Goal: Complete application form: Complete application form

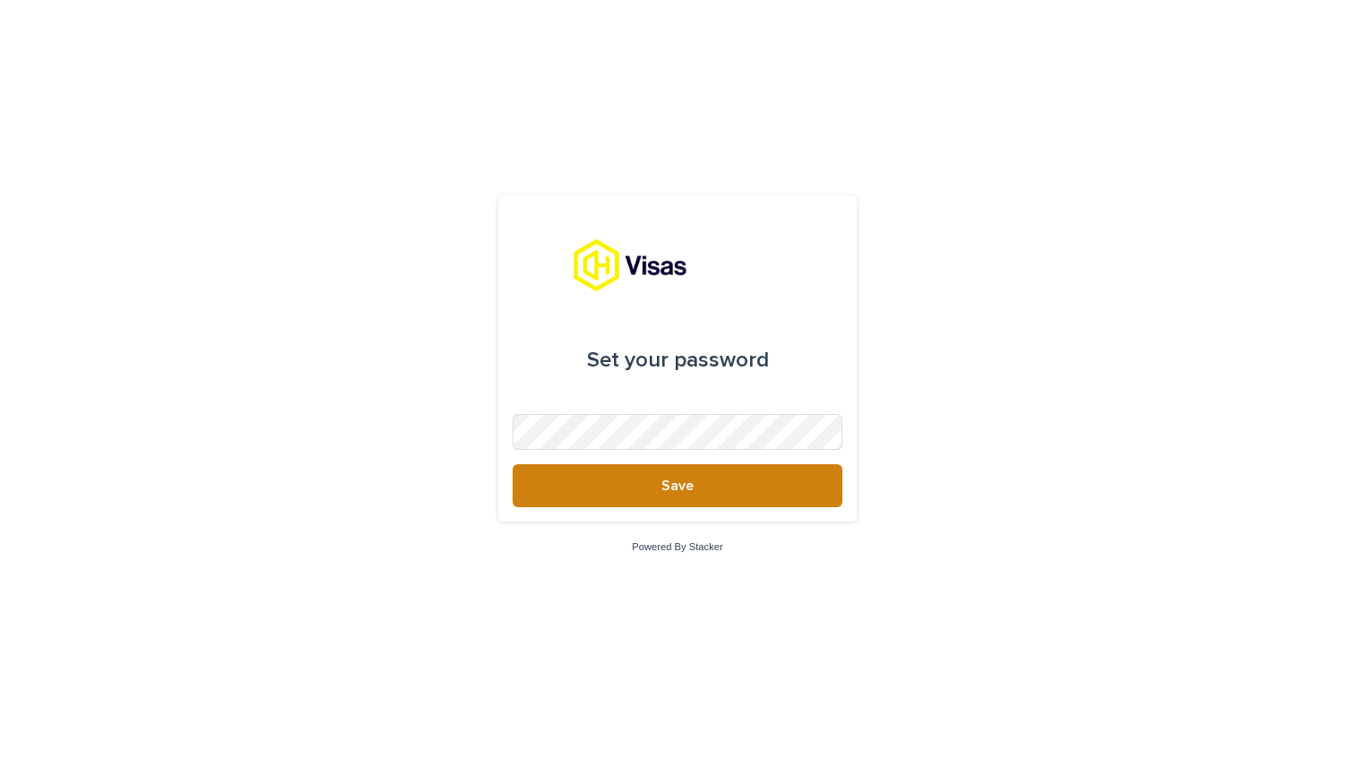
click at [667, 480] on span "Save" at bounding box center [678, 486] width 32 height 14
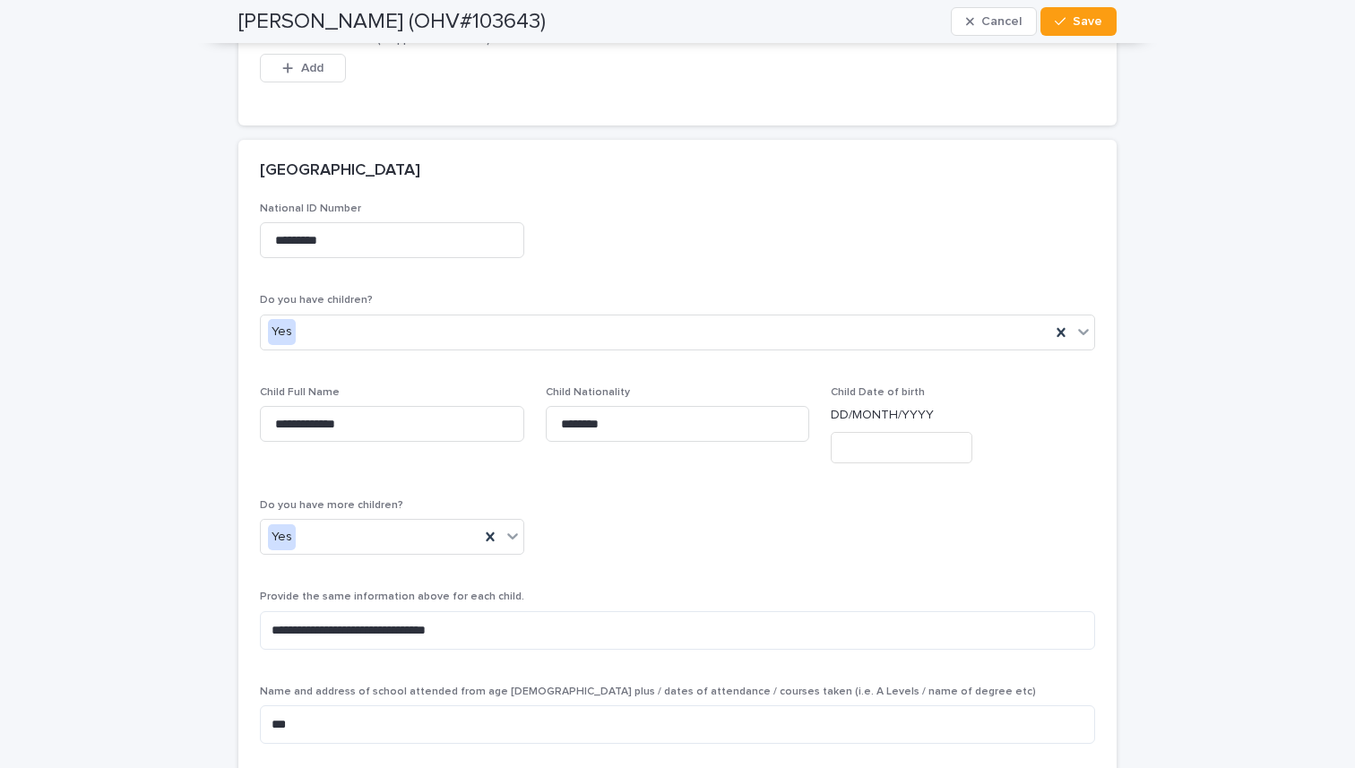
scroll to position [3666, 0]
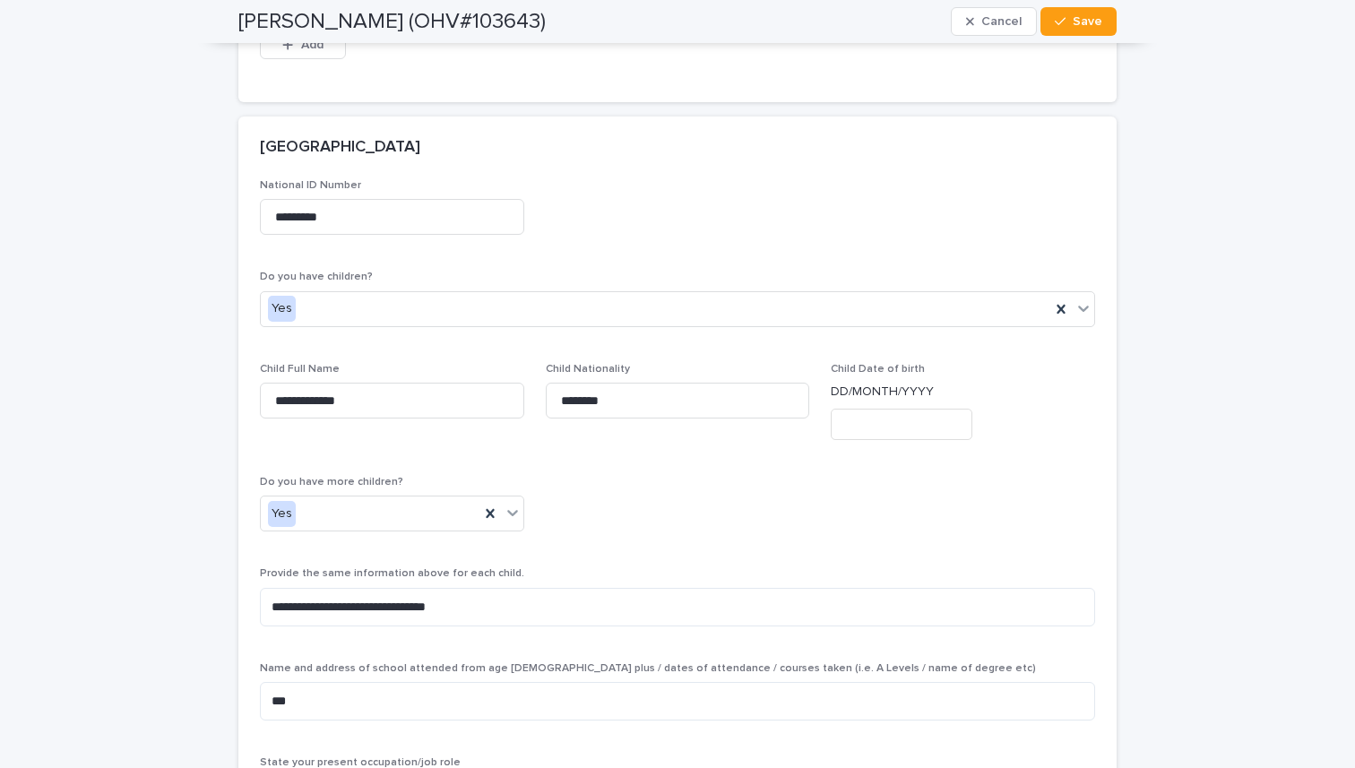
click at [908, 424] on input "text" at bounding box center [902, 424] width 142 height 31
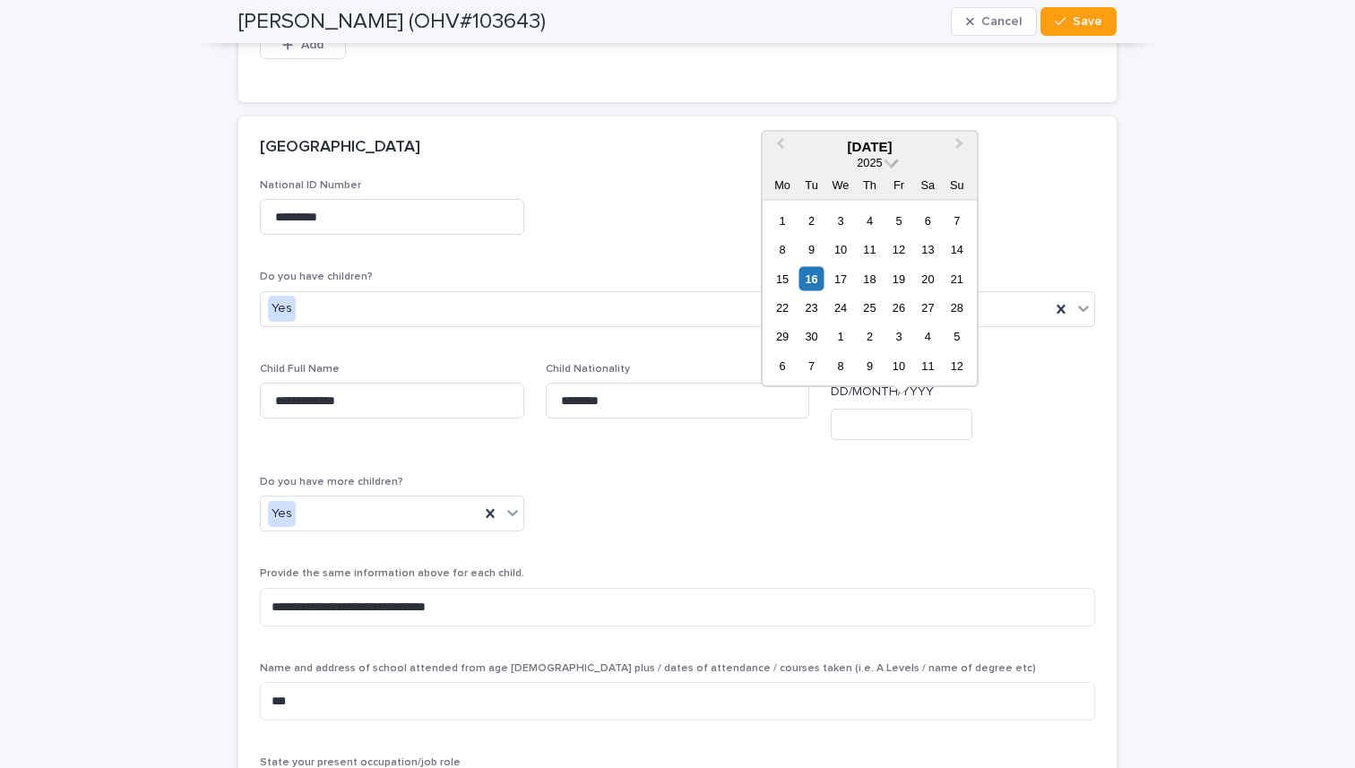
click at [875, 160] on span "2025" at bounding box center [869, 161] width 25 height 13
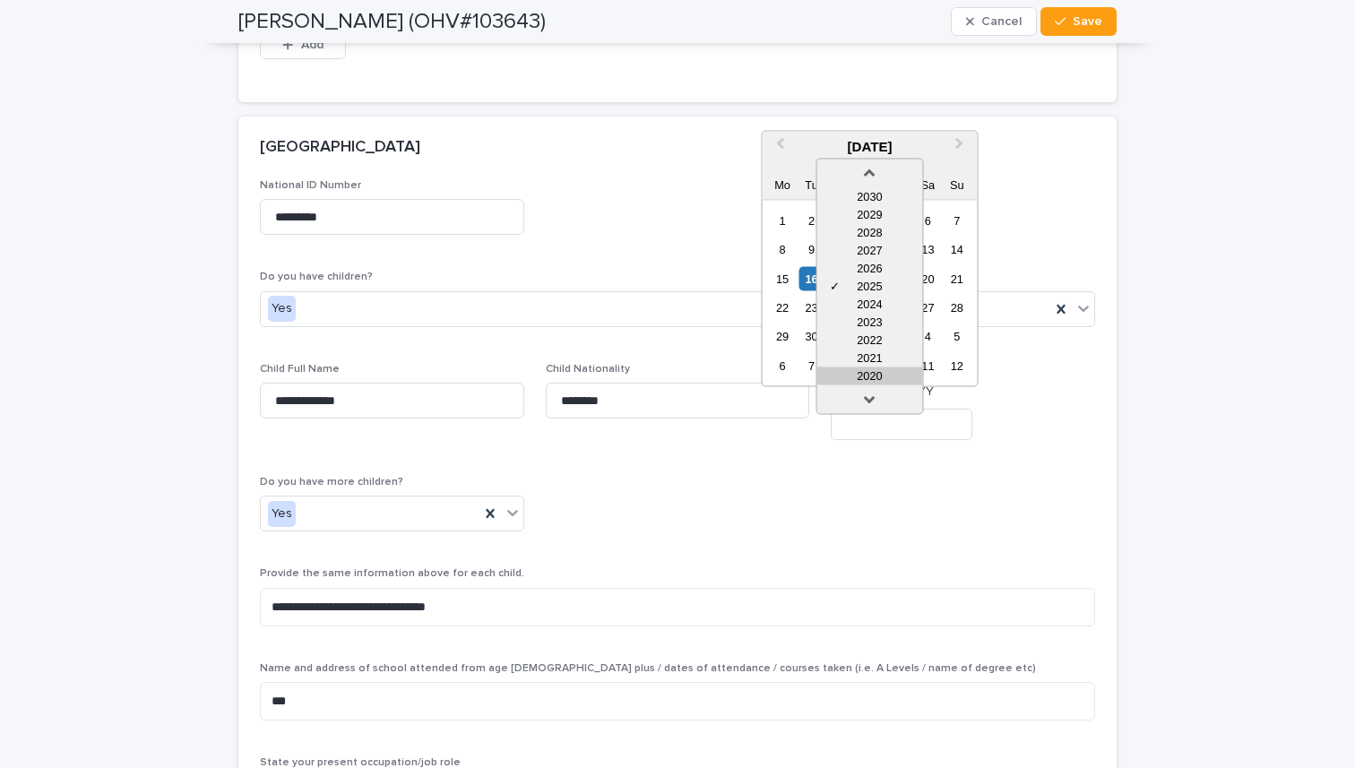
click at [887, 379] on div "2020" at bounding box center [870, 376] width 106 height 18
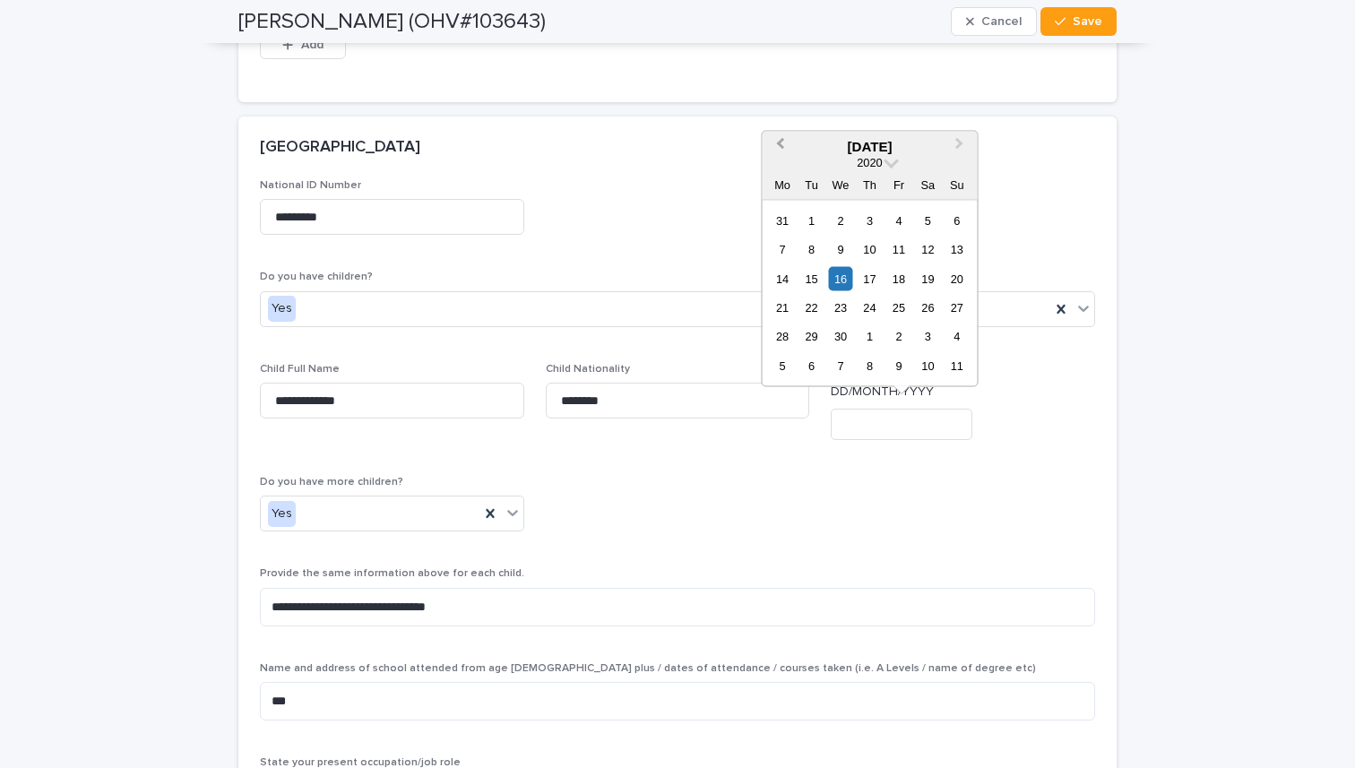
click at [780, 142] on span "Previous Month" at bounding box center [780, 146] width 0 height 24
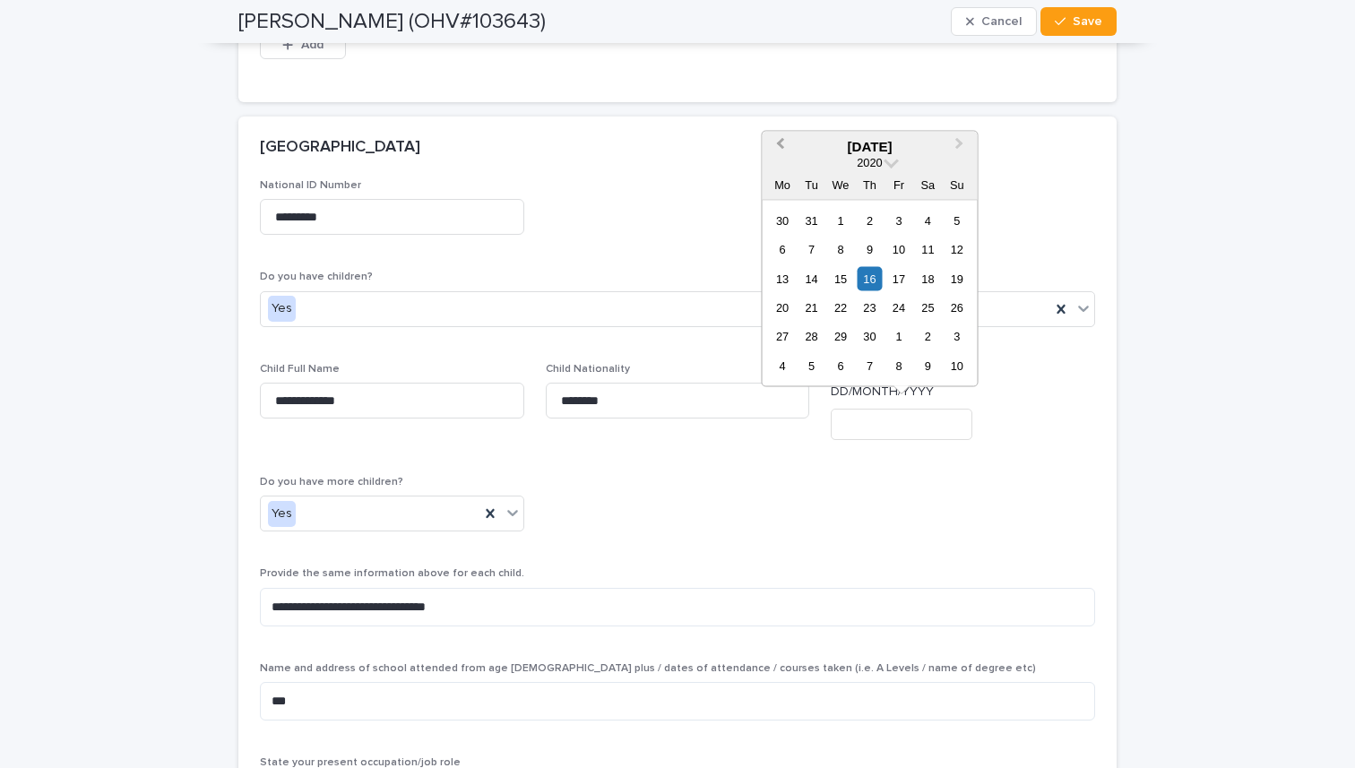
click at [780, 142] on span "Previous Month" at bounding box center [780, 146] width 0 height 24
click at [963, 146] on button "Next Month" at bounding box center [962, 147] width 29 height 29
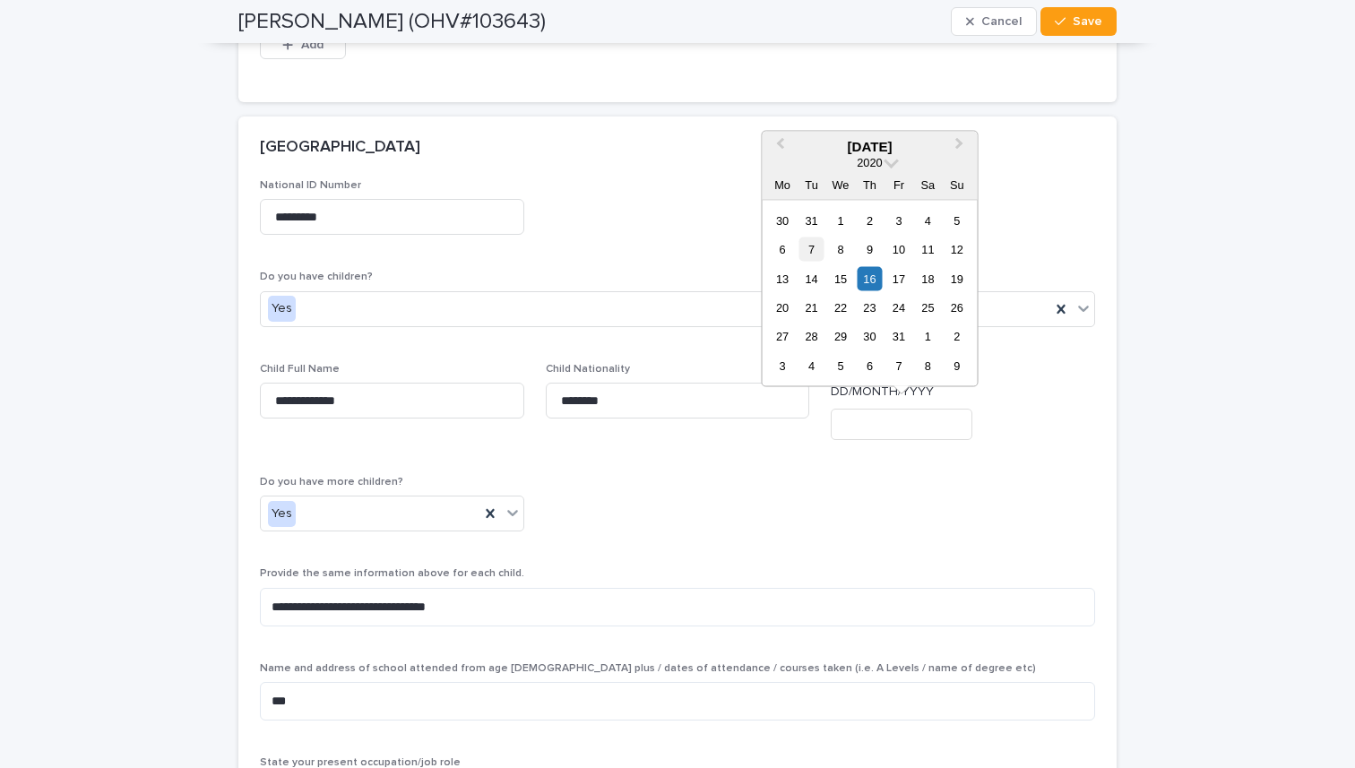
click at [814, 260] on div "7" at bounding box center [812, 250] width 24 height 24
type input "**********"
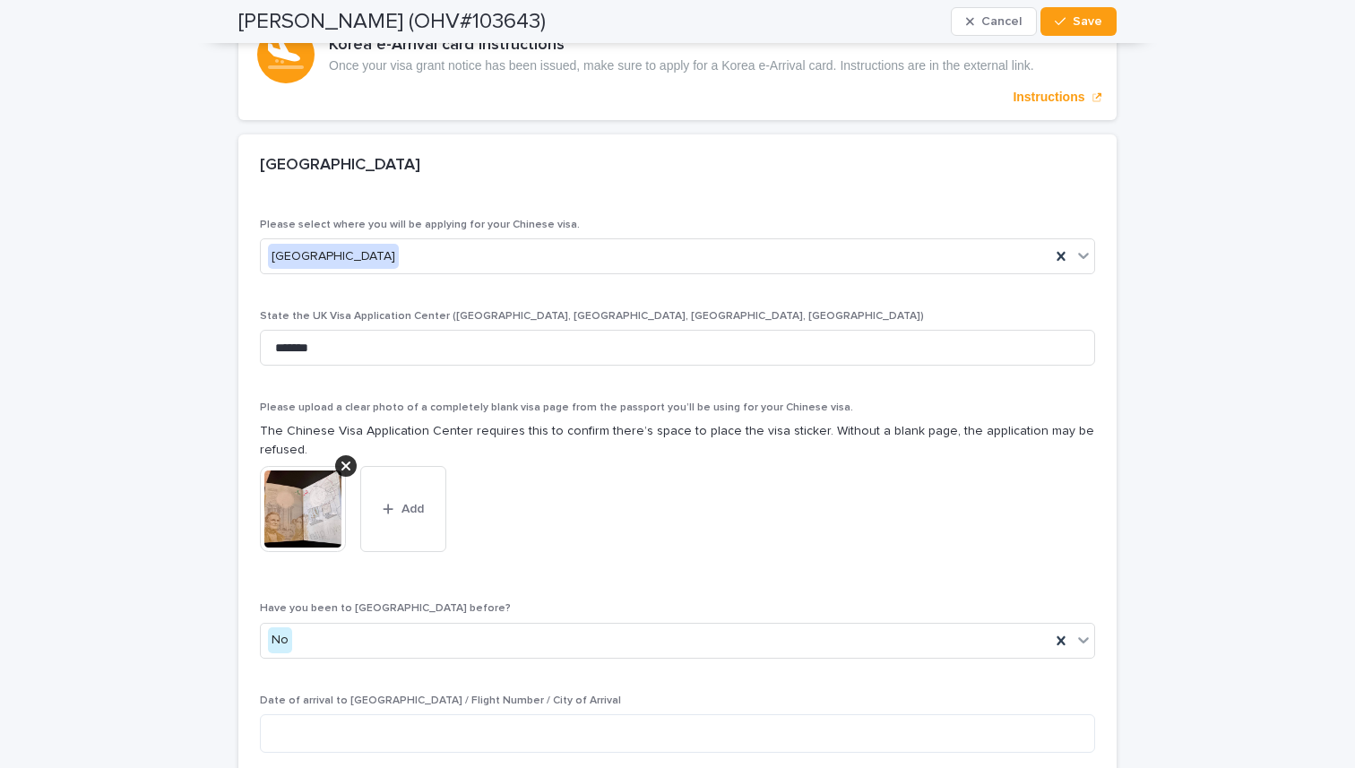
scroll to position [5836, 0]
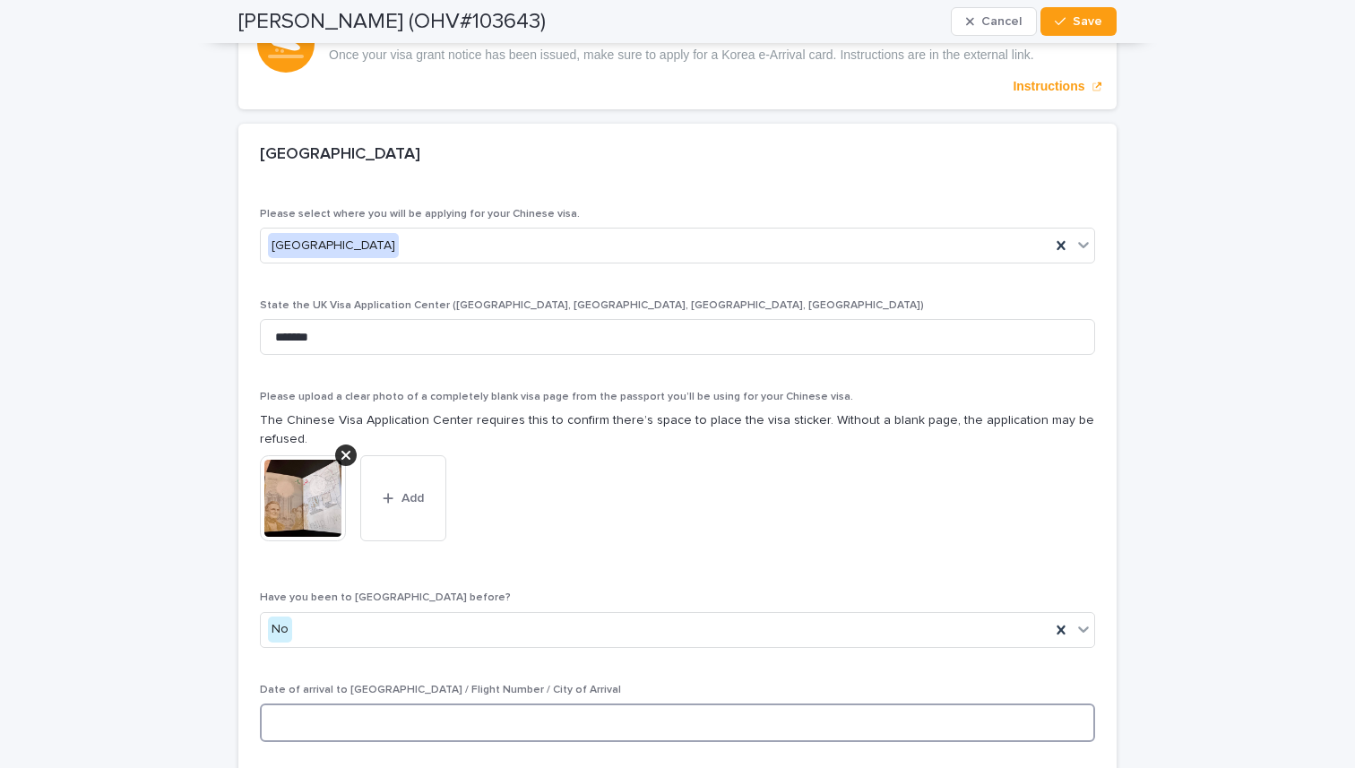
click at [358, 704] on textarea at bounding box center [677, 723] width 835 height 39
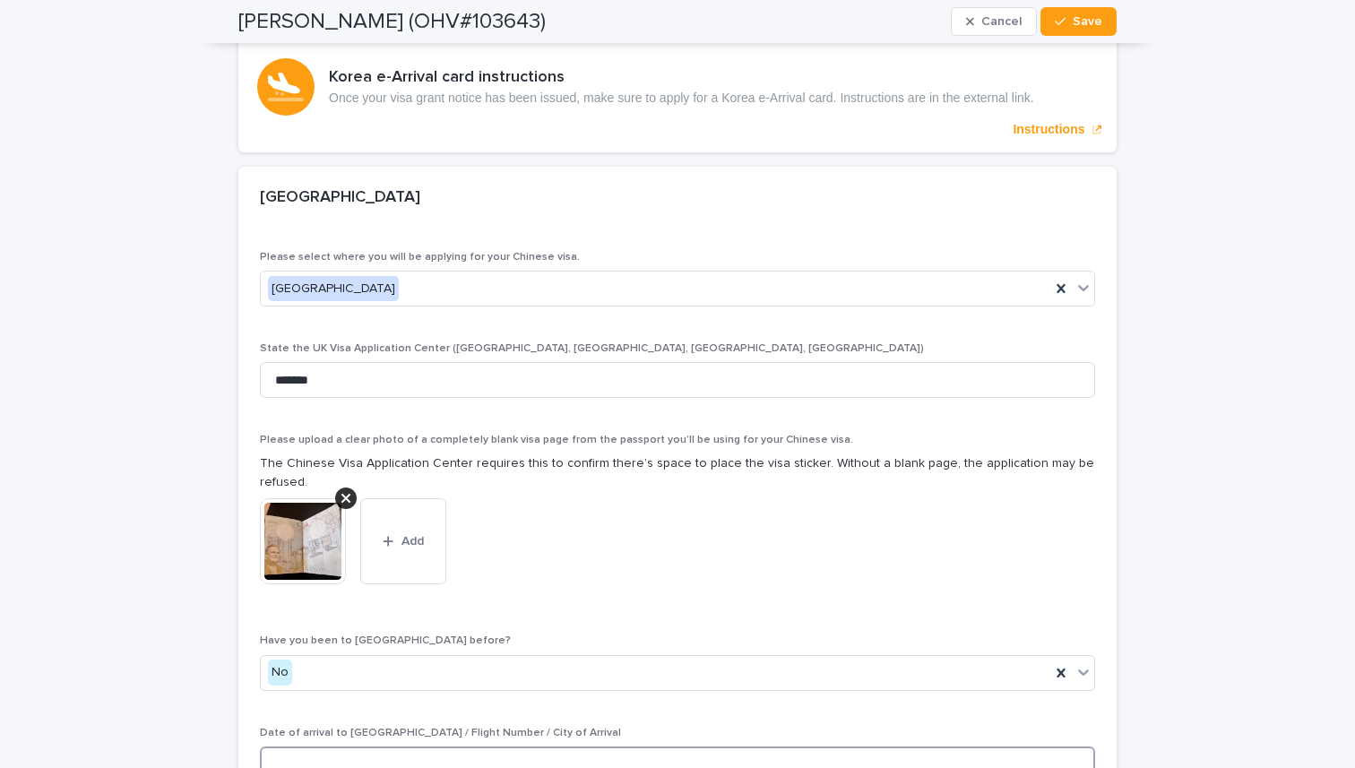
scroll to position [5802, 0]
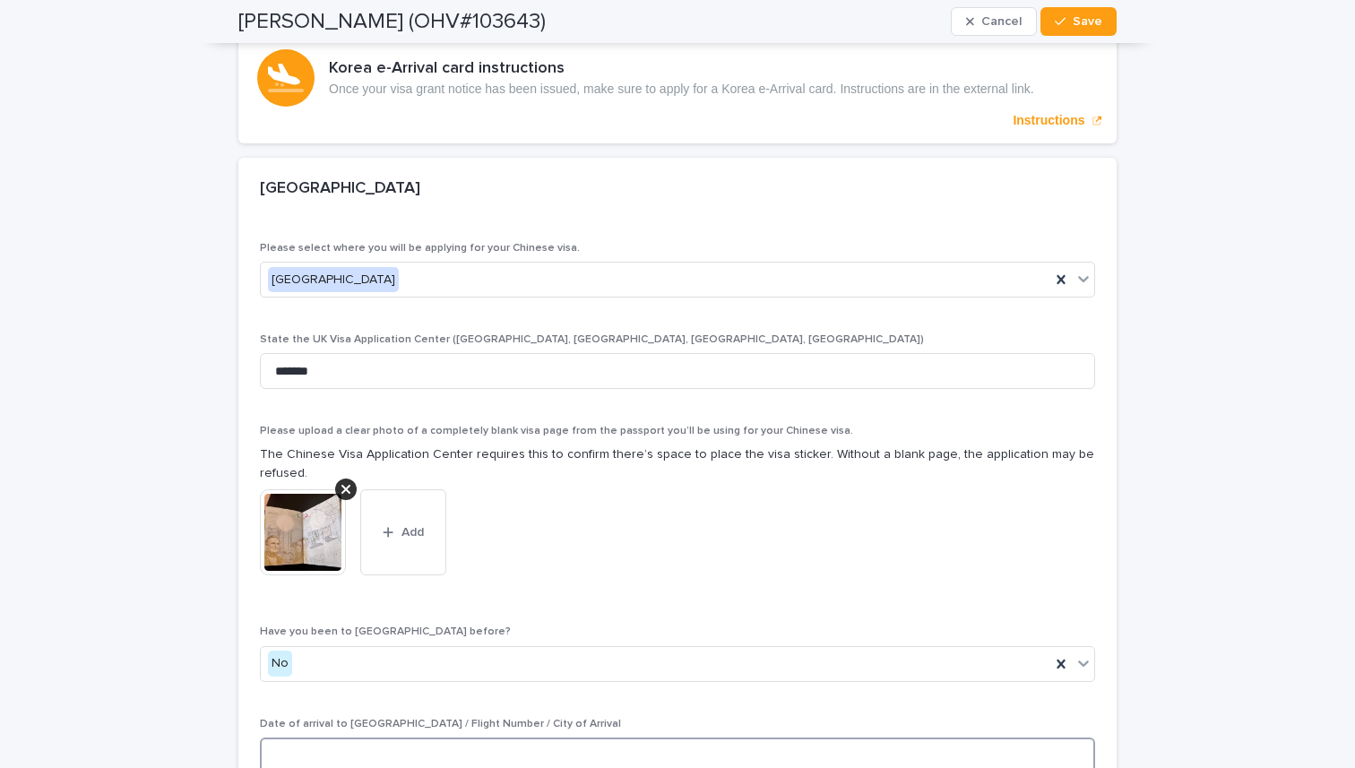
click at [429, 738] on textarea at bounding box center [677, 757] width 835 height 39
type textarea "**********"
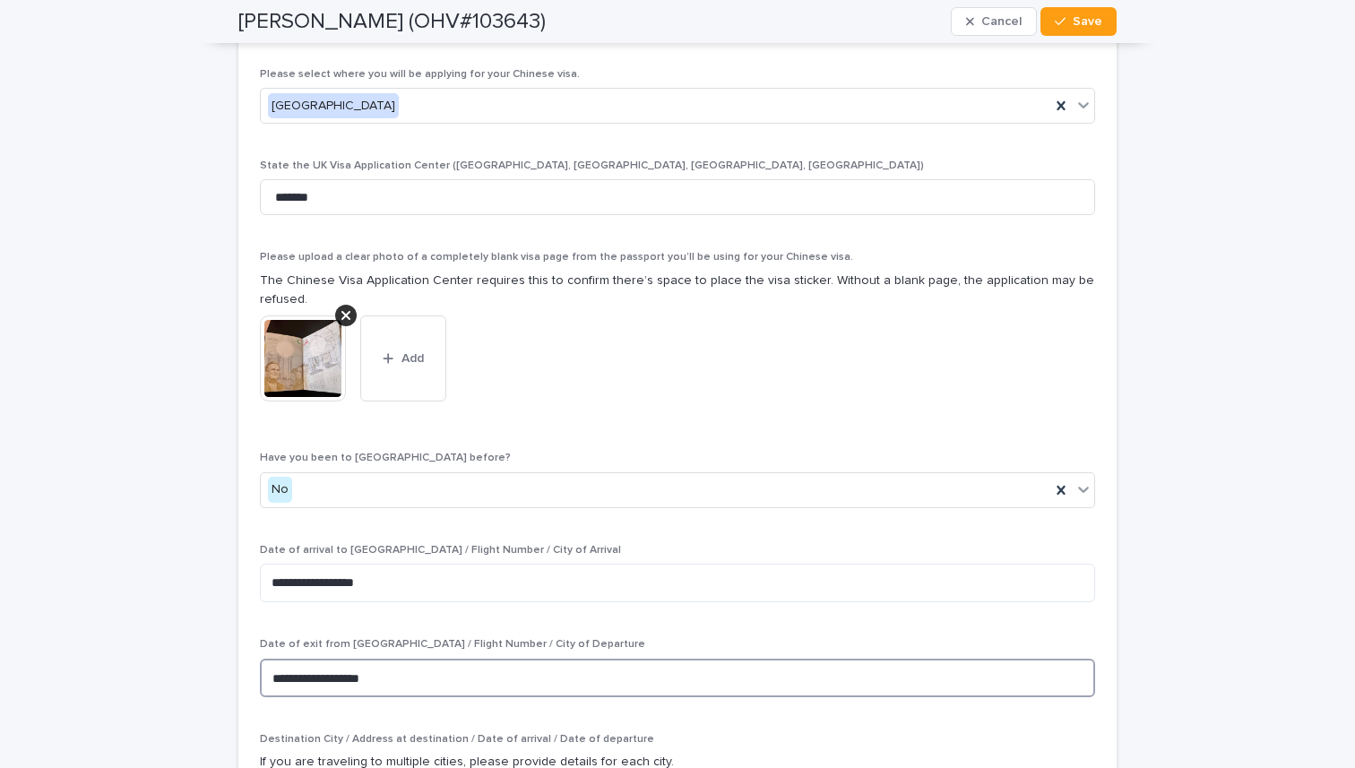
scroll to position [5990, 0]
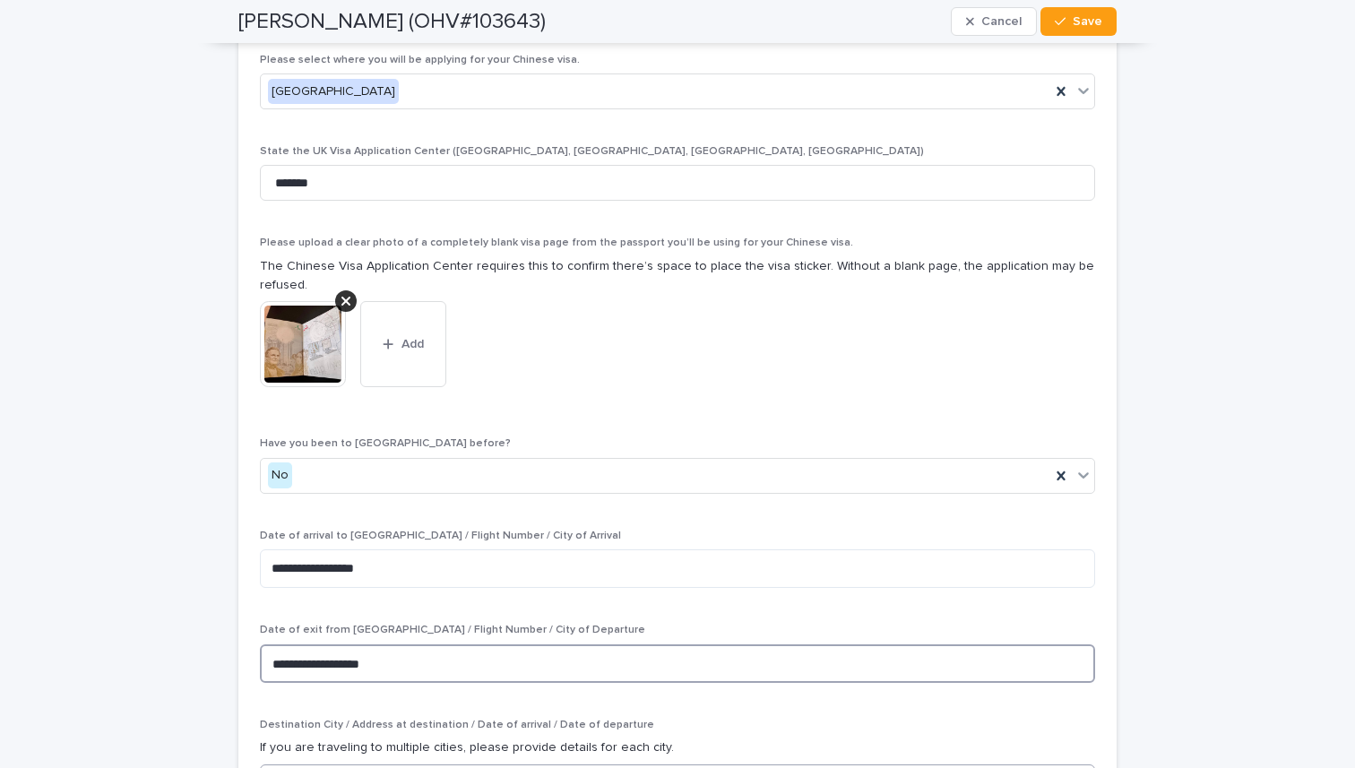
type textarea "**********"
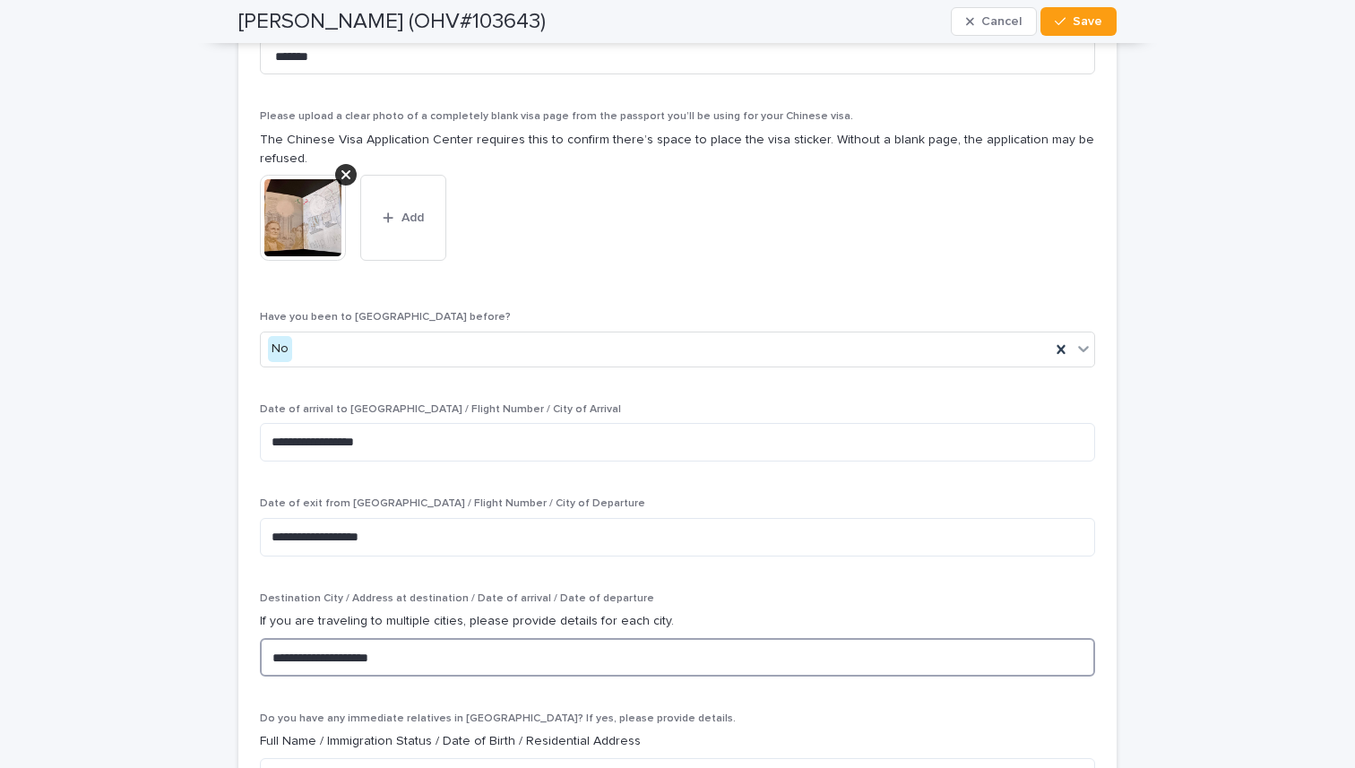
scroll to position [6117, 0]
type textarea "**********"
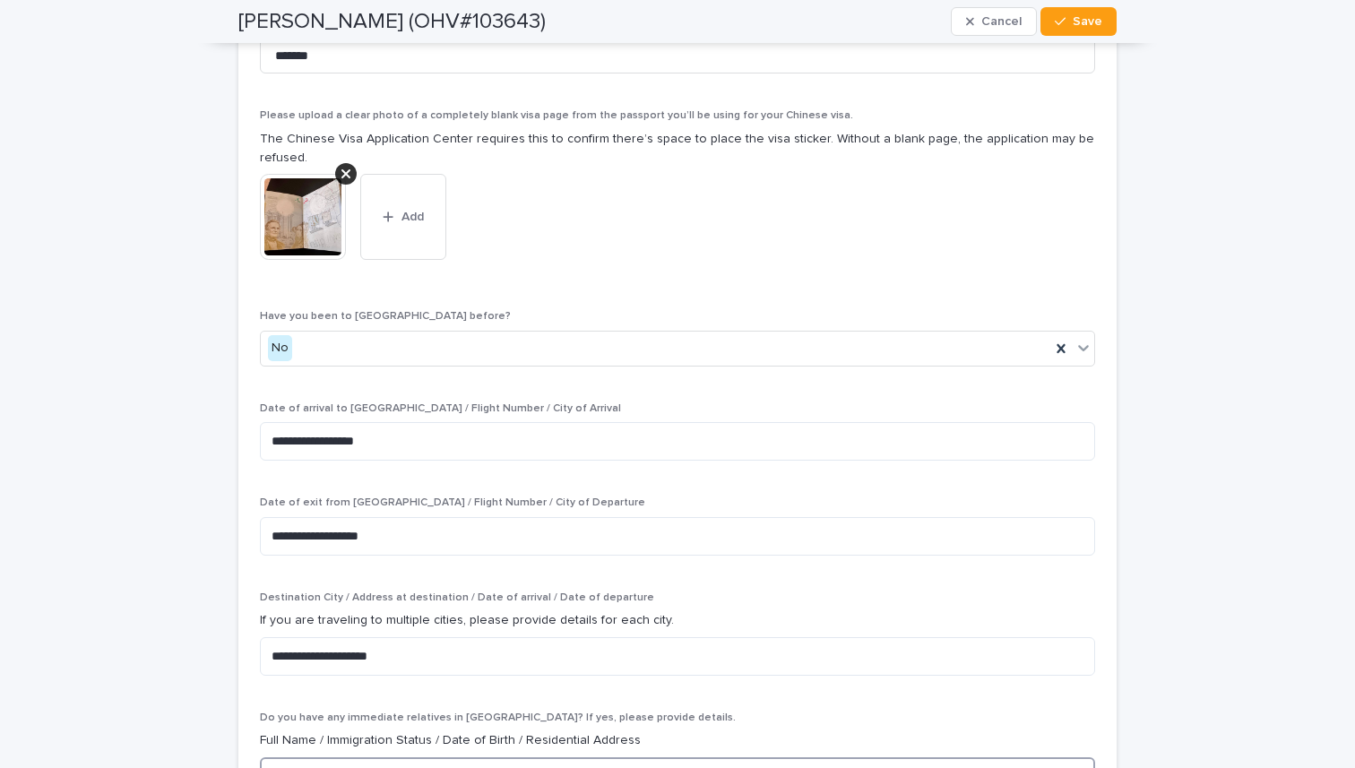
click at [357, 757] on textarea at bounding box center [677, 776] width 835 height 39
click at [639, 757] on textarea "**" at bounding box center [677, 776] width 835 height 39
type textarea "*"
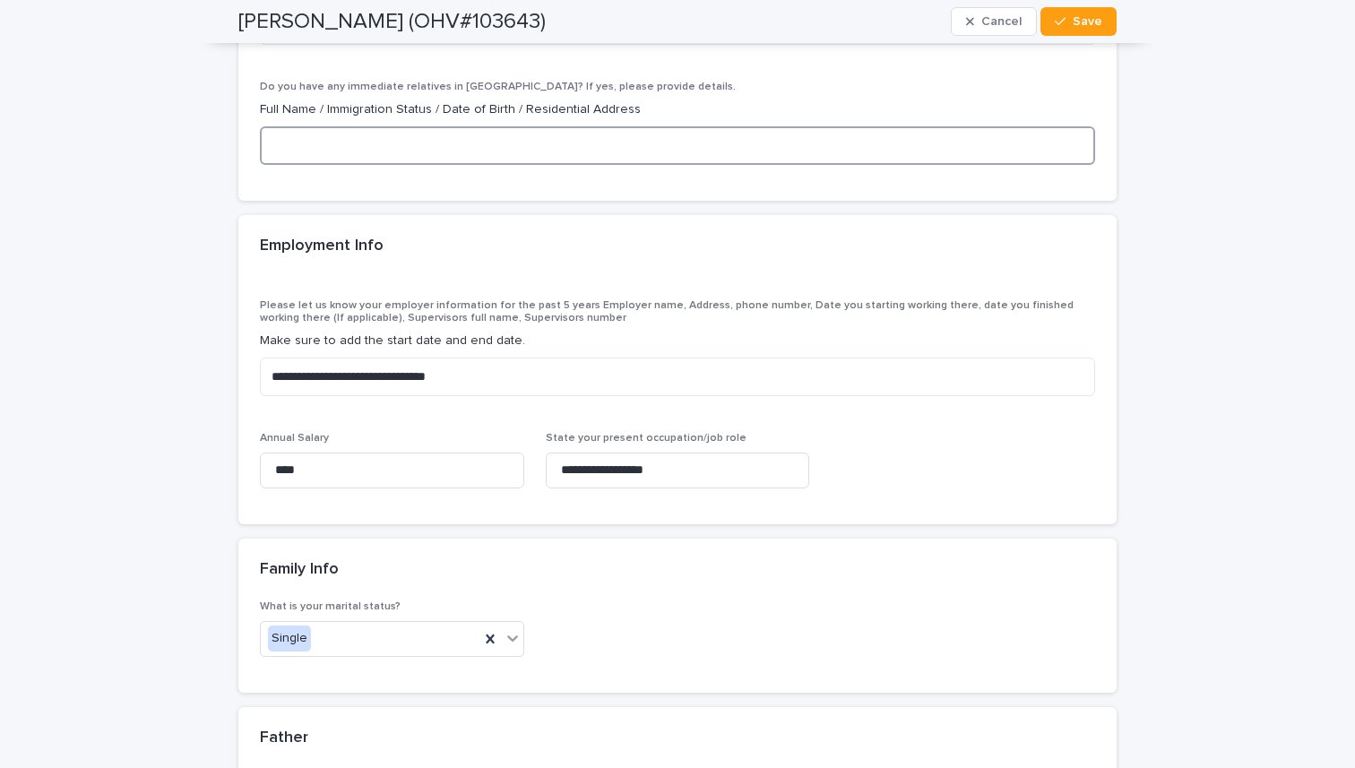
scroll to position [6757, 0]
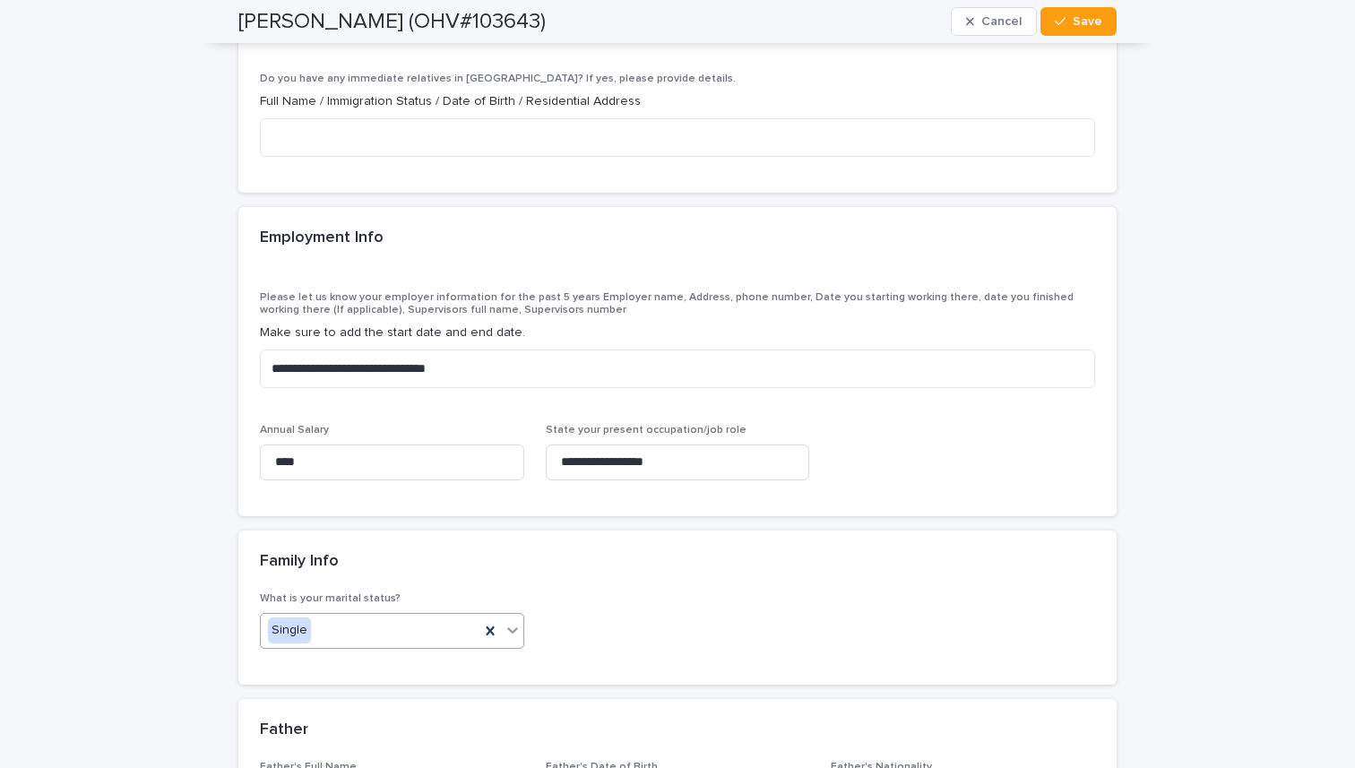
click at [507, 621] on icon at bounding box center [513, 630] width 18 height 18
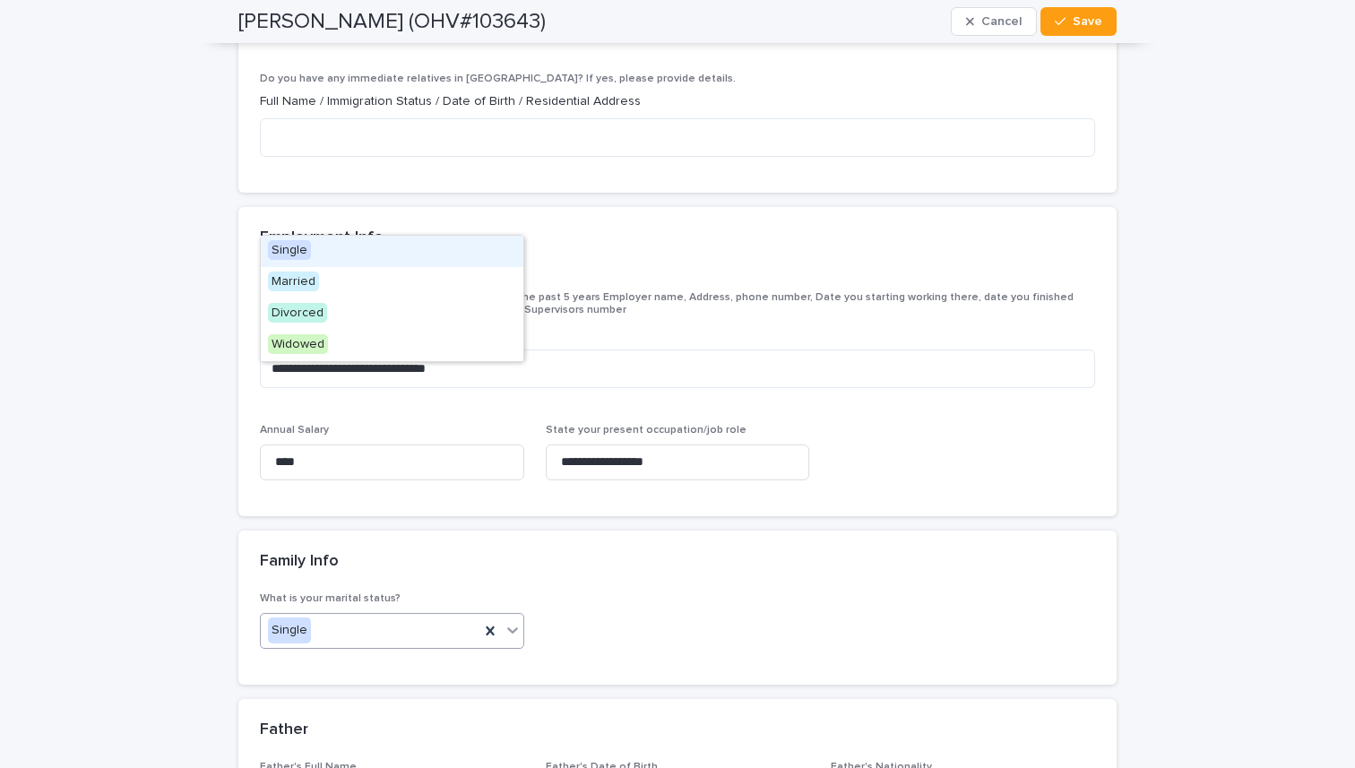
click at [507, 621] on icon at bounding box center [513, 630] width 18 height 18
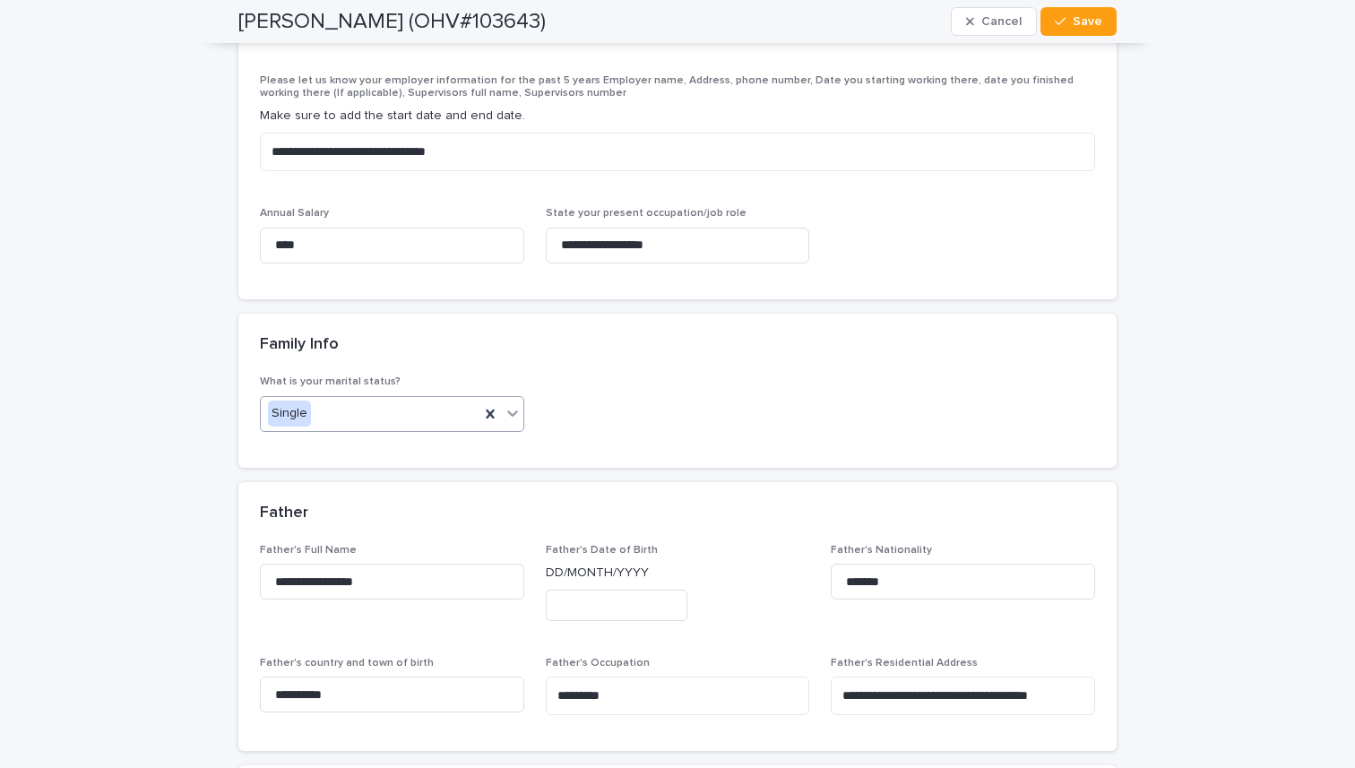
scroll to position [6975, 0]
click at [584, 588] on input "text" at bounding box center [617, 603] width 142 height 31
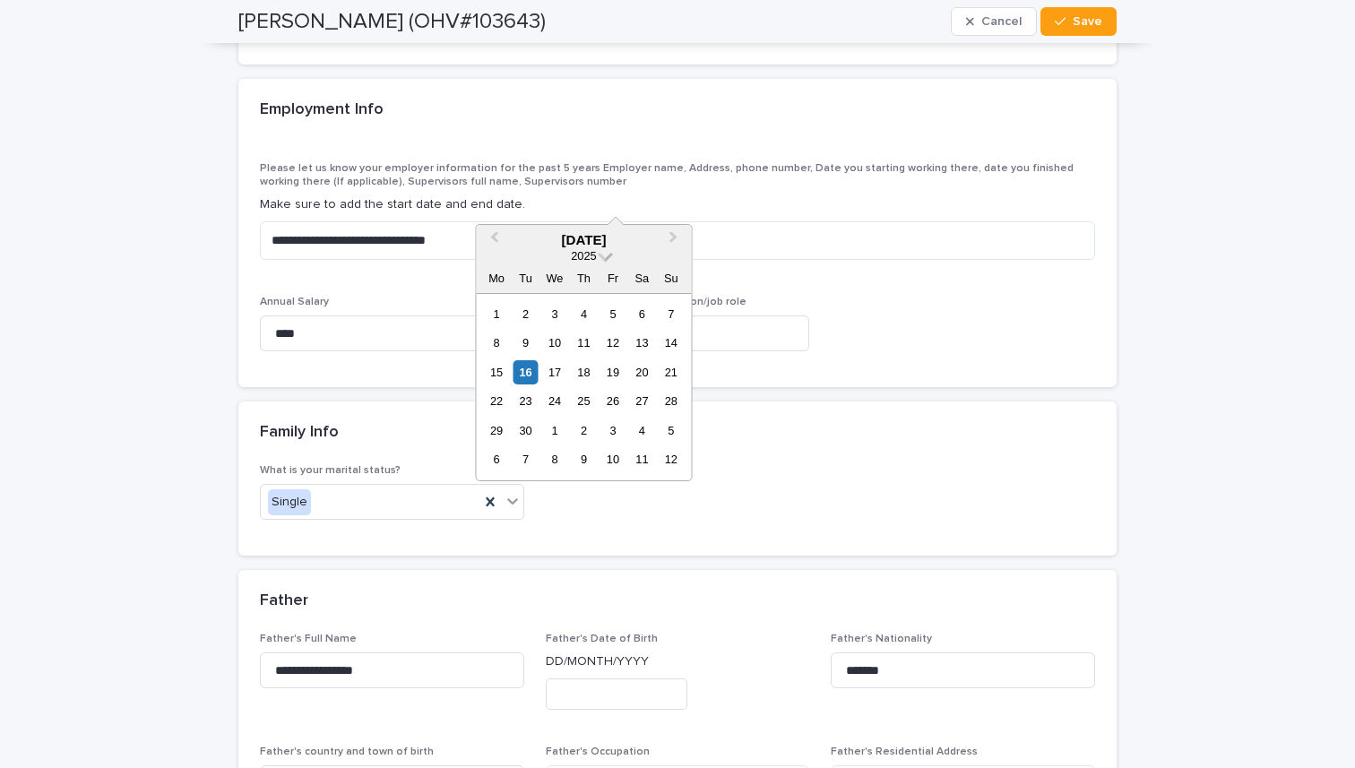
click at [584, 255] on span "2025" at bounding box center [583, 255] width 25 height 13
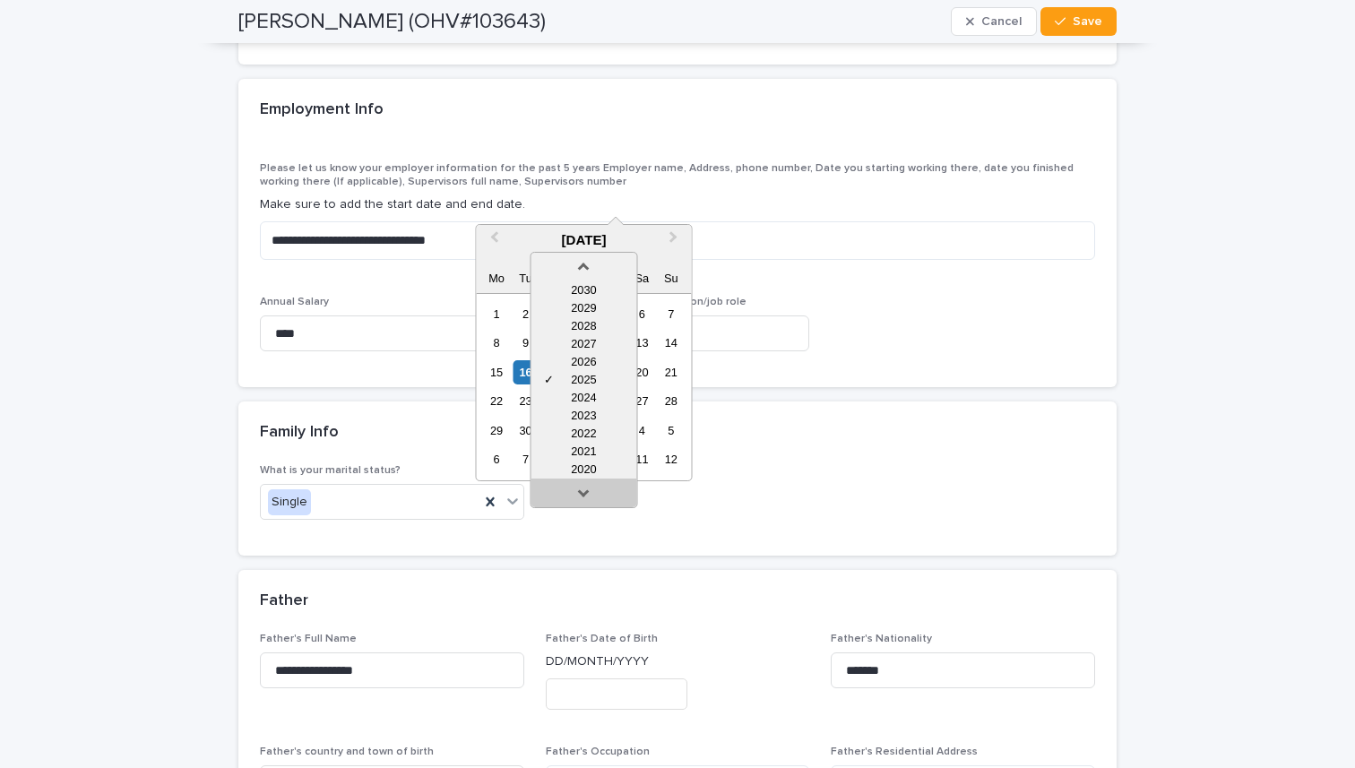
click at [584, 491] on link at bounding box center [583, 496] width 29 height 29
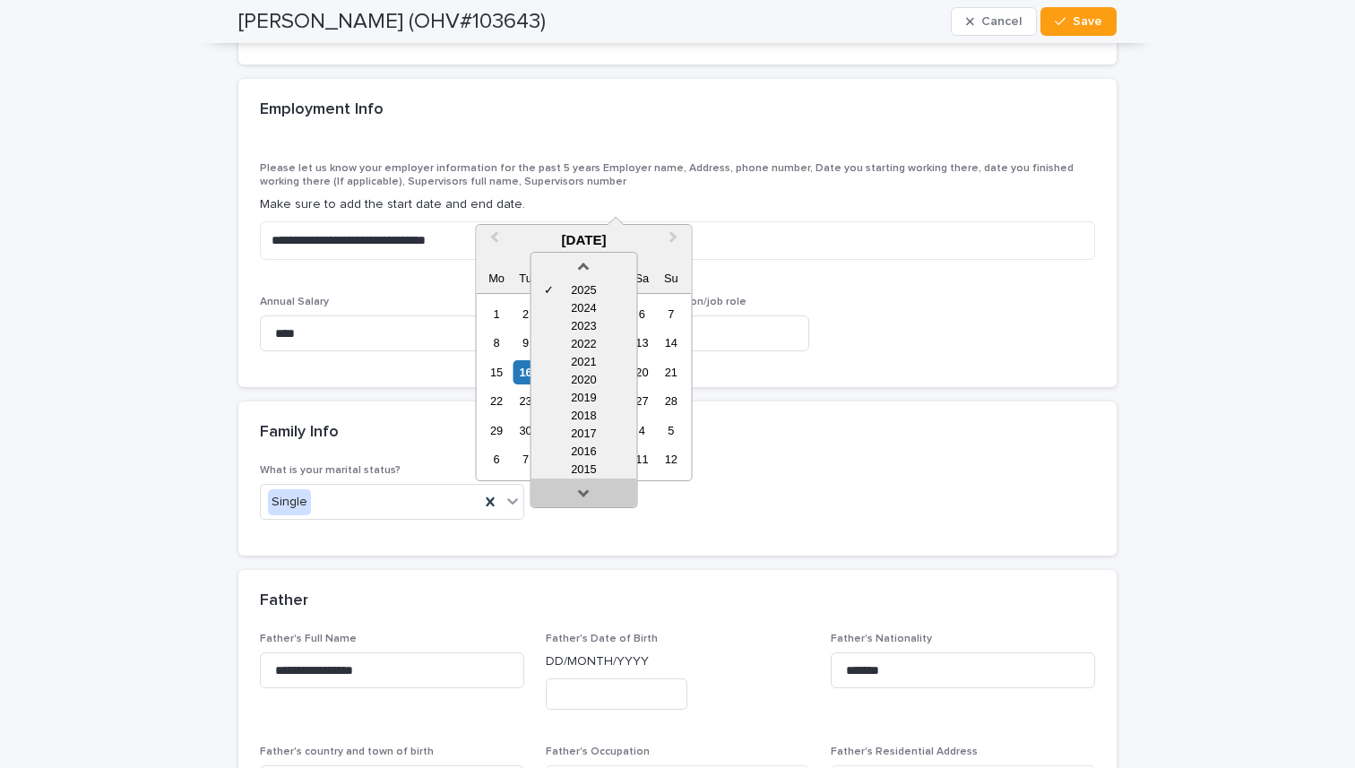
click at [584, 491] on link at bounding box center [583, 496] width 29 height 29
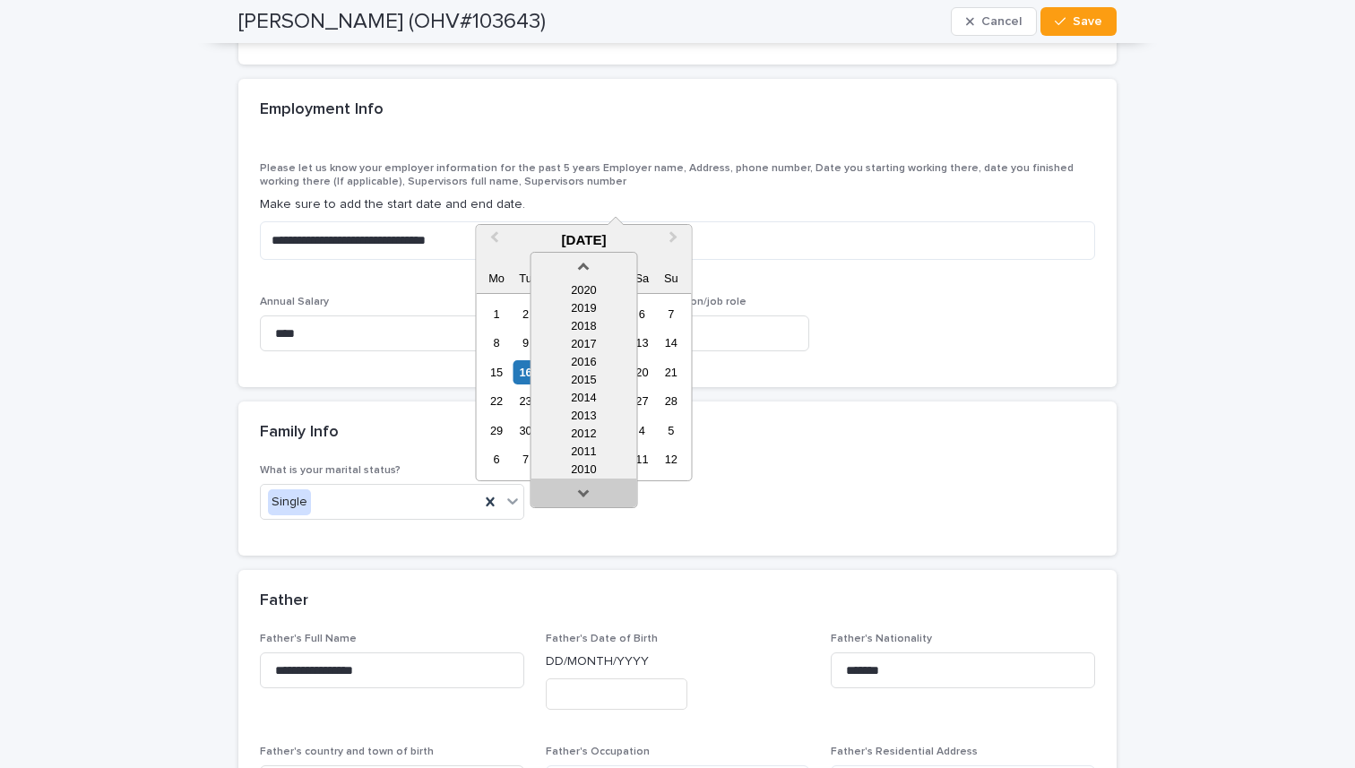
click at [584, 491] on link at bounding box center [583, 496] width 29 height 29
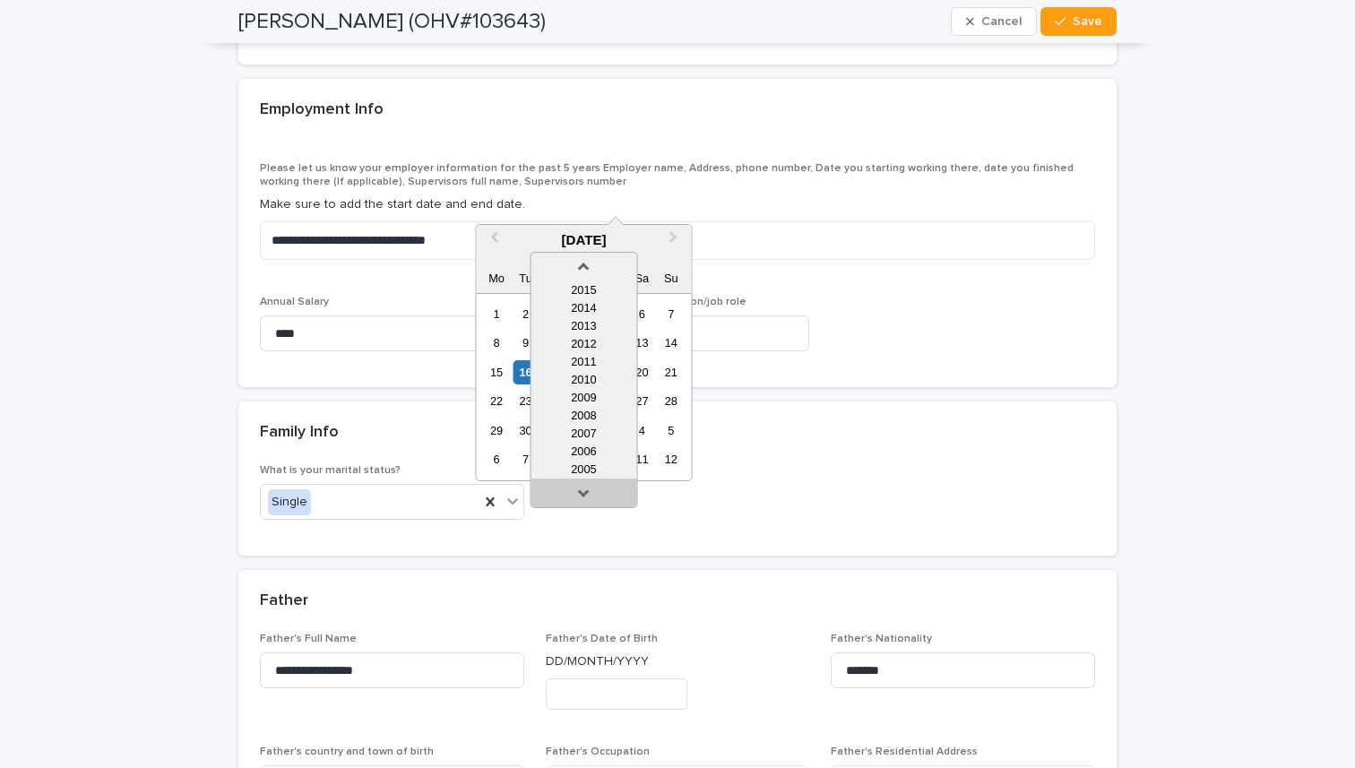
click at [584, 491] on link at bounding box center [583, 496] width 29 height 29
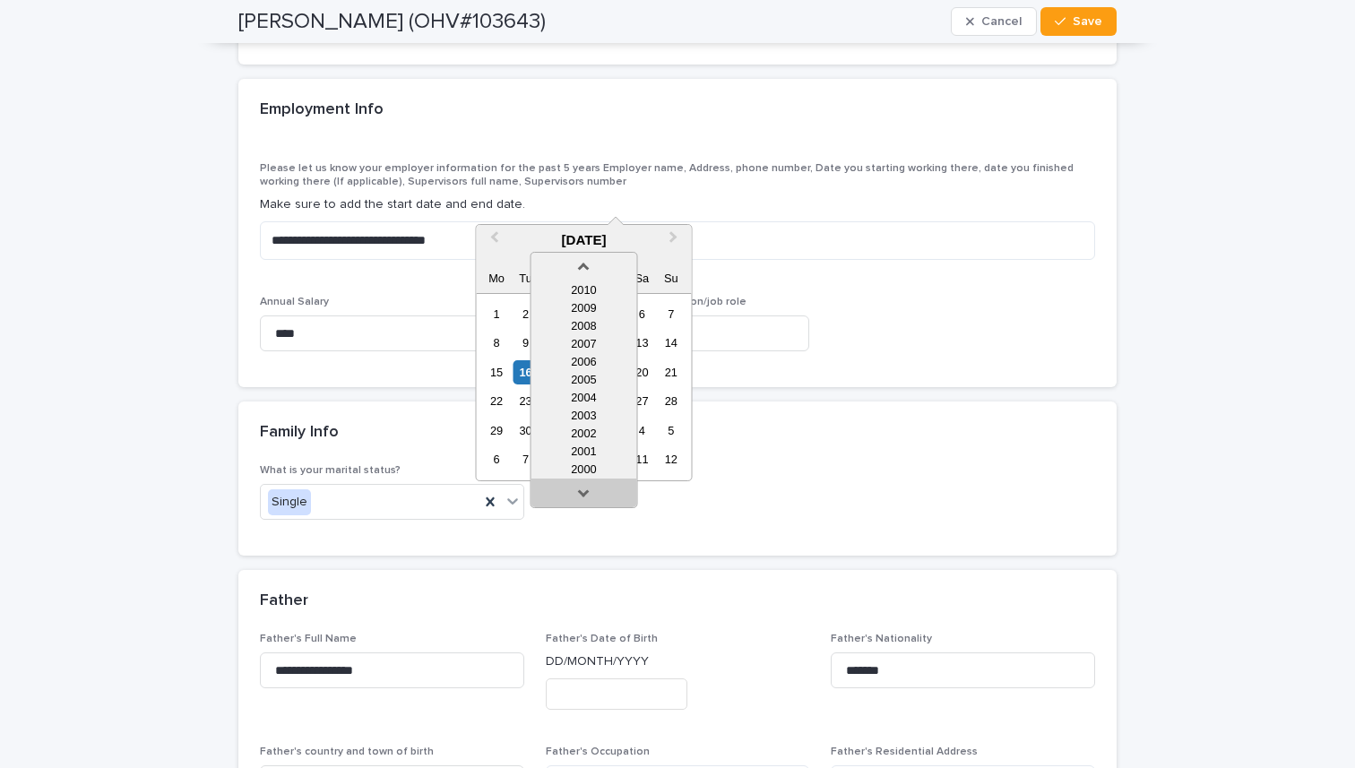
click at [584, 491] on link at bounding box center [583, 496] width 29 height 29
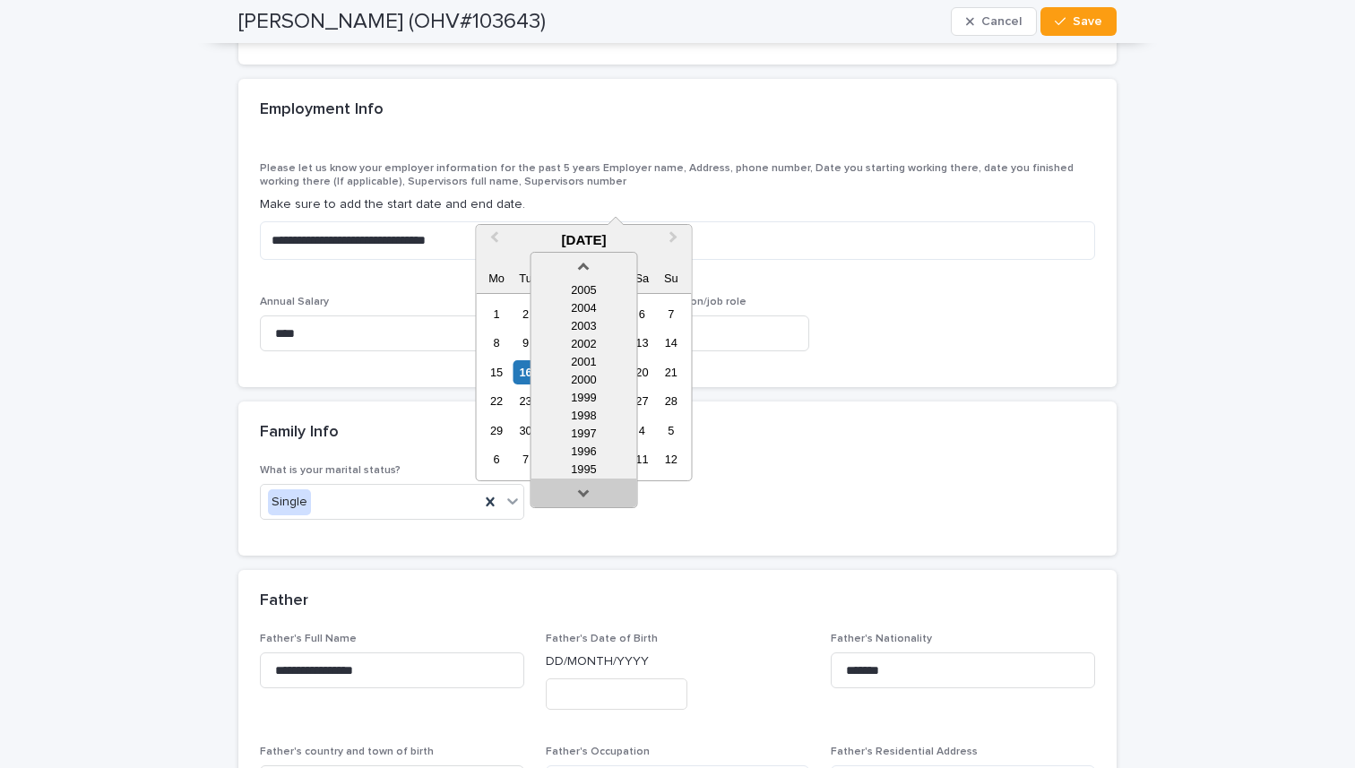
click at [584, 491] on link at bounding box center [583, 496] width 29 height 29
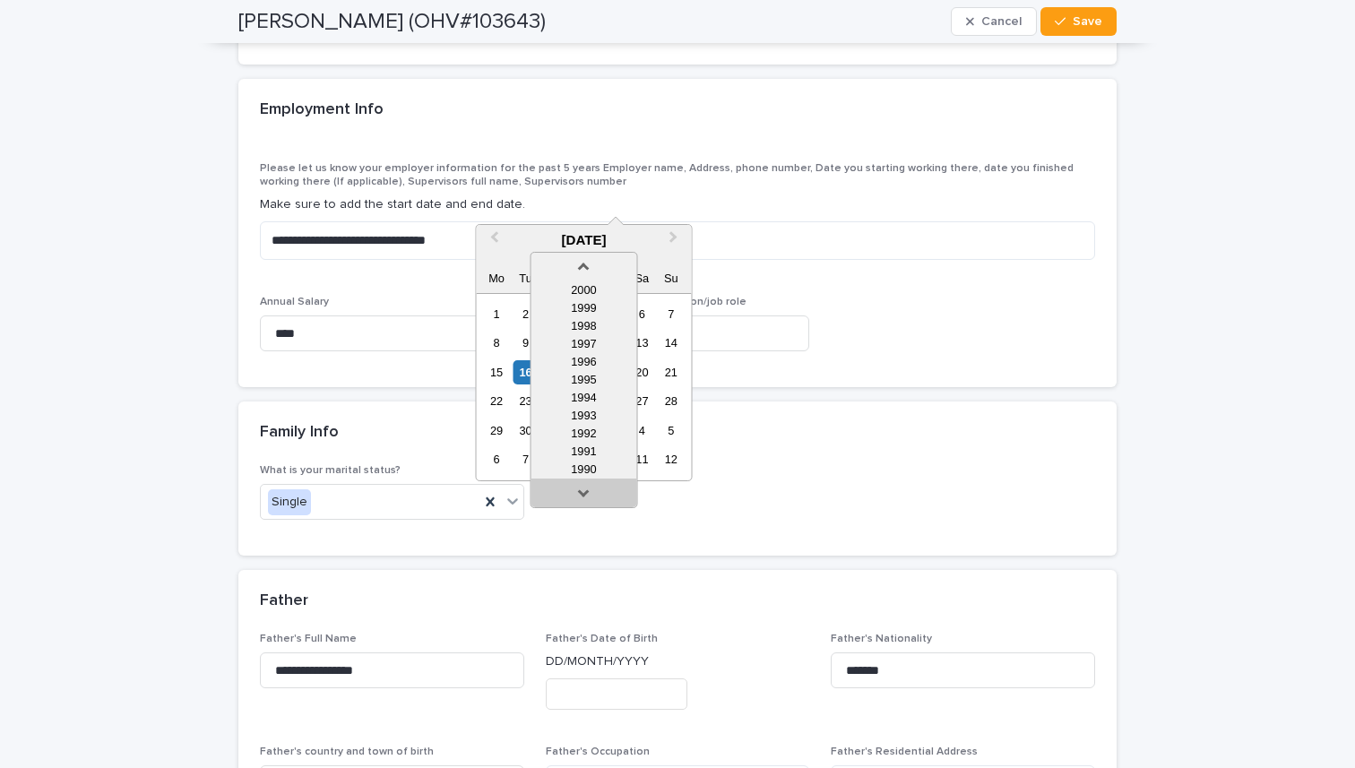
click at [584, 491] on link at bounding box center [583, 496] width 29 height 29
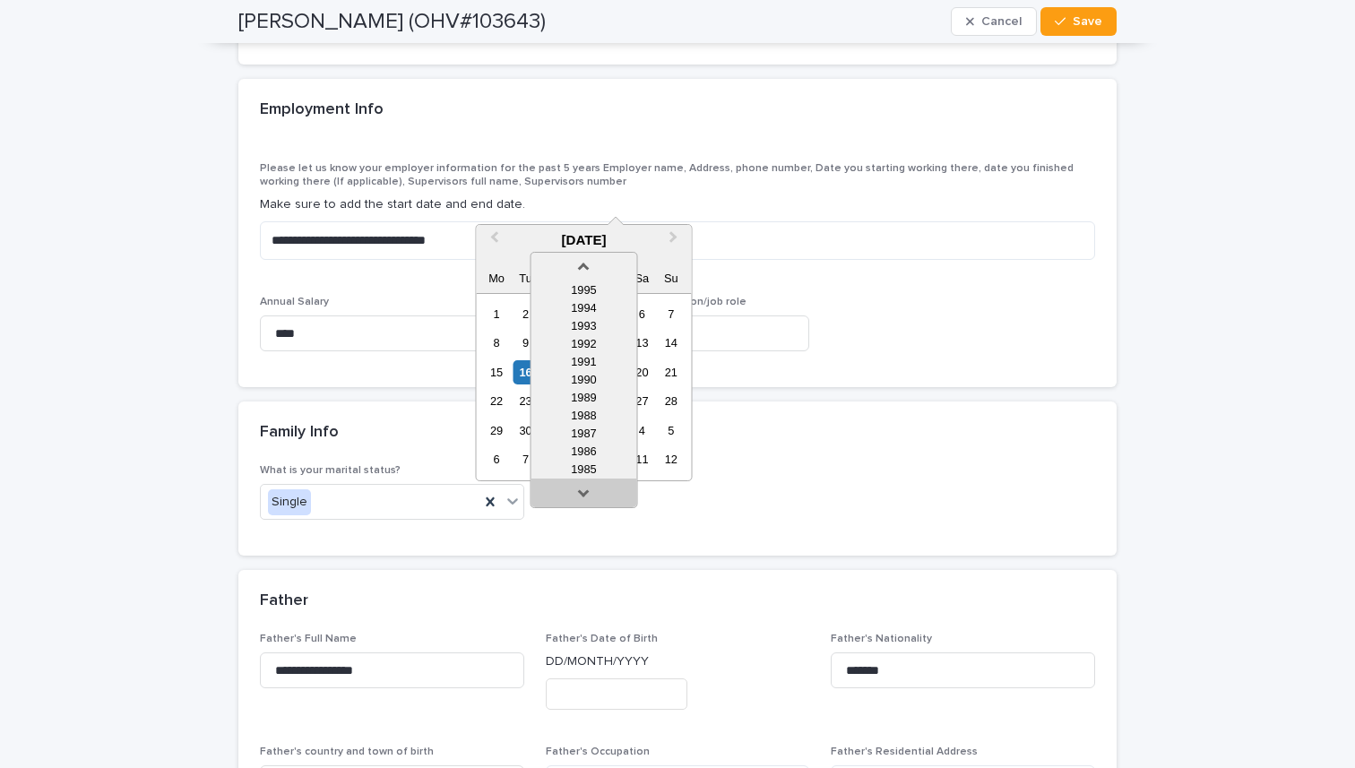
click at [584, 491] on link at bounding box center [583, 496] width 29 height 29
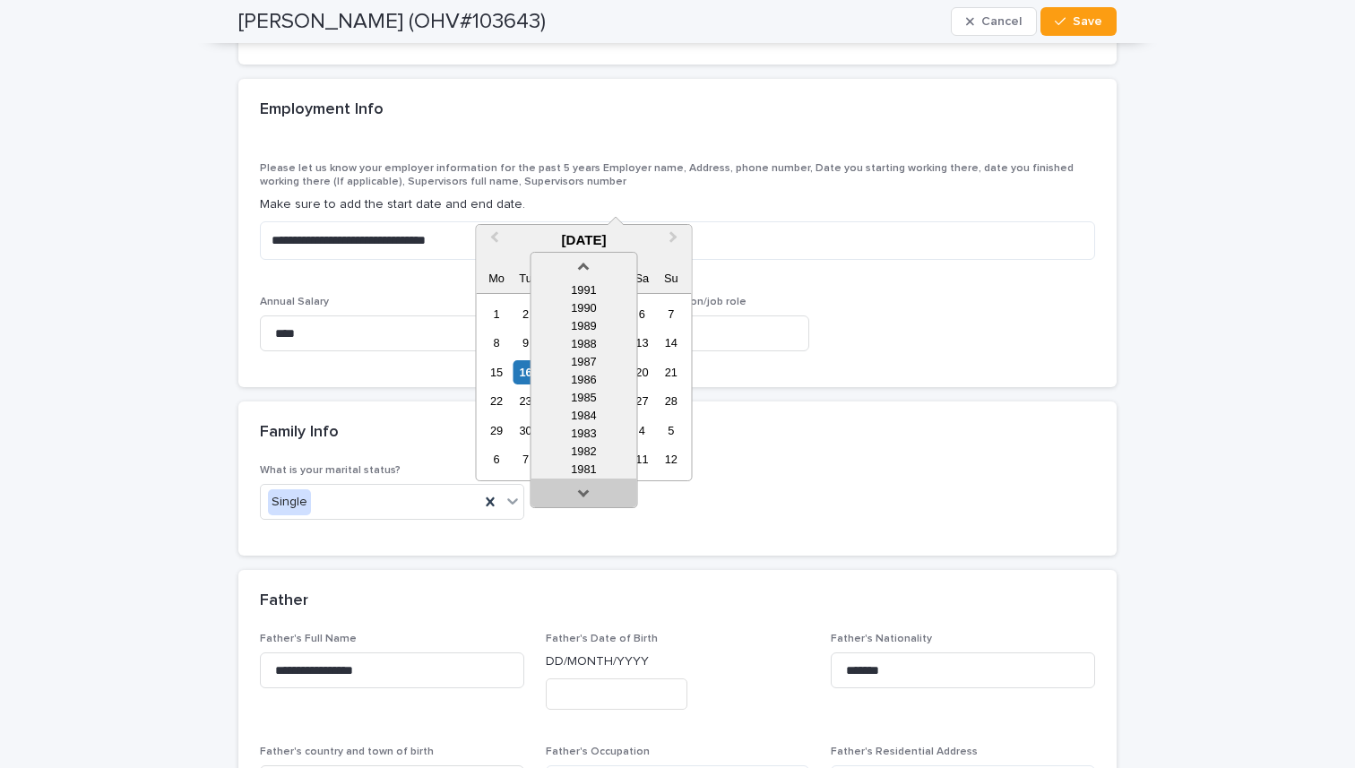
click at [584, 491] on link at bounding box center [583, 496] width 29 height 29
click at [584, 498] on link at bounding box center [583, 496] width 29 height 29
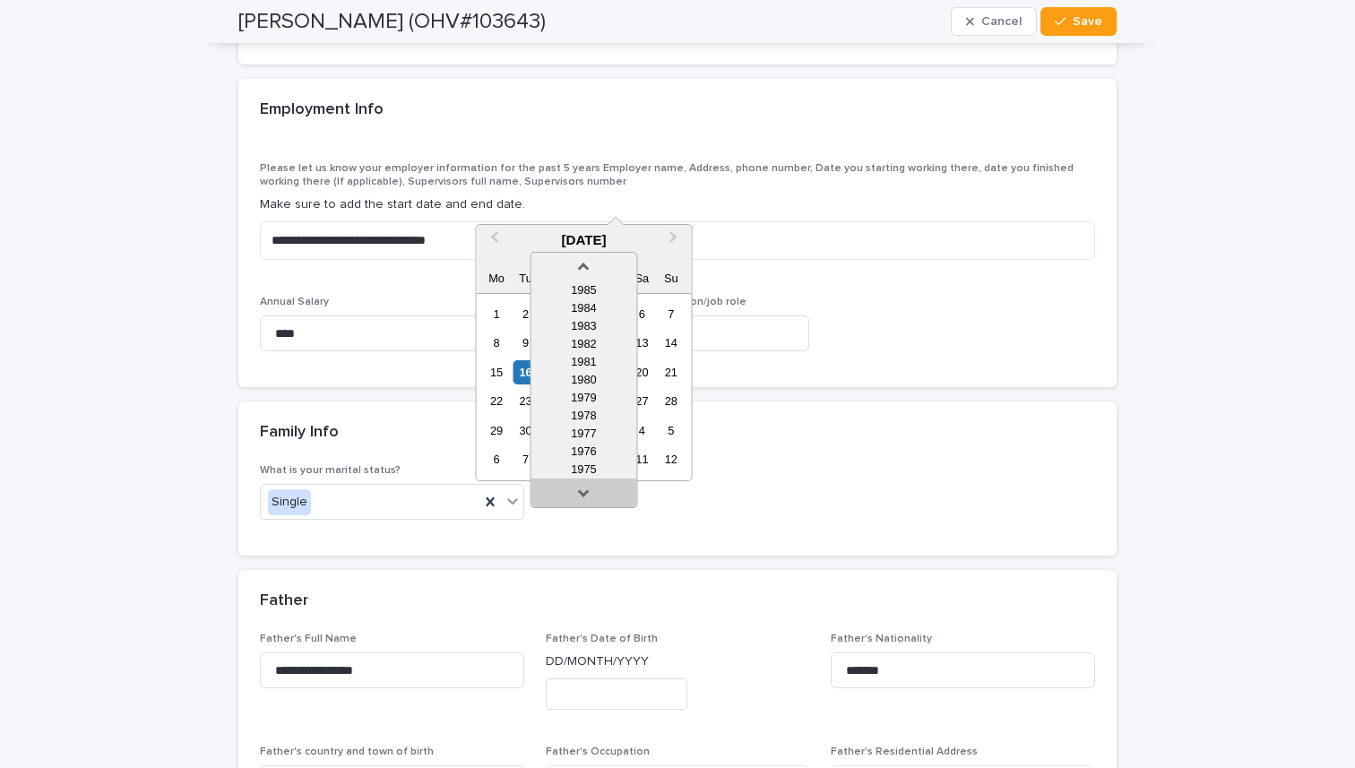
click at [584, 498] on link at bounding box center [583, 496] width 29 height 29
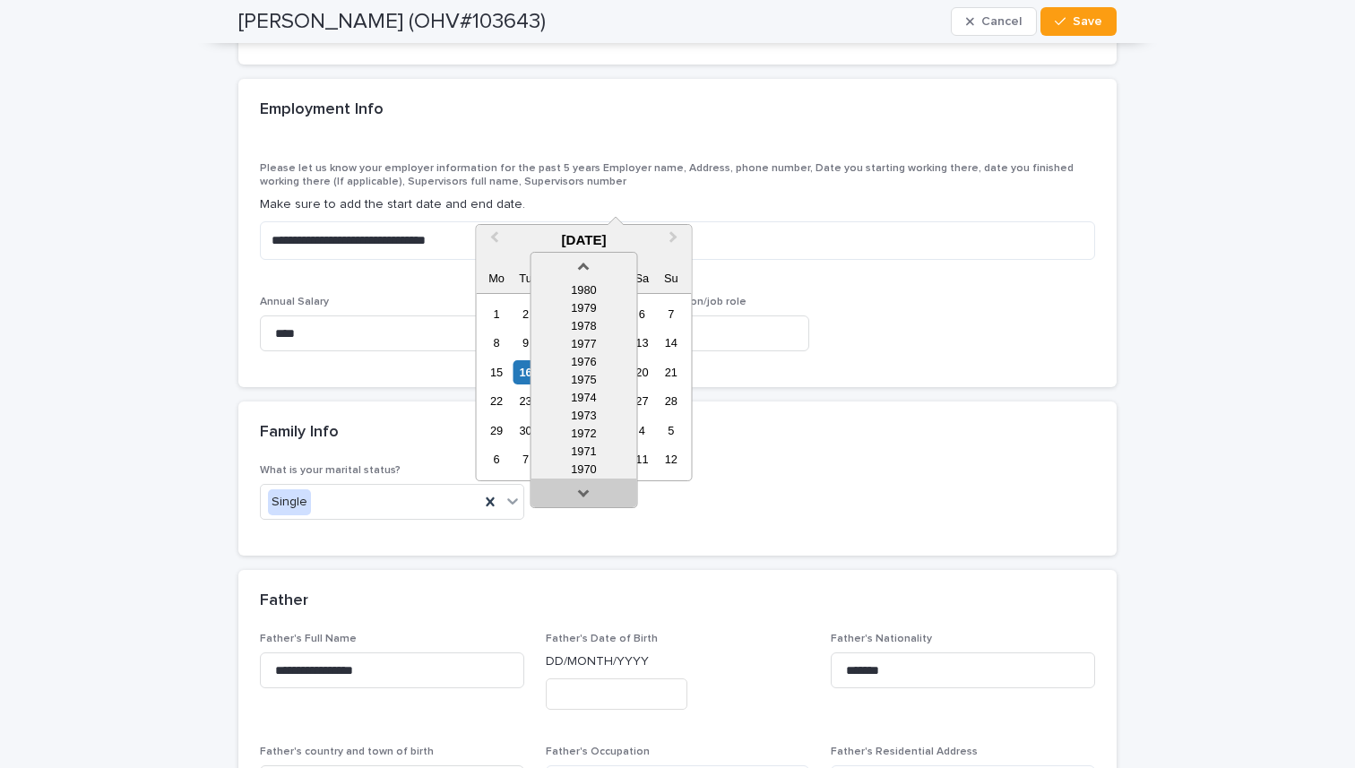
click at [584, 498] on link at bounding box center [583, 496] width 29 height 29
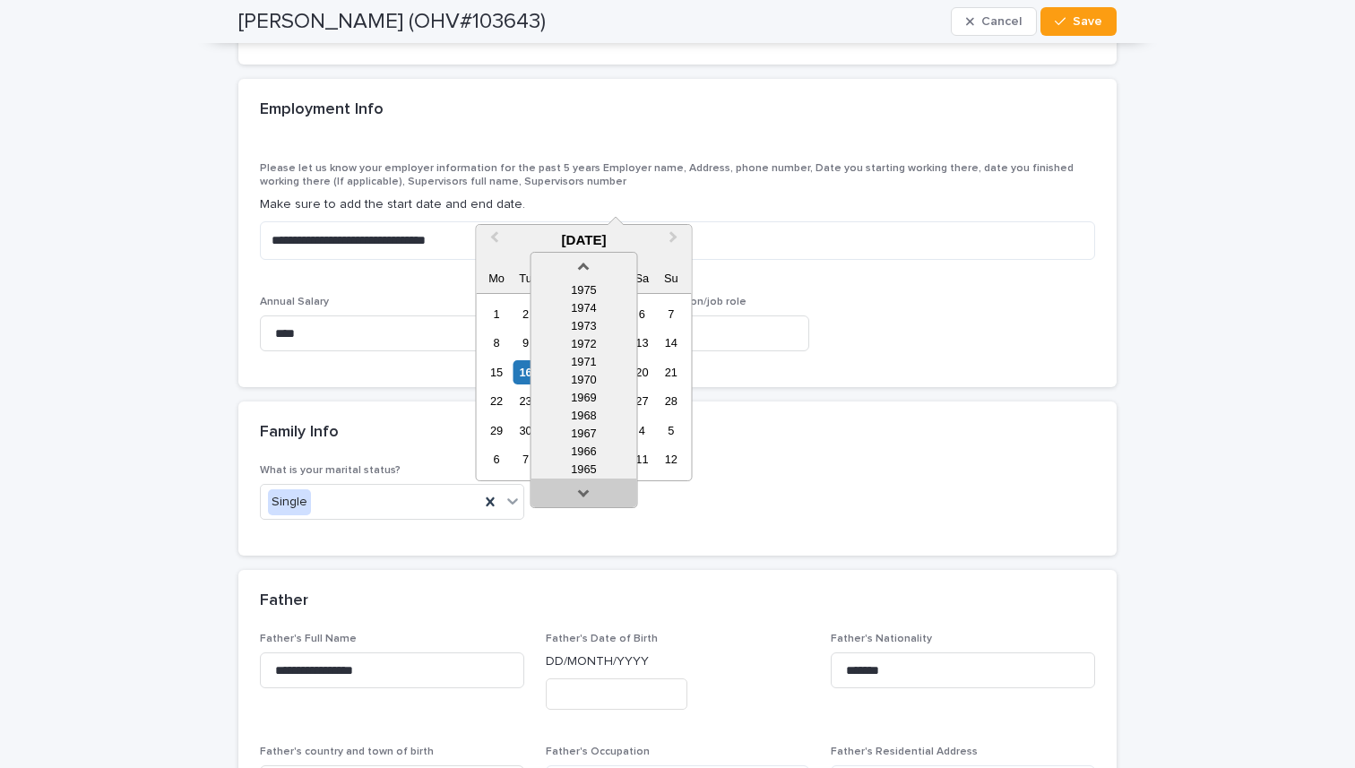
click at [584, 498] on link at bounding box center [583, 496] width 29 height 29
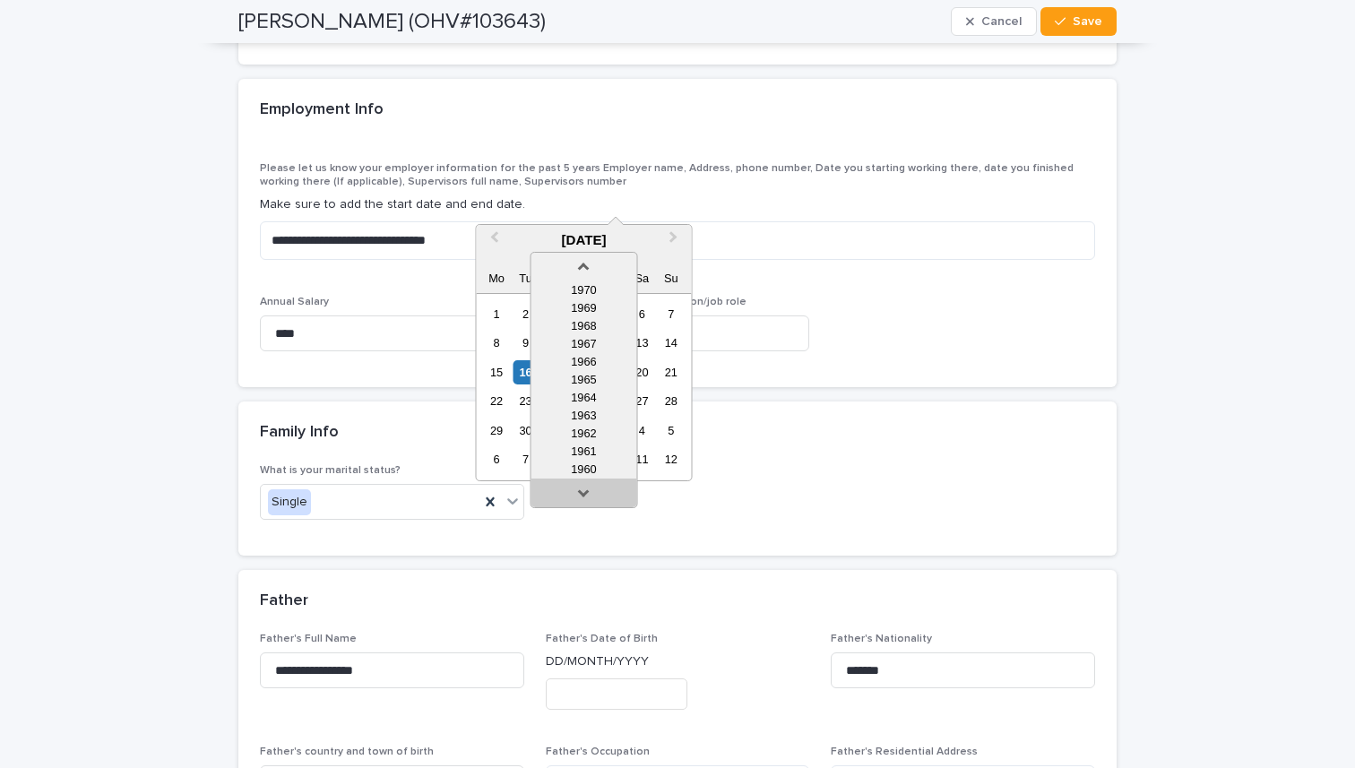
click at [584, 498] on link at bounding box center [583, 496] width 29 height 29
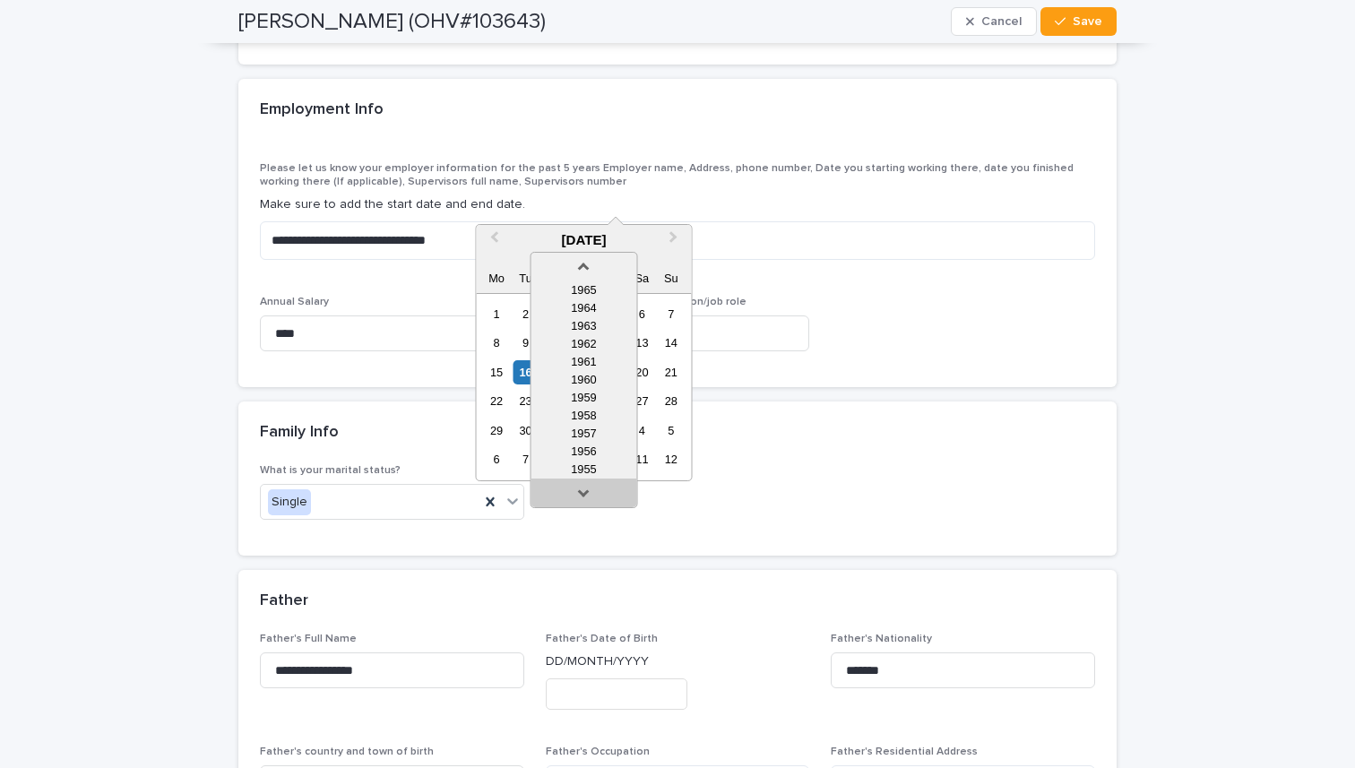
click at [584, 498] on link at bounding box center [583, 496] width 29 height 29
click at [592, 463] on div "1953" at bounding box center [584, 470] width 106 height 18
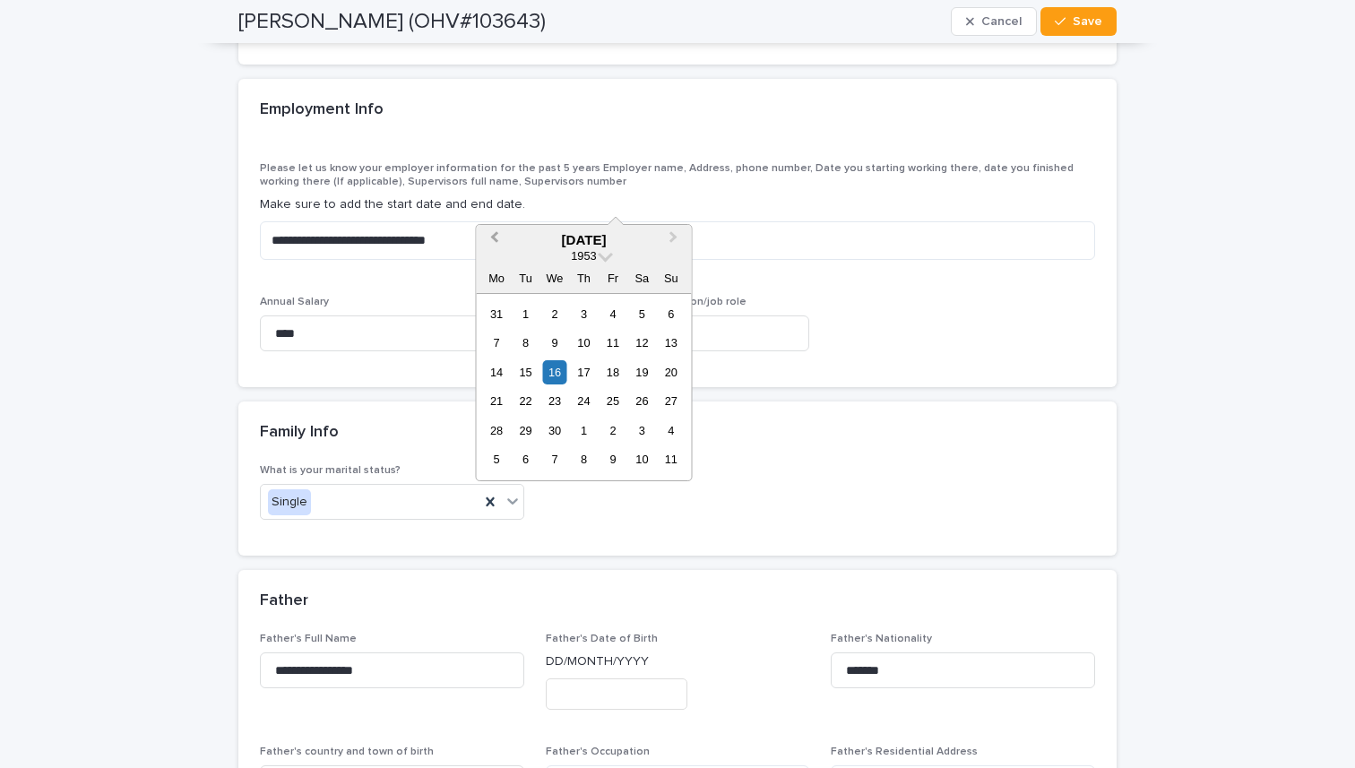
click at [494, 234] on span "Previous Month" at bounding box center [494, 240] width 0 height 24
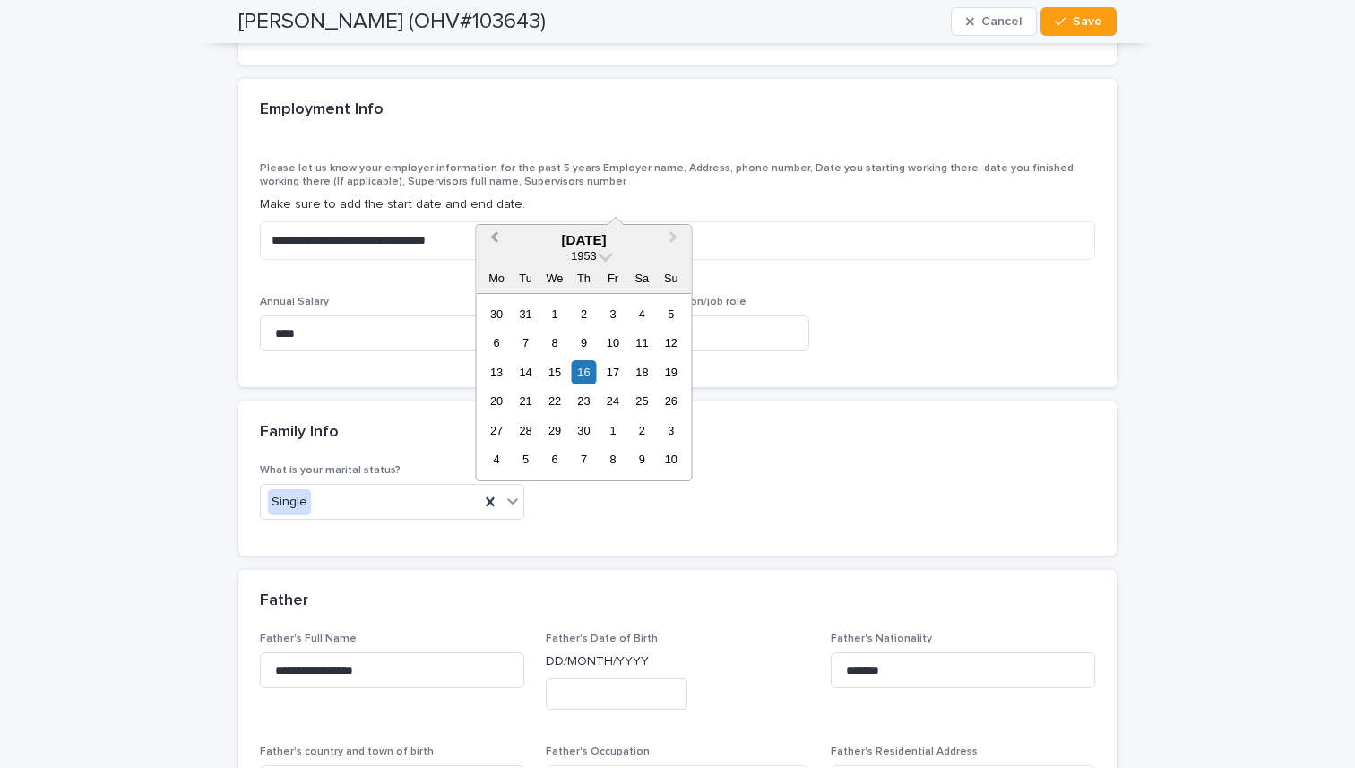
click at [494, 234] on span "Previous Month" at bounding box center [494, 240] width 0 height 24
click at [585, 344] on div "8" at bounding box center [584, 343] width 24 height 24
type input "**********"
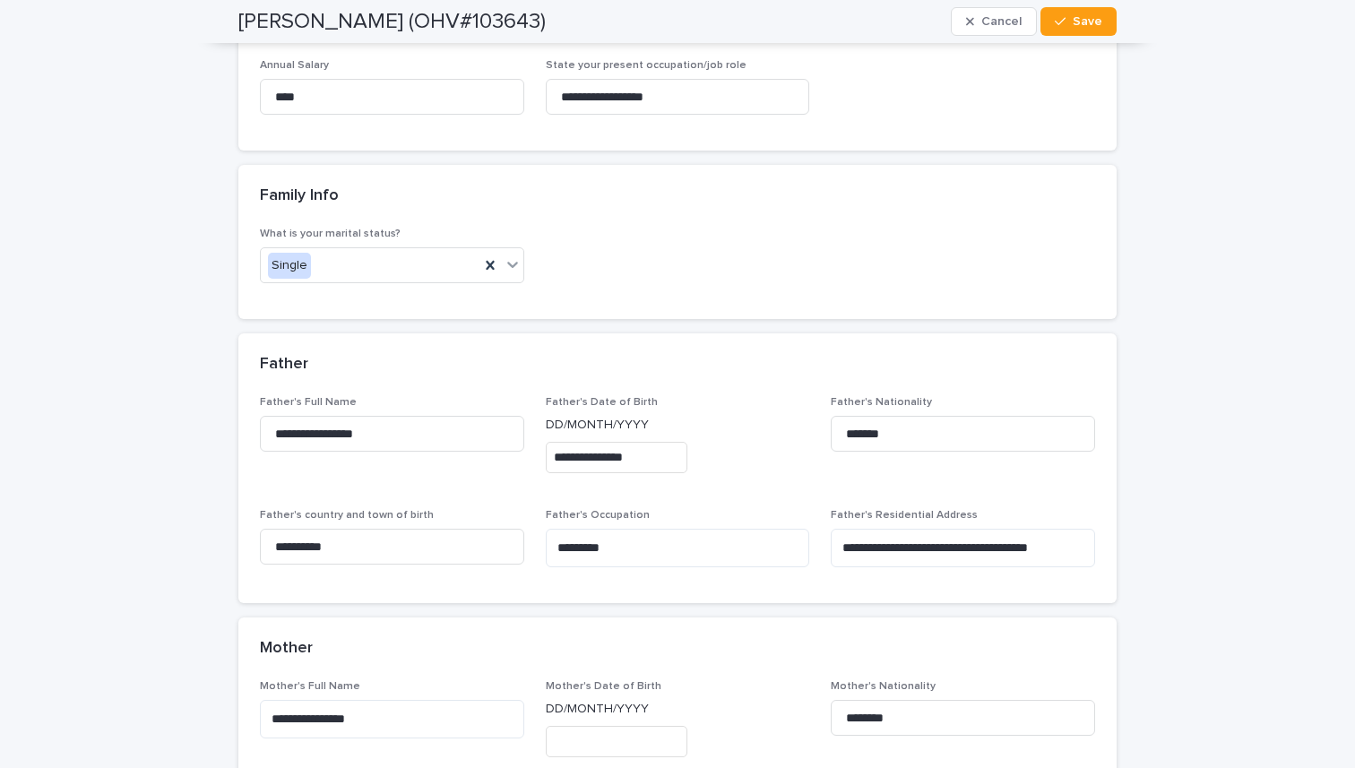
scroll to position [7216, 0]
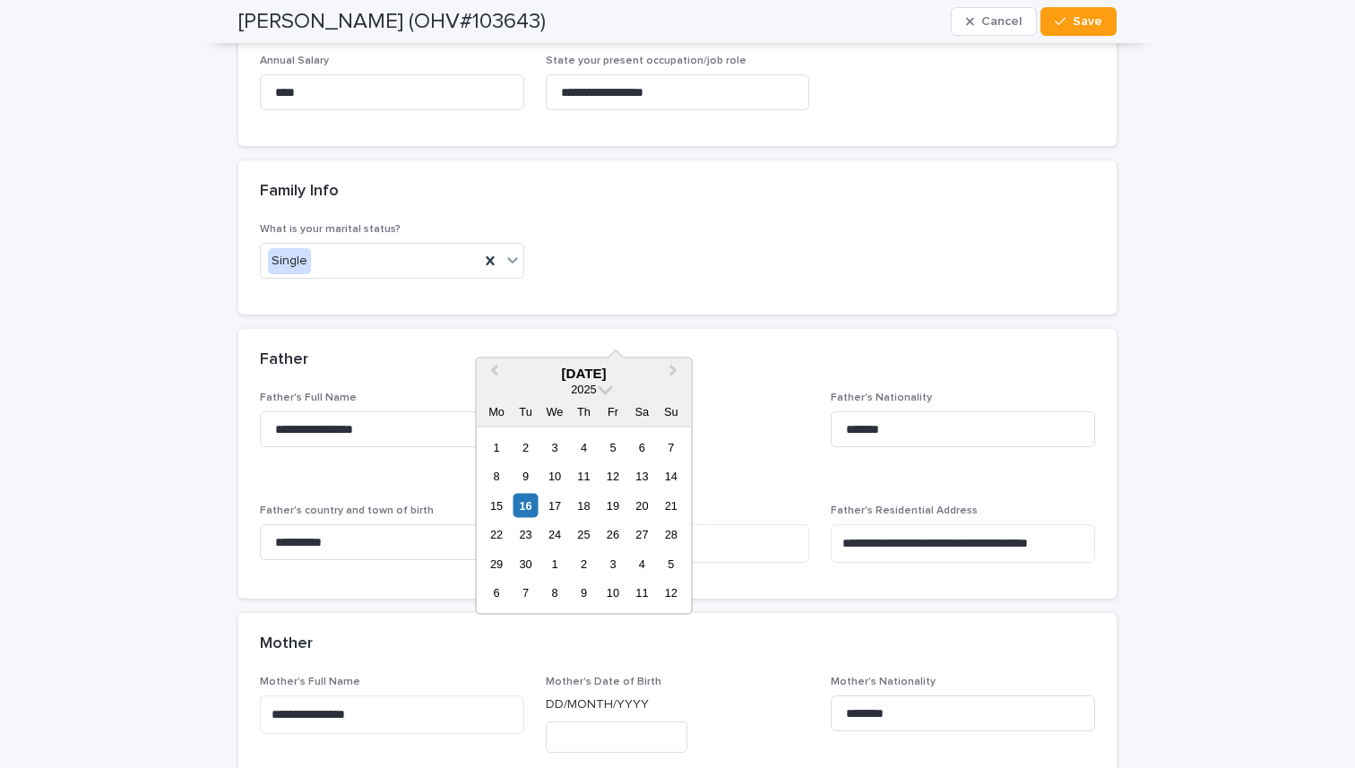
click at [587, 722] on input "text" at bounding box center [617, 737] width 142 height 31
click at [593, 394] on span "2025" at bounding box center [583, 389] width 25 height 13
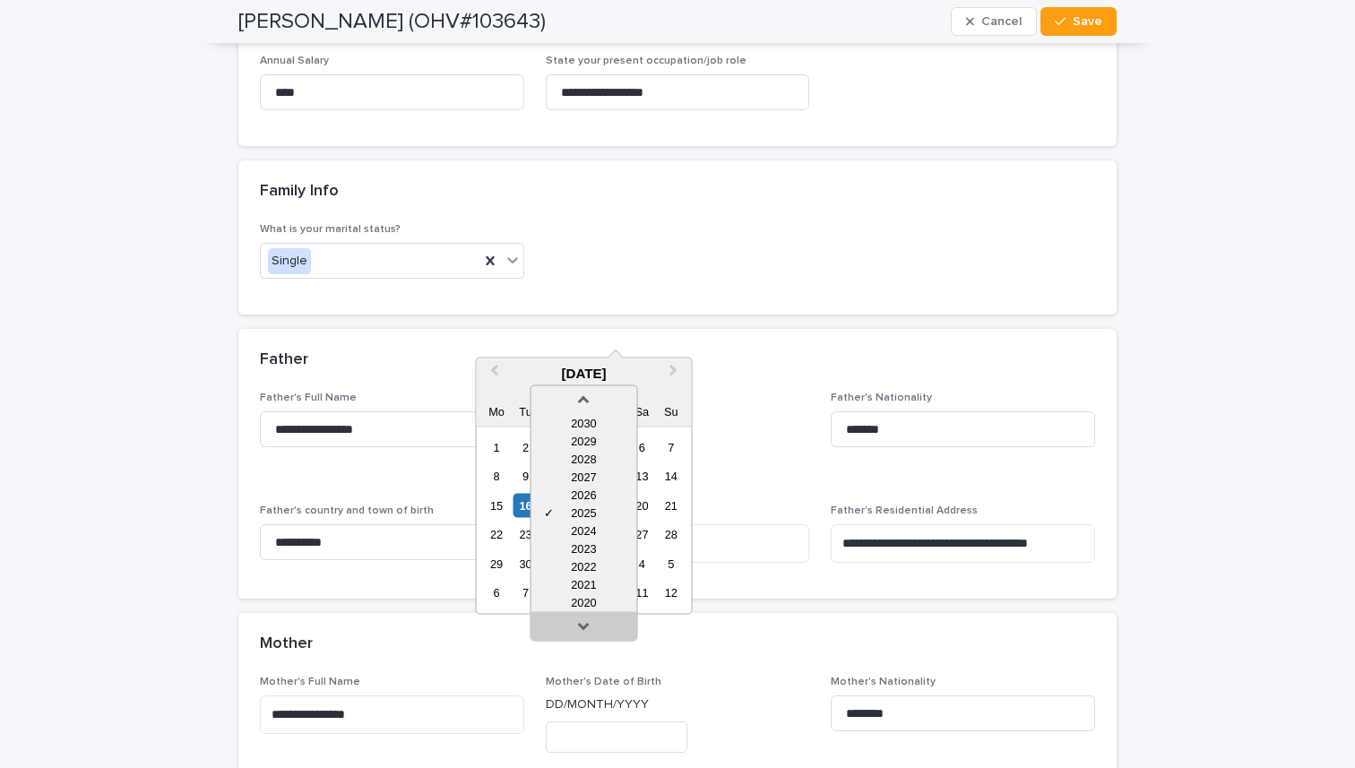
click at [589, 628] on link at bounding box center [583, 630] width 29 height 29
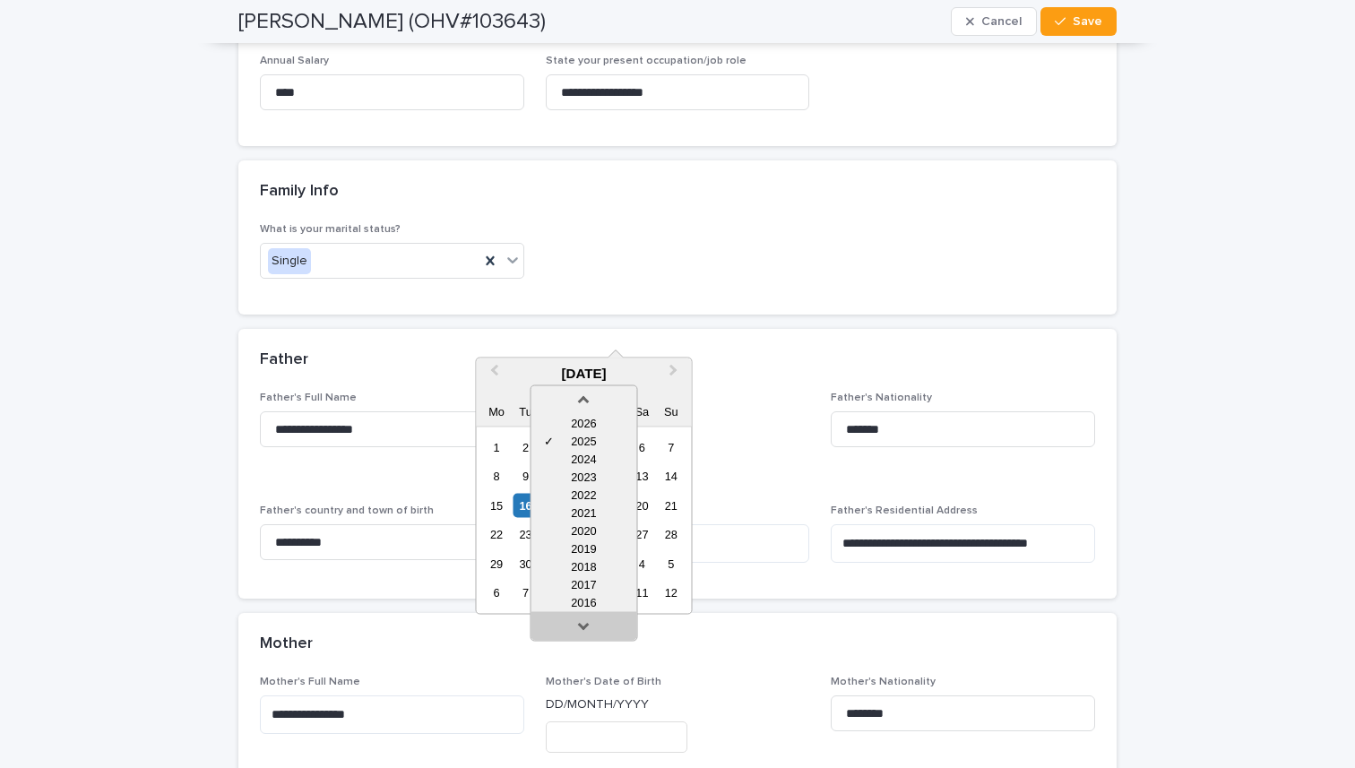
click at [589, 628] on link at bounding box center [583, 630] width 29 height 29
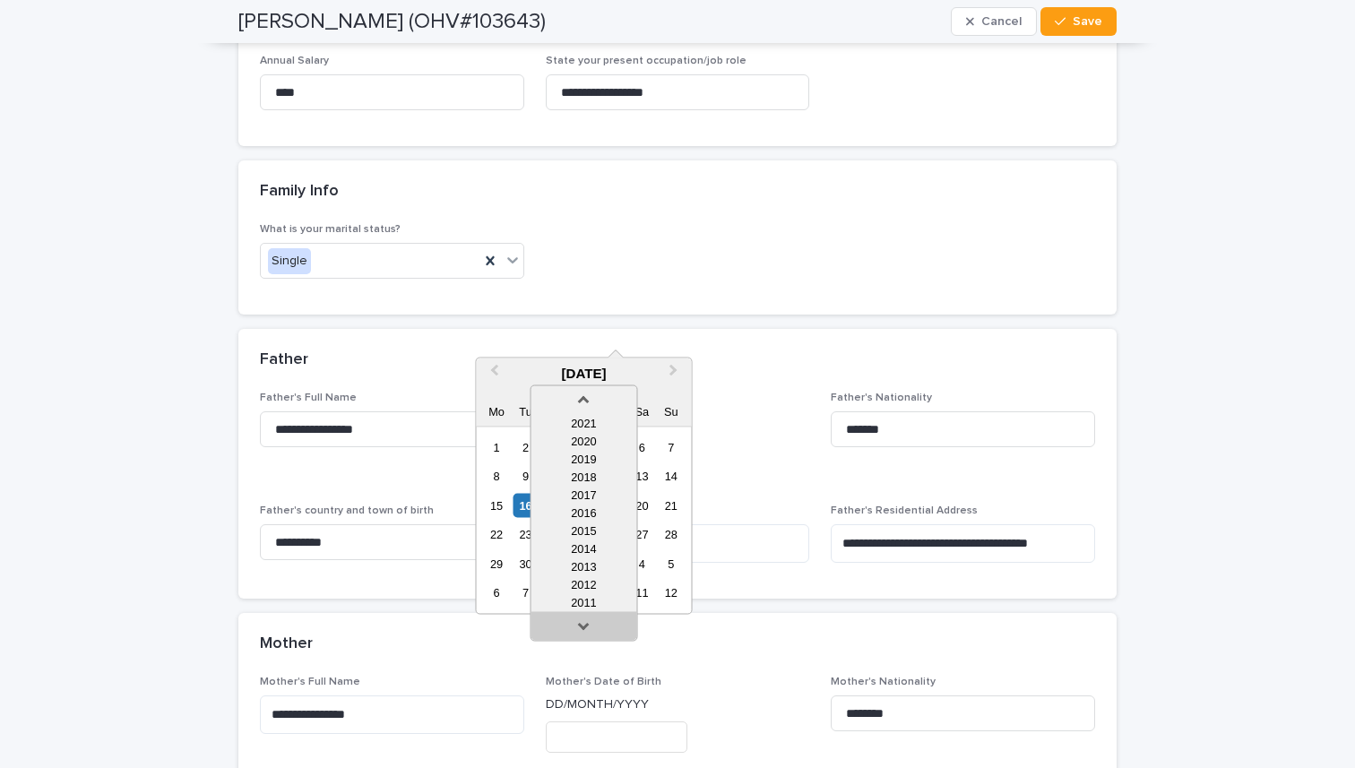
click at [589, 628] on link at bounding box center [583, 630] width 29 height 29
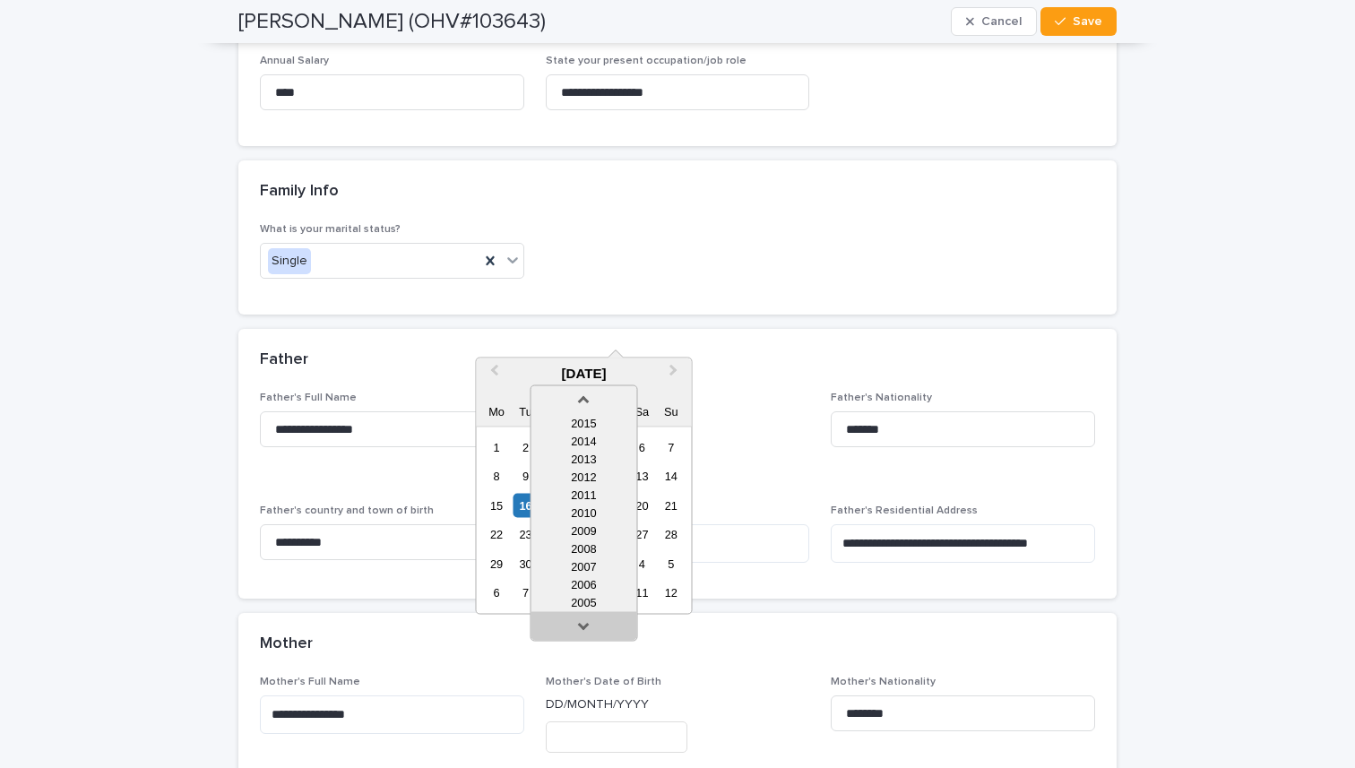
click at [589, 628] on link at bounding box center [583, 630] width 29 height 29
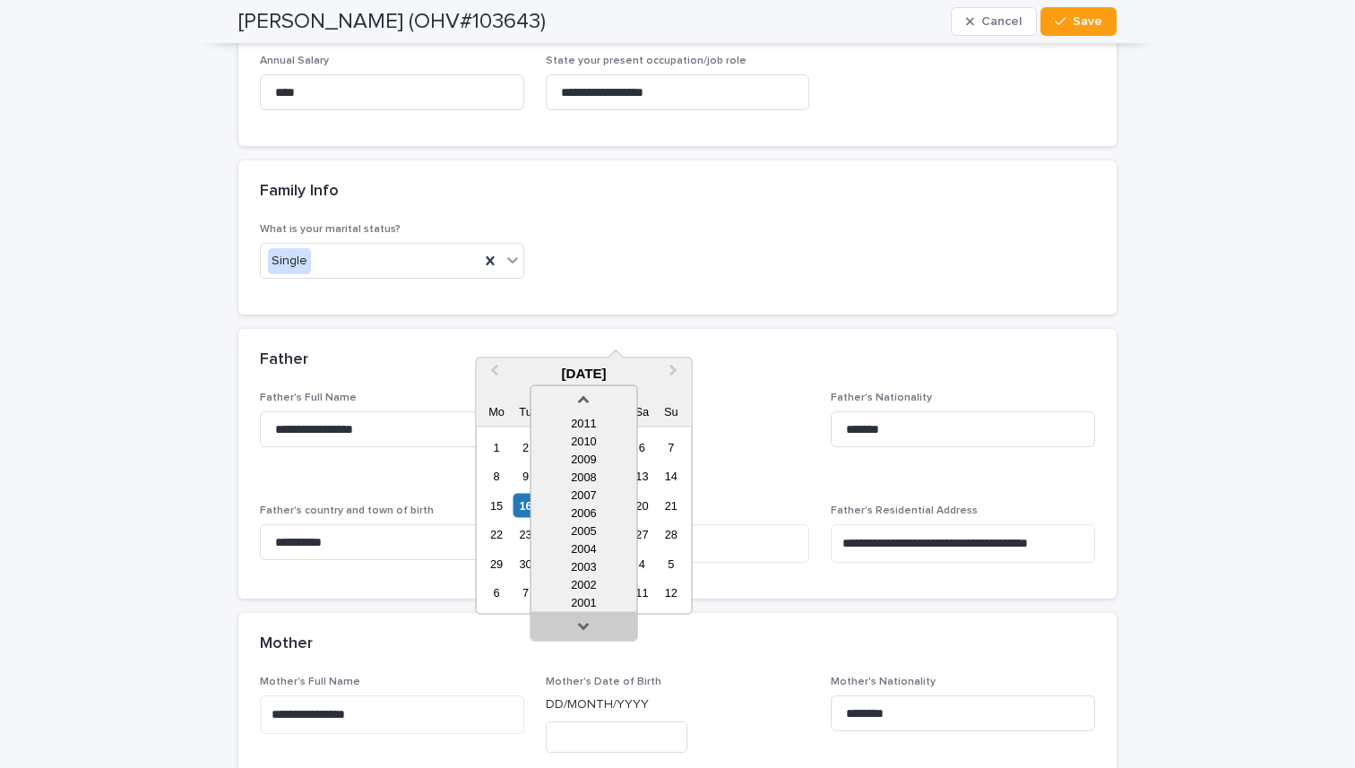
click at [589, 628] on link at bounding box center [583, 630] width 29 height 29
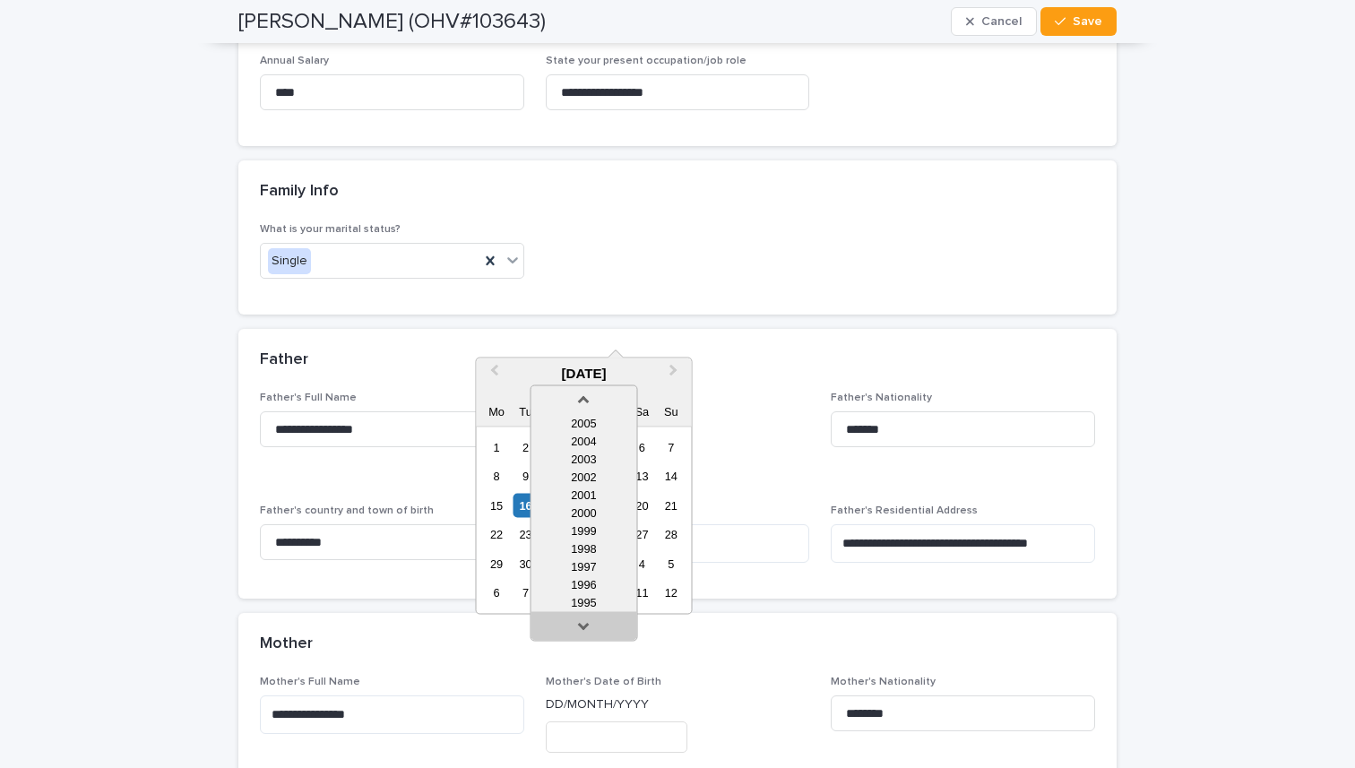
click at [589, 628] on link at bounding box center [583, 630] width 29 height 29
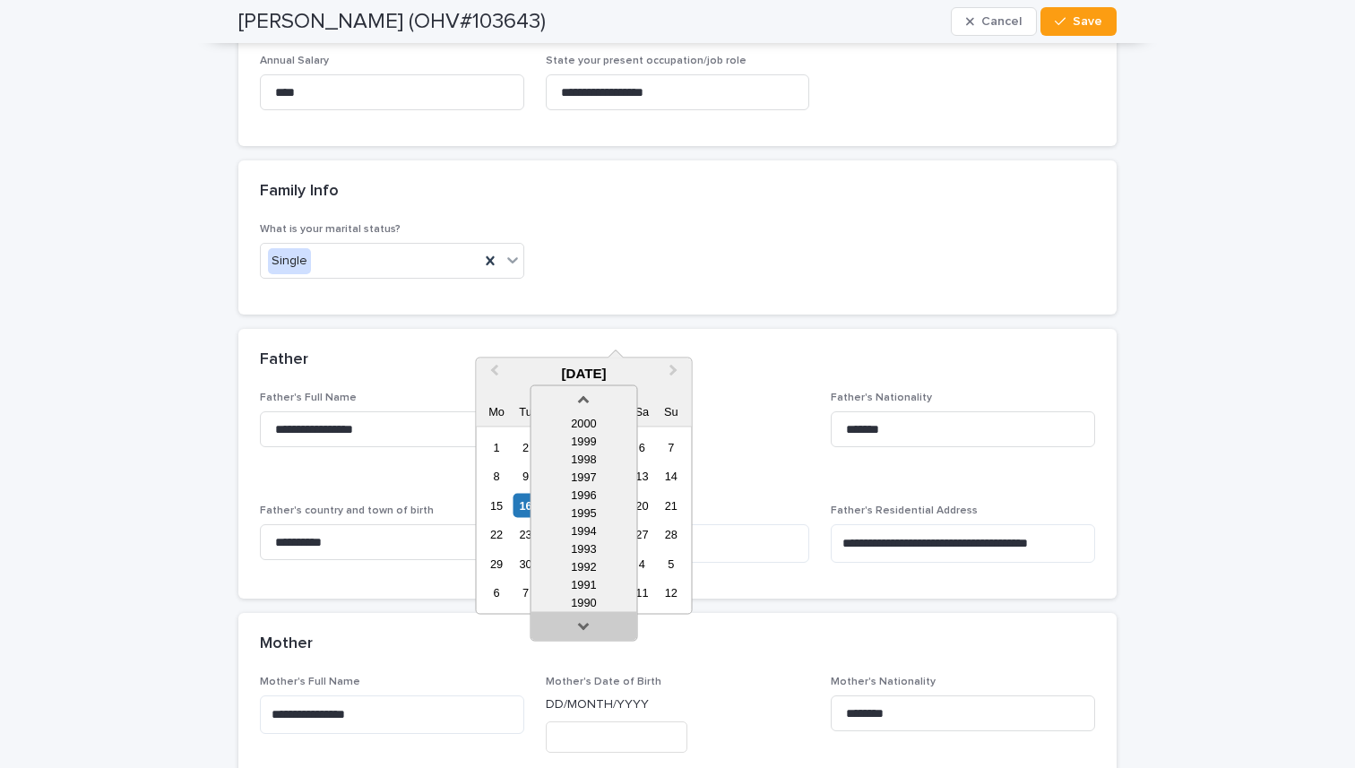
click at [589, 628] on link at bounding box center [583, 630] width 29 height 29
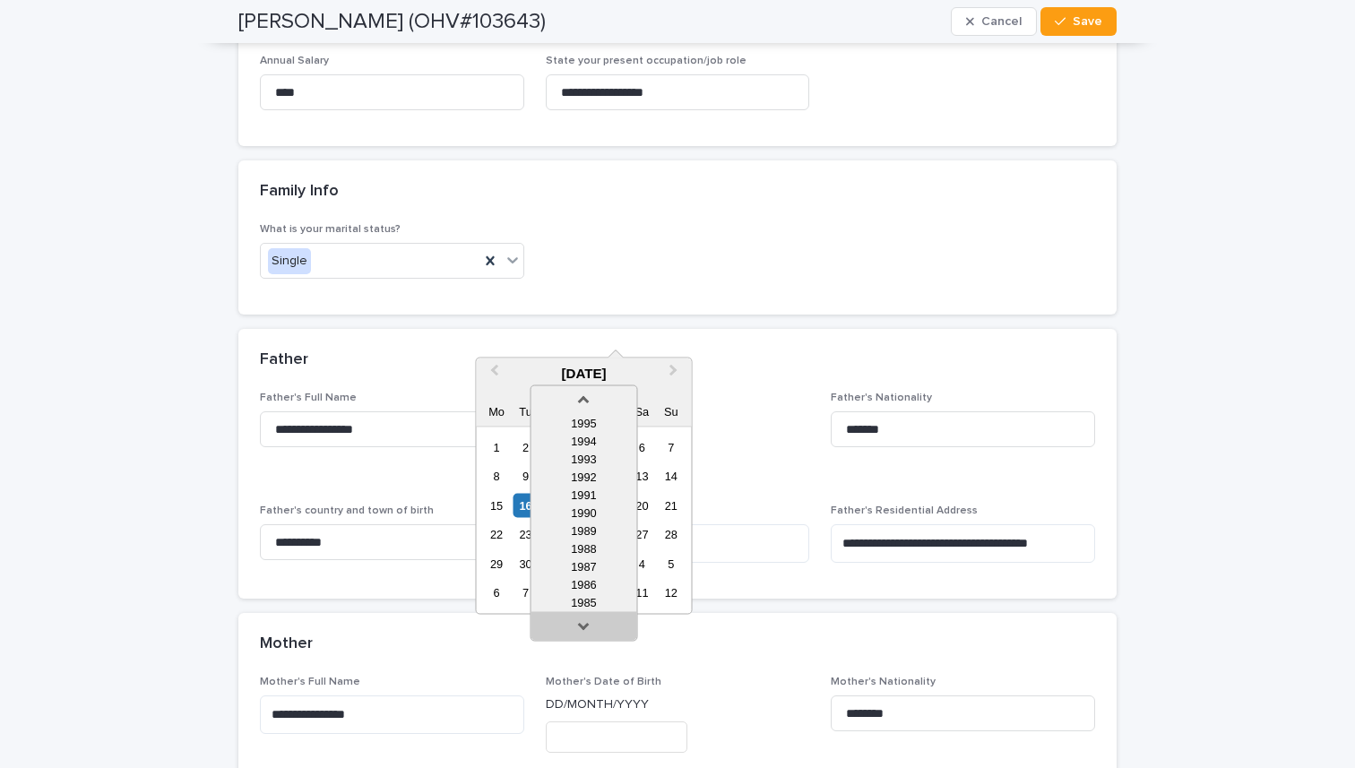
click at [589, 628] on link at bounding box center [583, 630] width 29 height 29
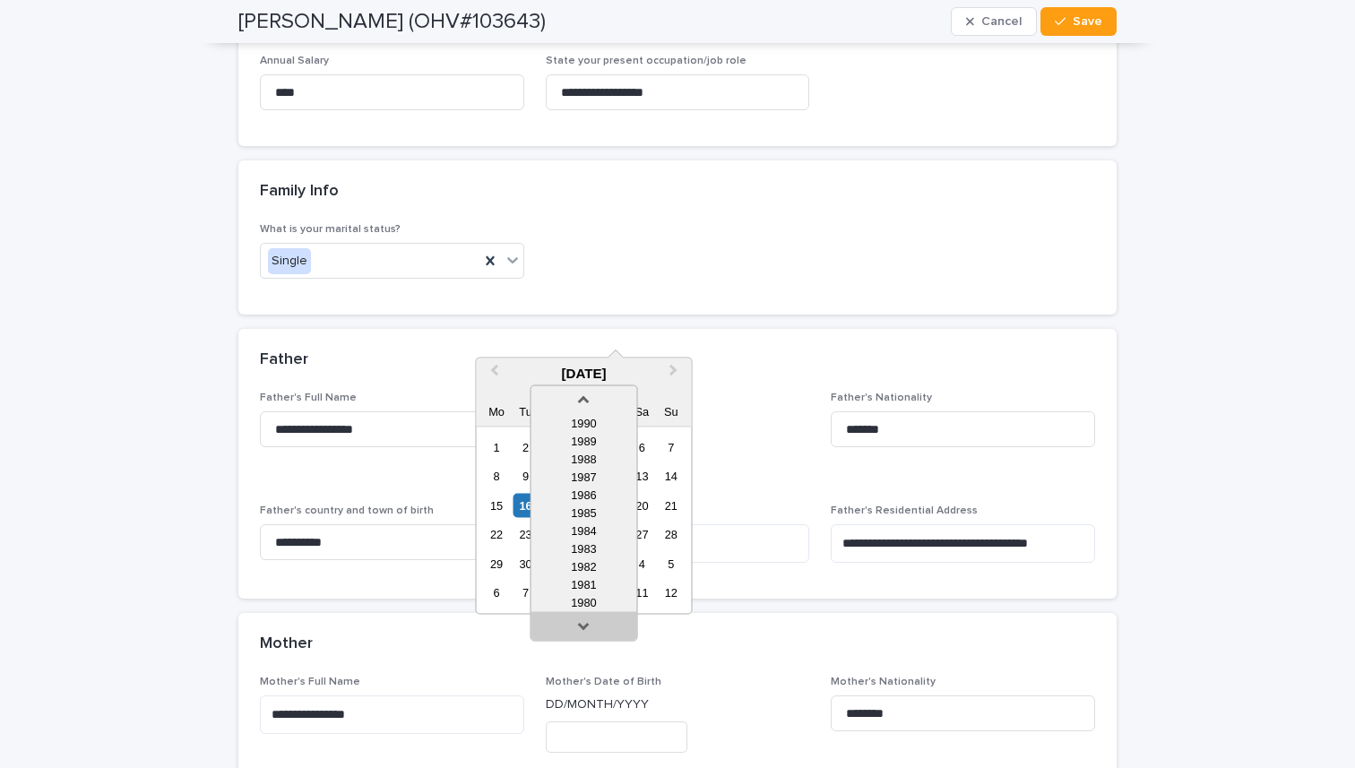
click at [589, 628] on link at bounding box center [583, 630] width 29 height 29
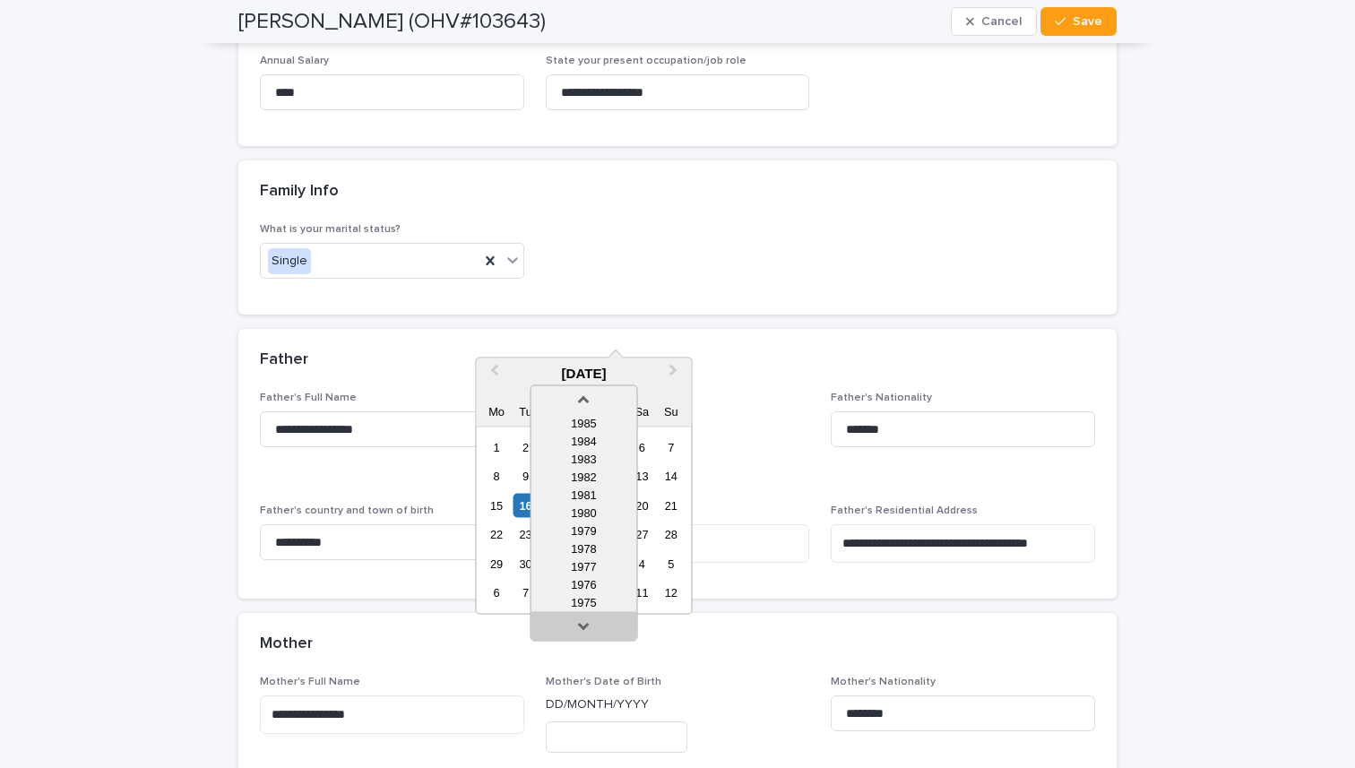
click at [589, 628] on link at bounding box center [583, 630] width 29 height 29
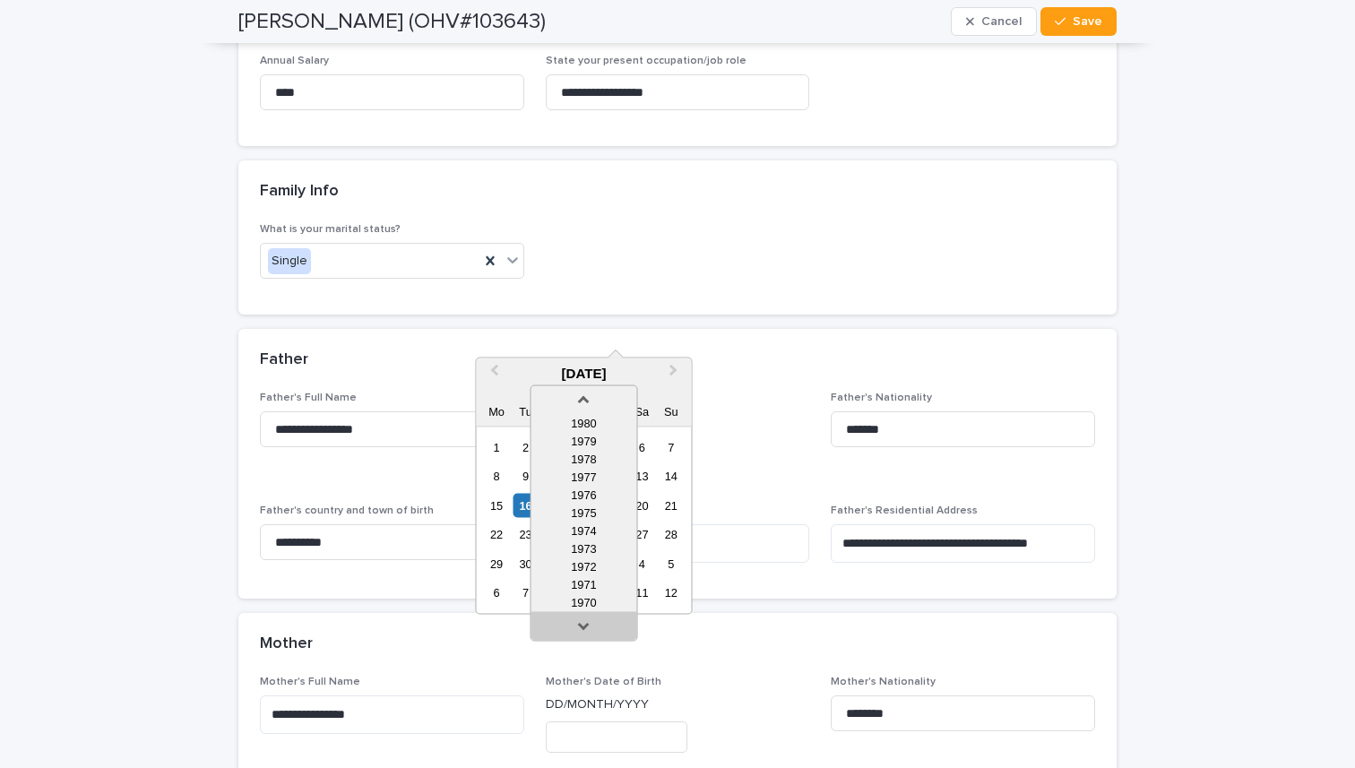
click at [589, 628] on link at bounding box center [583, 630] width 29 height 29
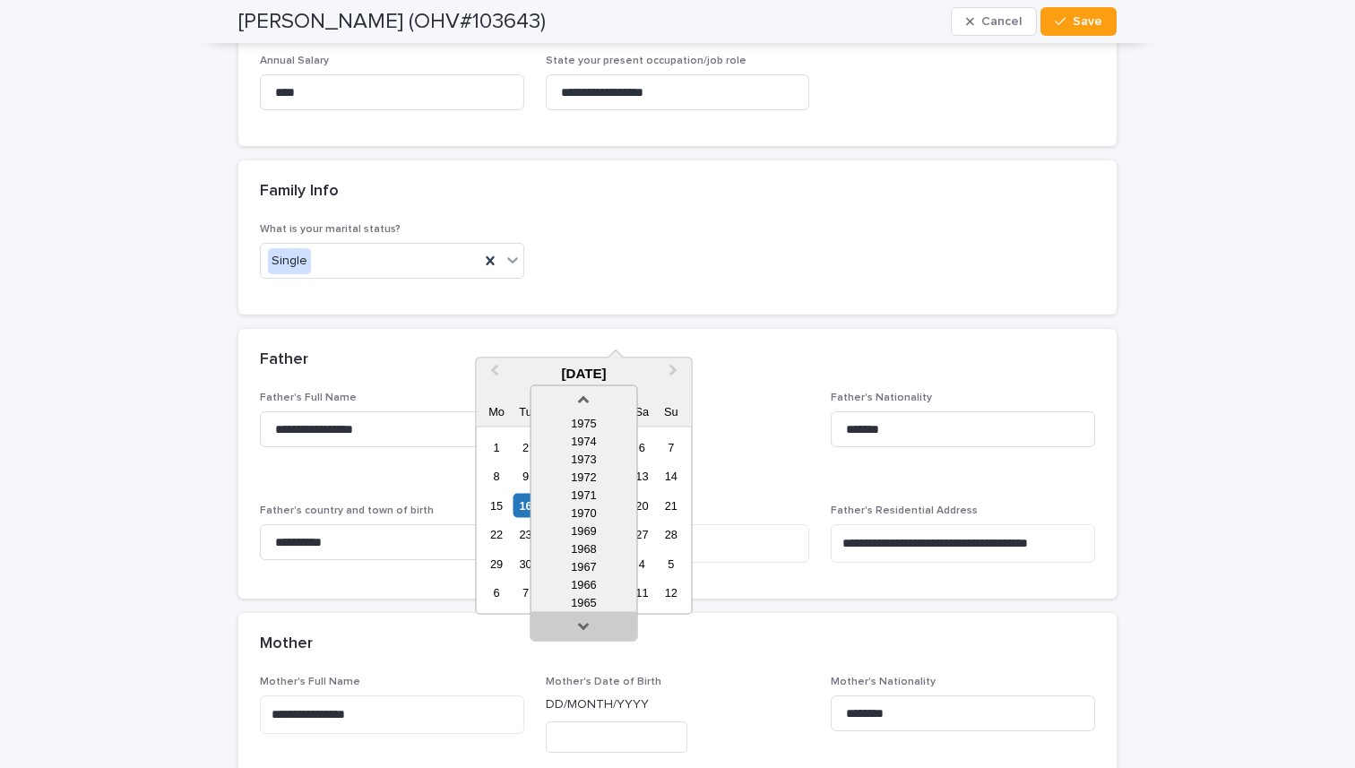
click at [589, 628] on link at bounding box center [583, 630] width 29 height 29
click at [591, 583] on div "1963" at bounding box center [584, 585] width 106 height 18
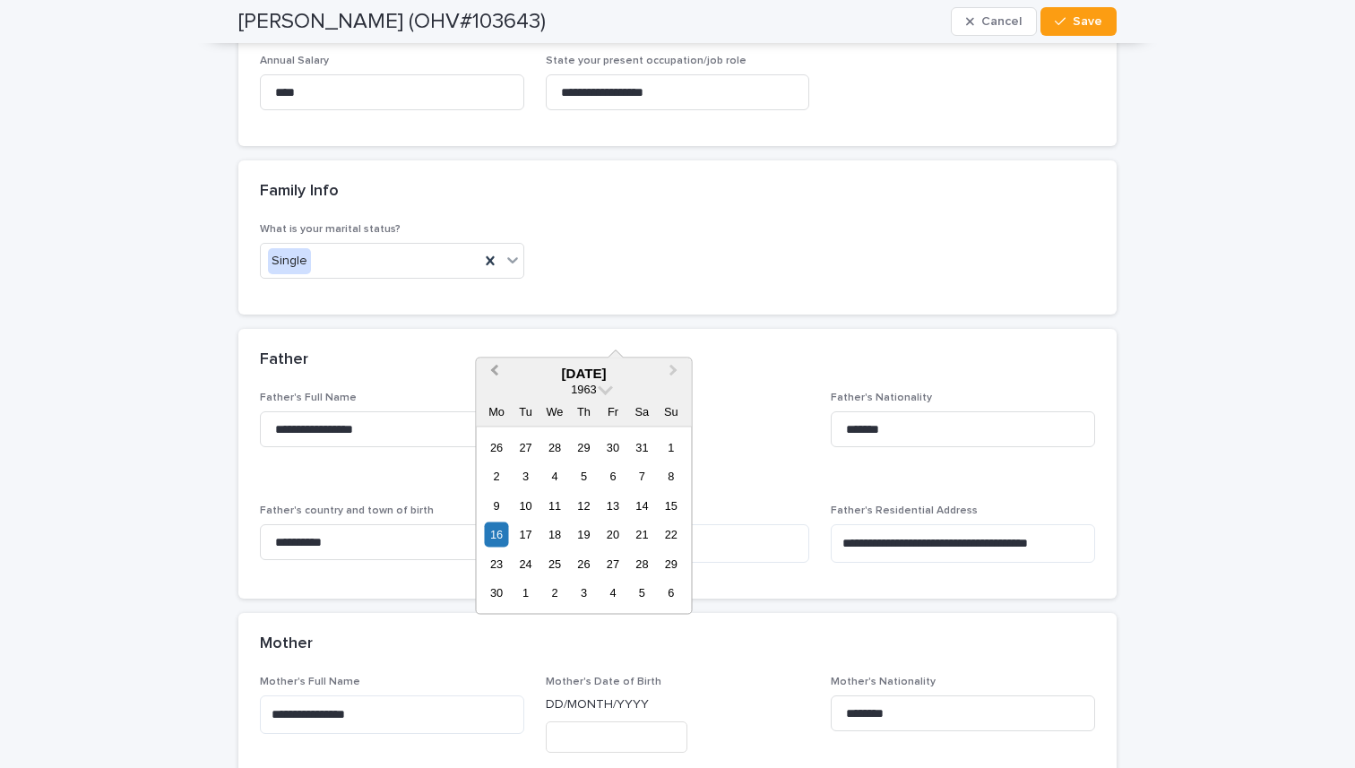
click at [489, 372] on button "Previous Month" at bounding box center [492, 374] width 29 height 29
click at [490, 370] on button "Previous Month" at bounding box center [492, 374] width 29 height 29
click at [680, 368] on button "Next Month" at bounding box center [676, 374] width 29 height 29
click at [671, 474] on div "14" at bounding box center [671, 476] width 24 height 24
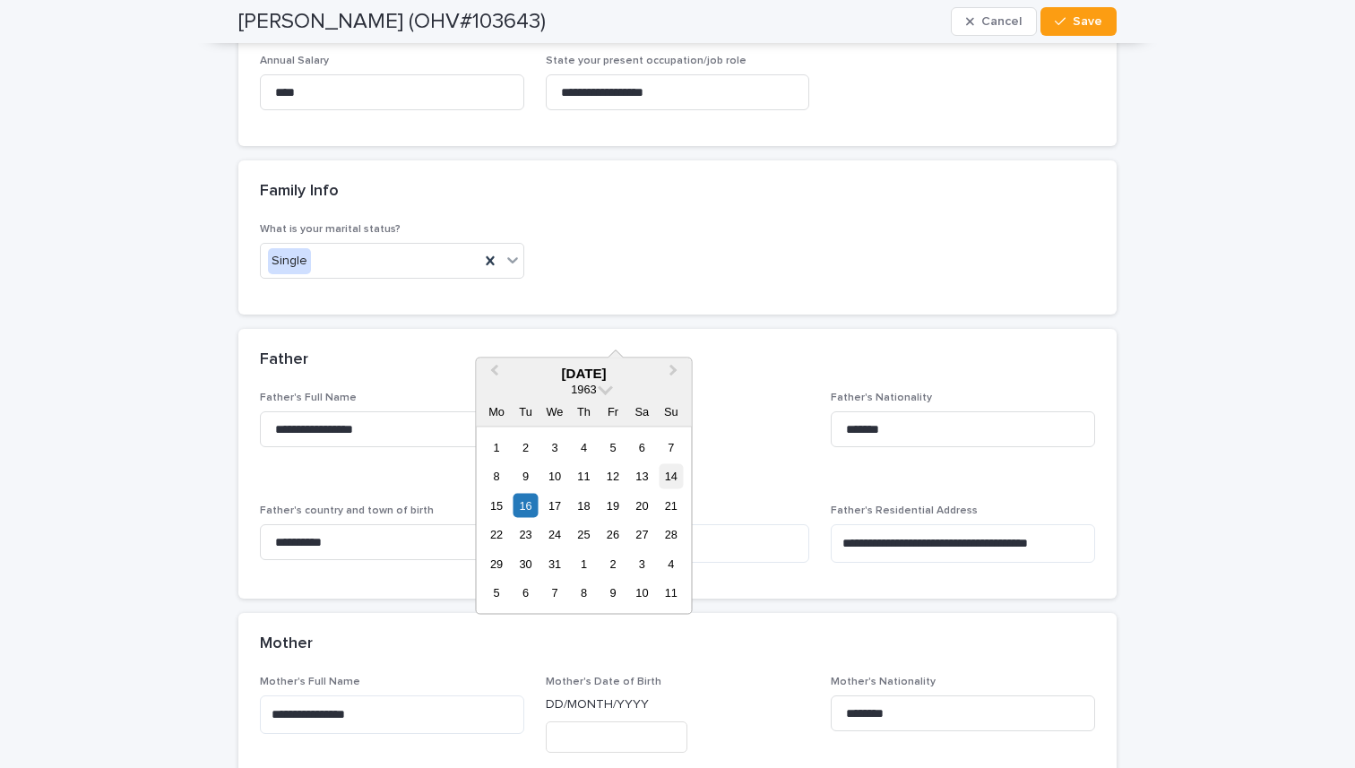
type input "**********"
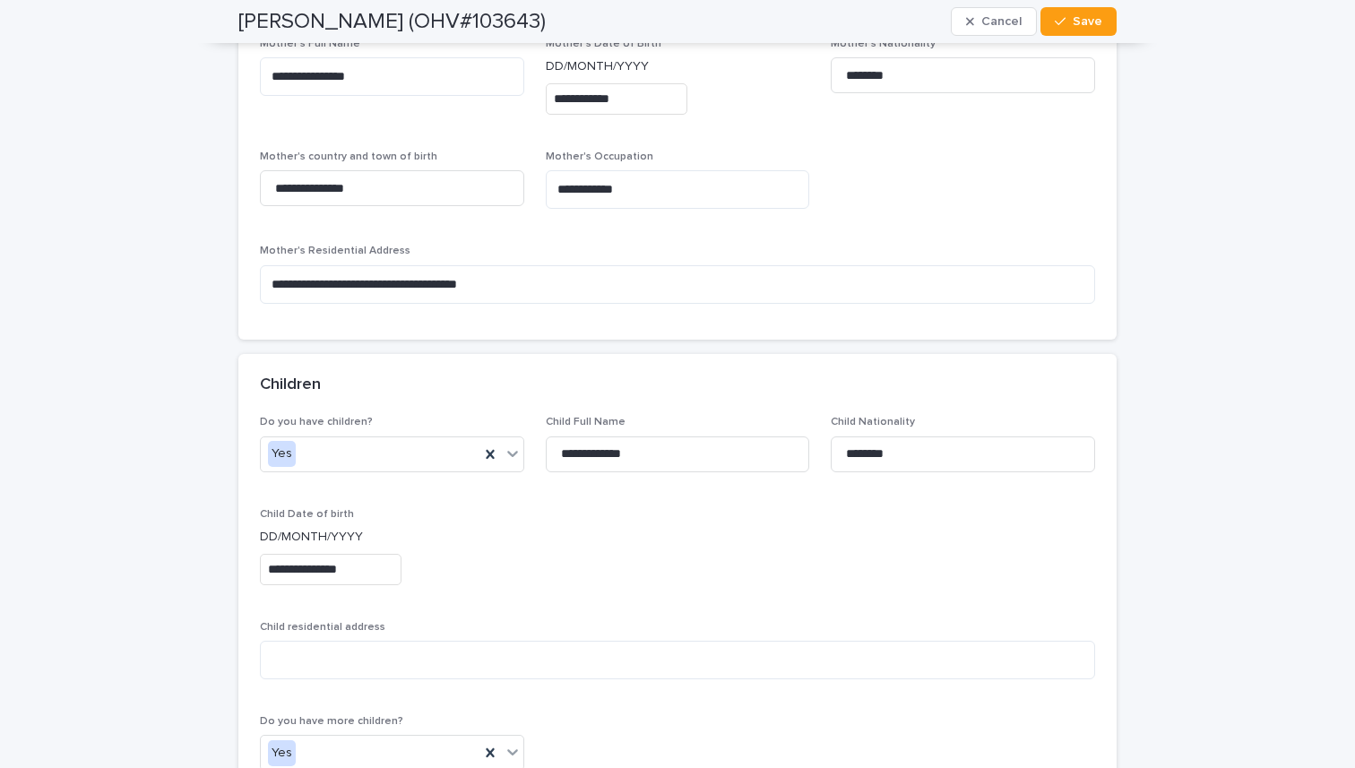
scroll to position [7856, 0]
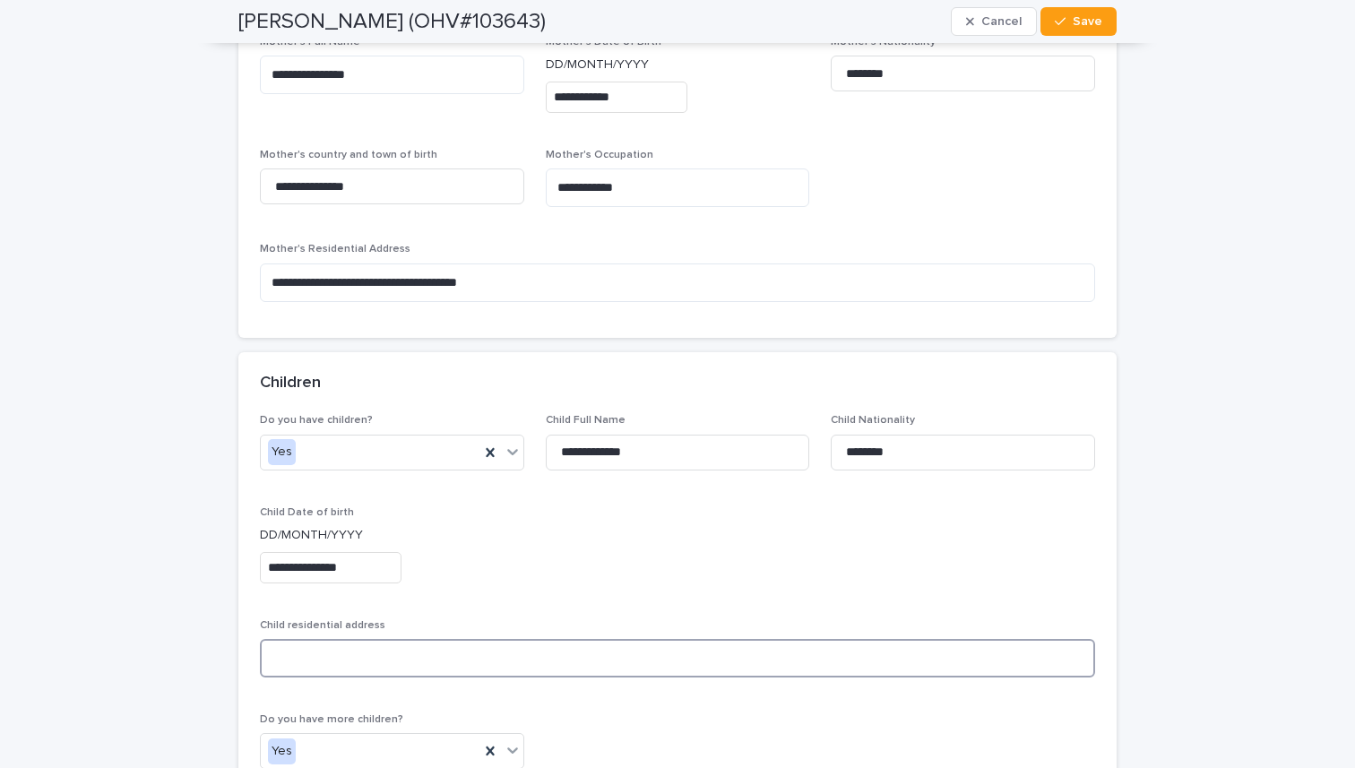
click at [324, 639] on textarea at bounding box center [677, 658] width 835 height 39
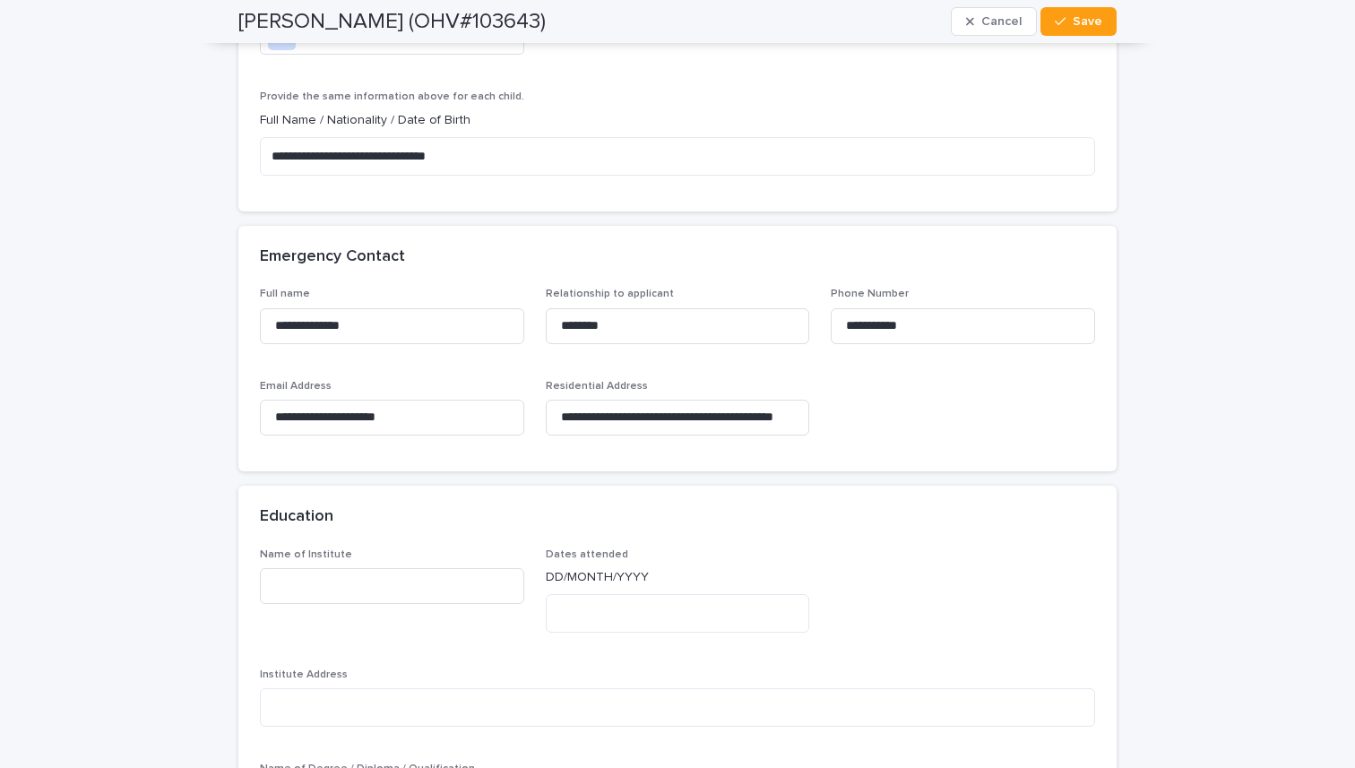
scroll to position [8577, 0]
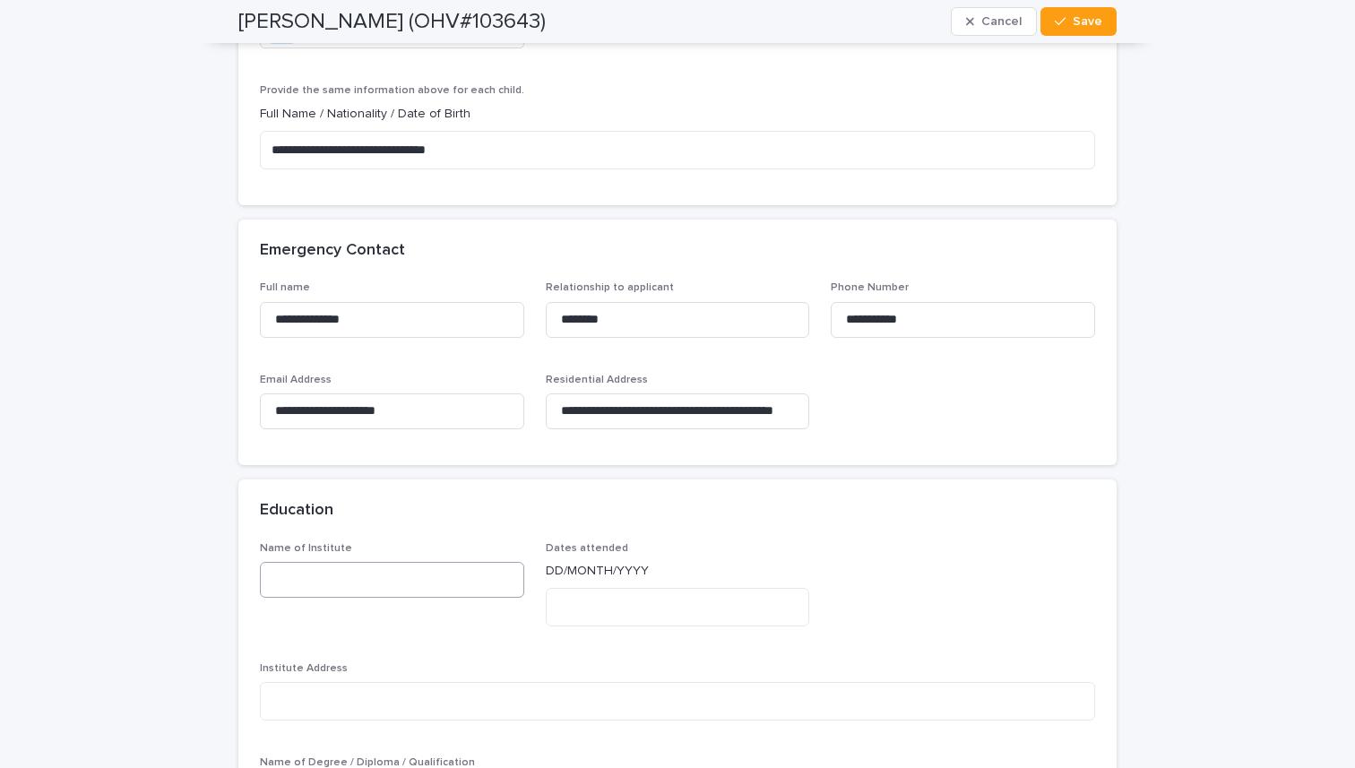
type textarea "**********"
click at [300, 562] on input at bounding box center [392, 580] width 264 height 36
type input "**********"
click at [614, 588] on textarea at bounding box center [678, 607] width 264 height 39
type textarea "**********"
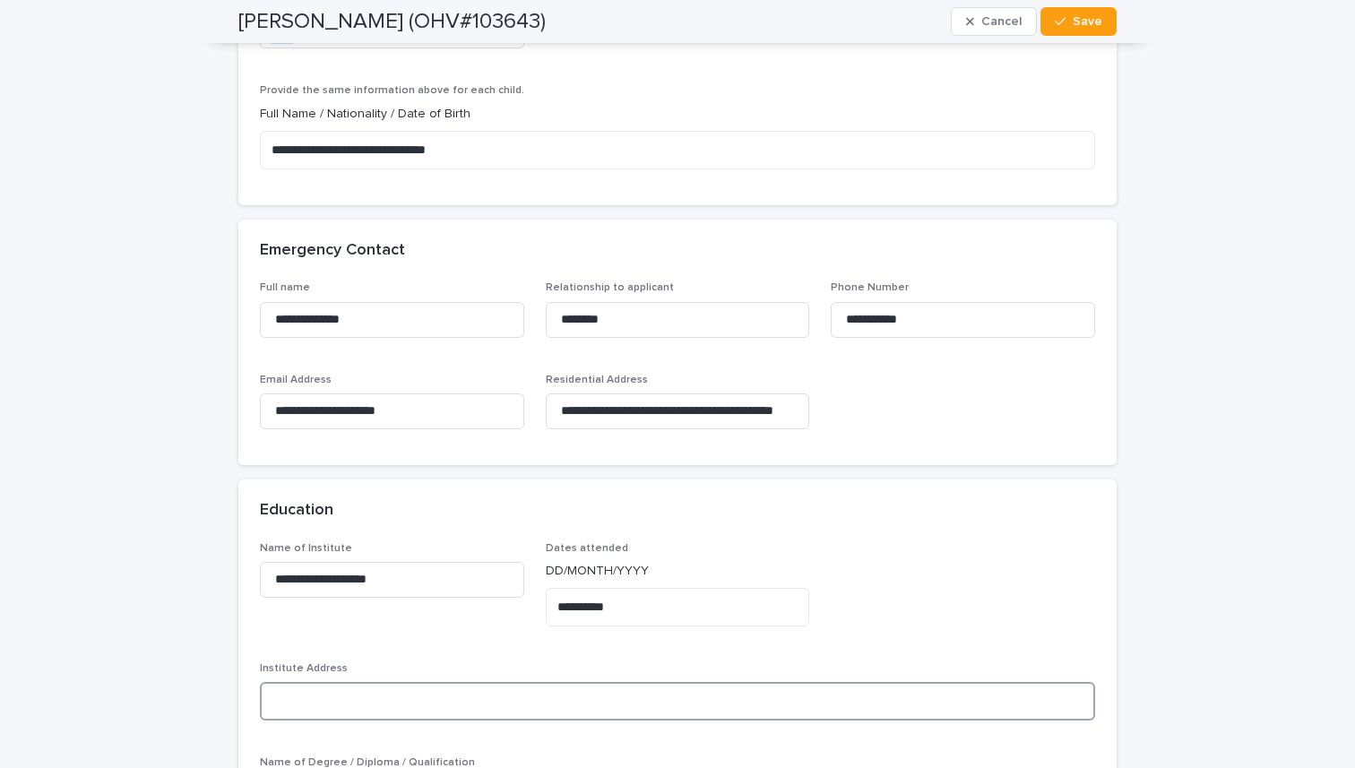
click at [325, 682] on textarea at bounding box center [677, 701] width 835 height 39
type textarea "**********"
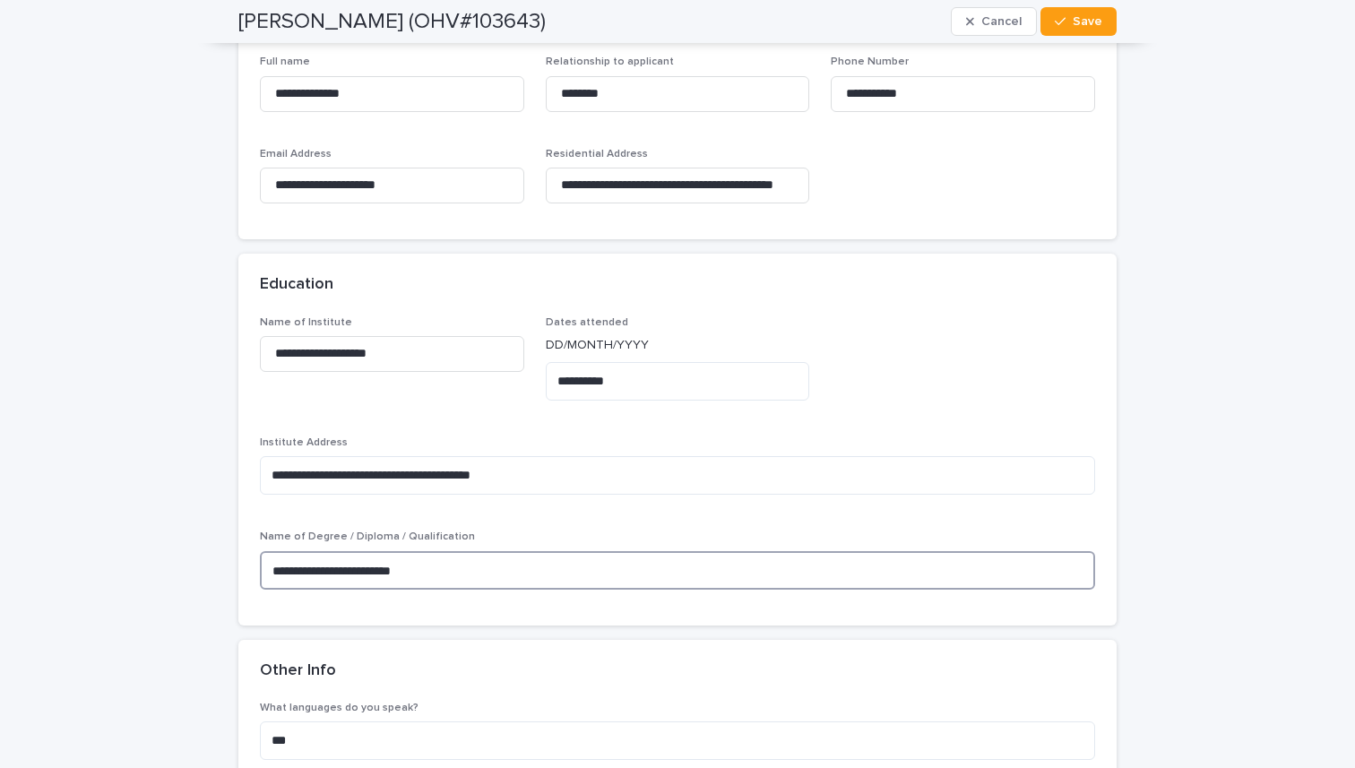
scroll to position [8860, 0]
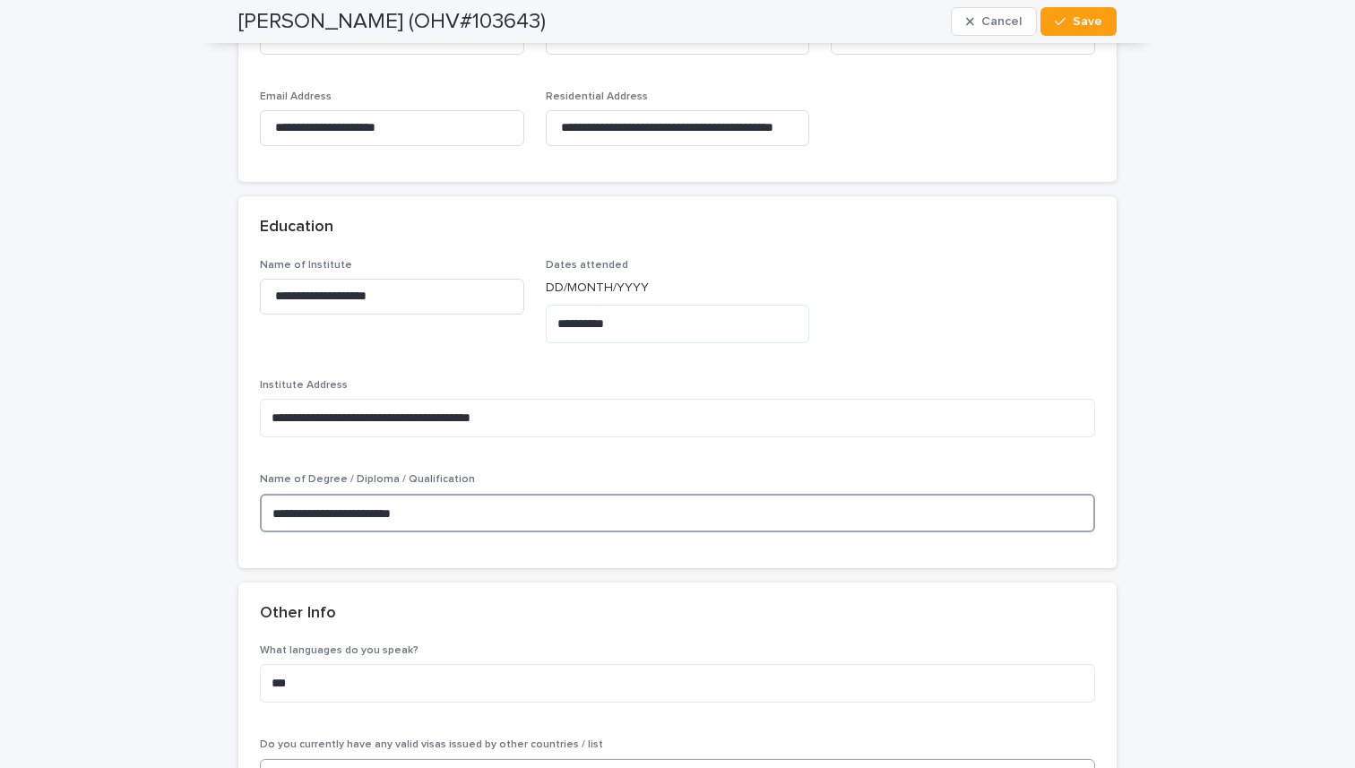
type textarea "**********"
click at [363, 759] on textarea at bounding box center [677, 778] width 835 height 39
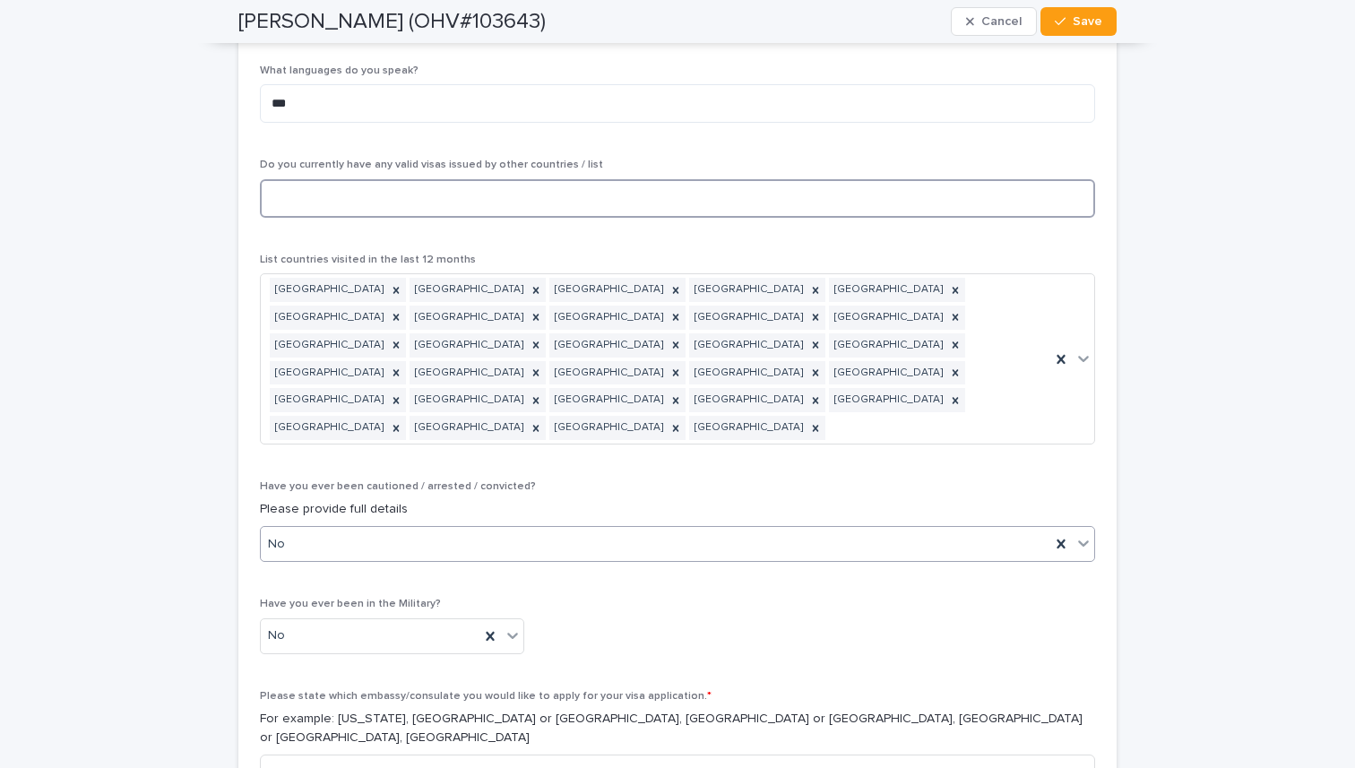
scroll to position [9473, 0]
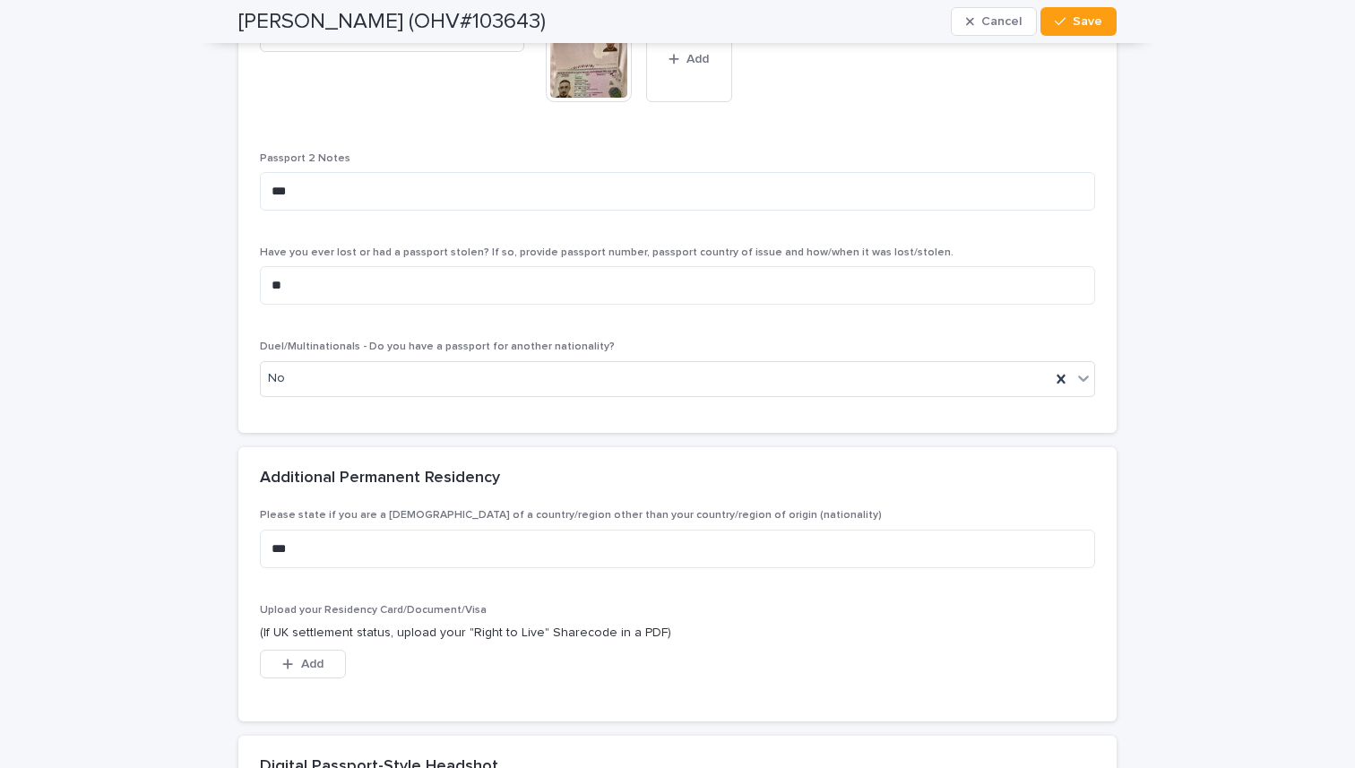
scroll to position [2288, 0]
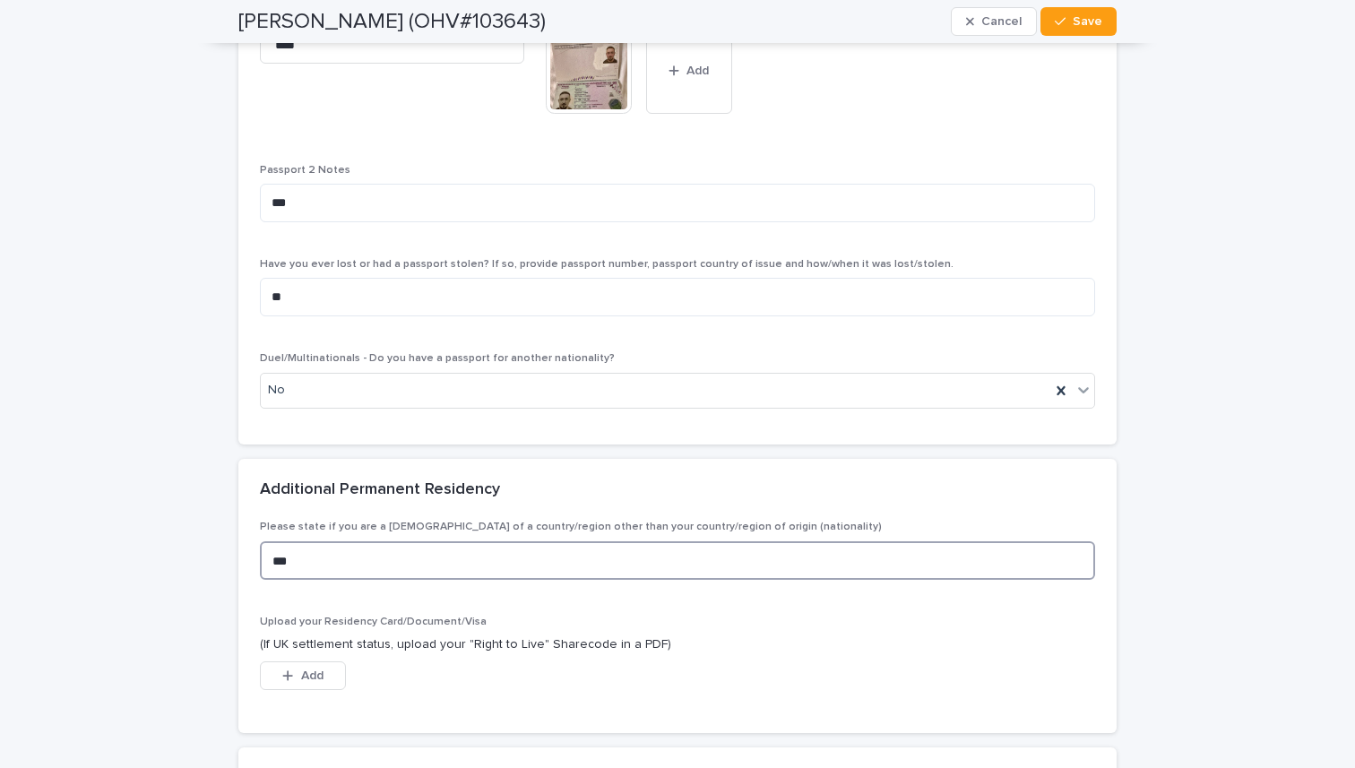
click at [322, 553] on textarea "***" at bounding box center [677, 560] width 835 height 39
type textarea "*"
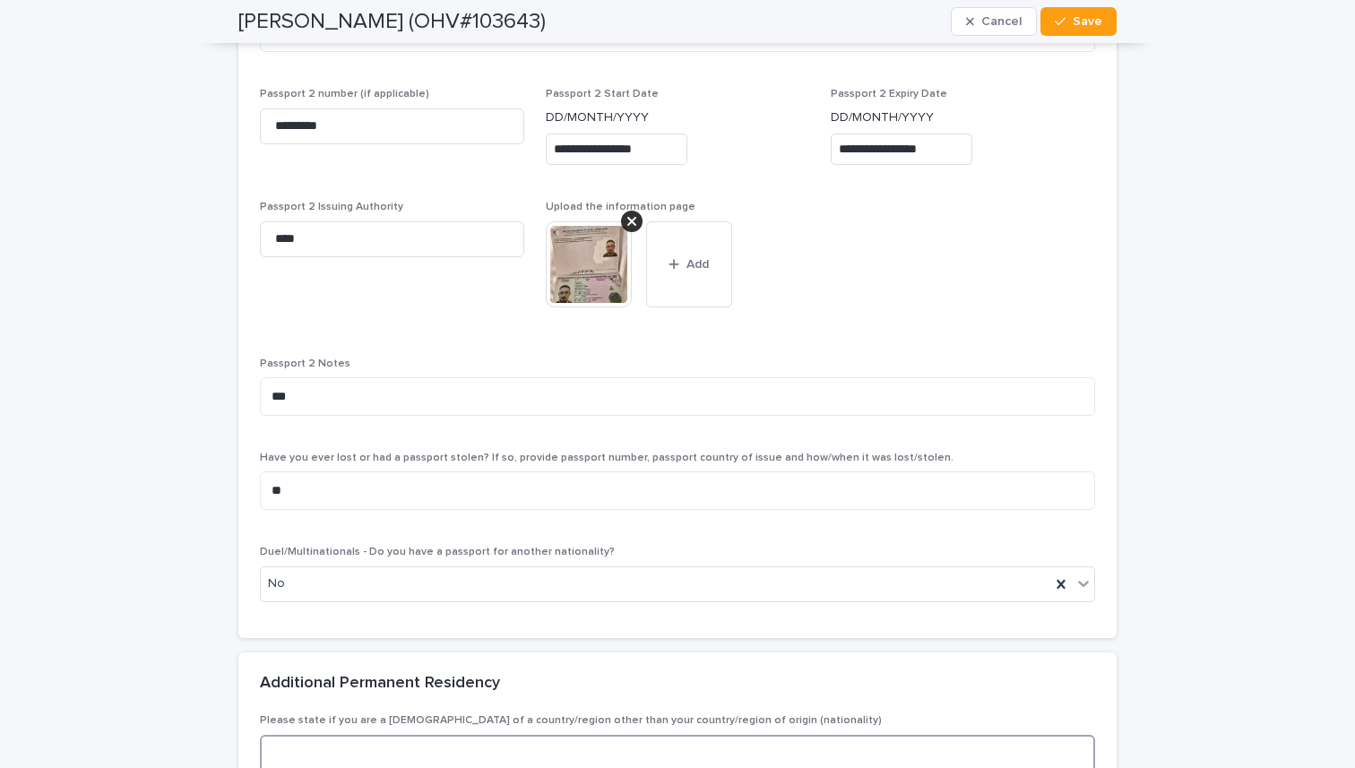
scroll to position [2081, 0]
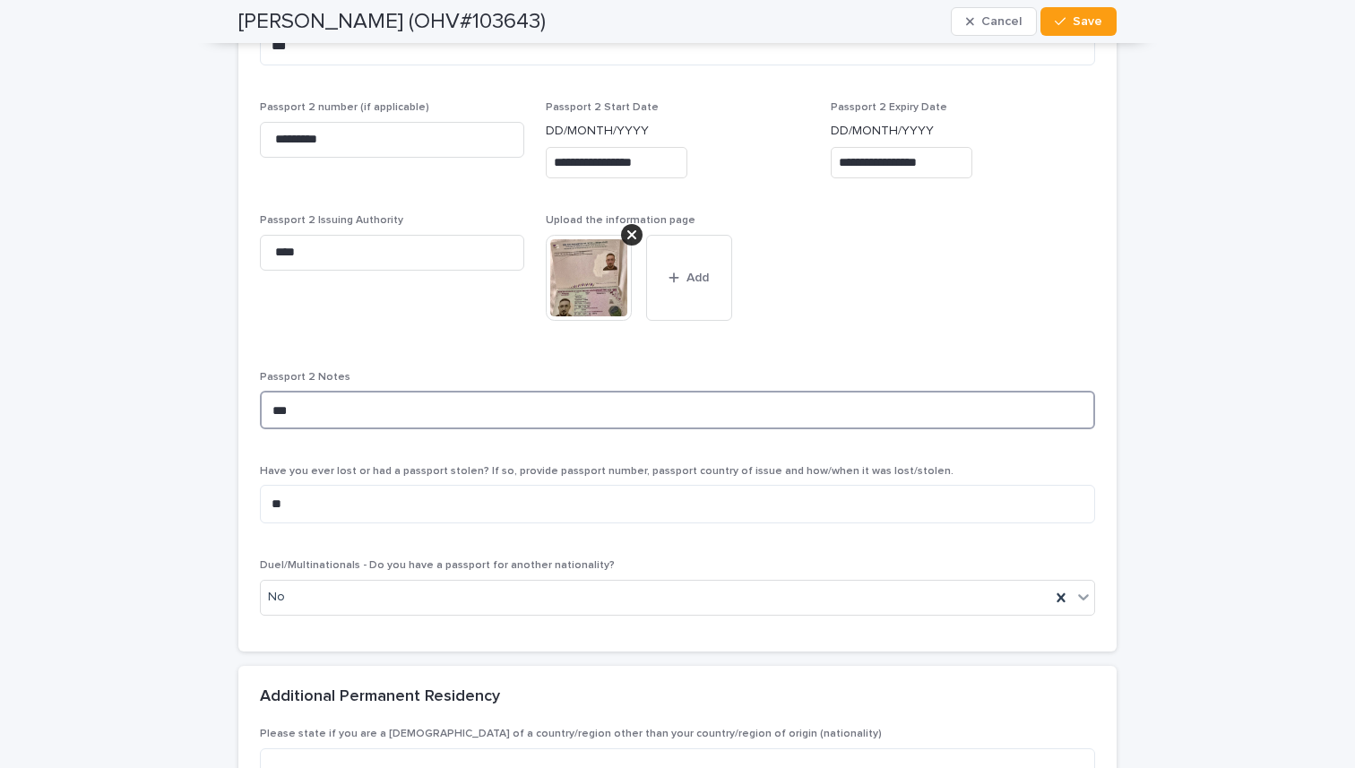
click at [322, 402] on textarea "***" at bounding box center [677, 410] width 835 height 39
click at [328, 410] on textarea "***" at bounding box center [677, 410] width 835 height 39
type textarea "*"
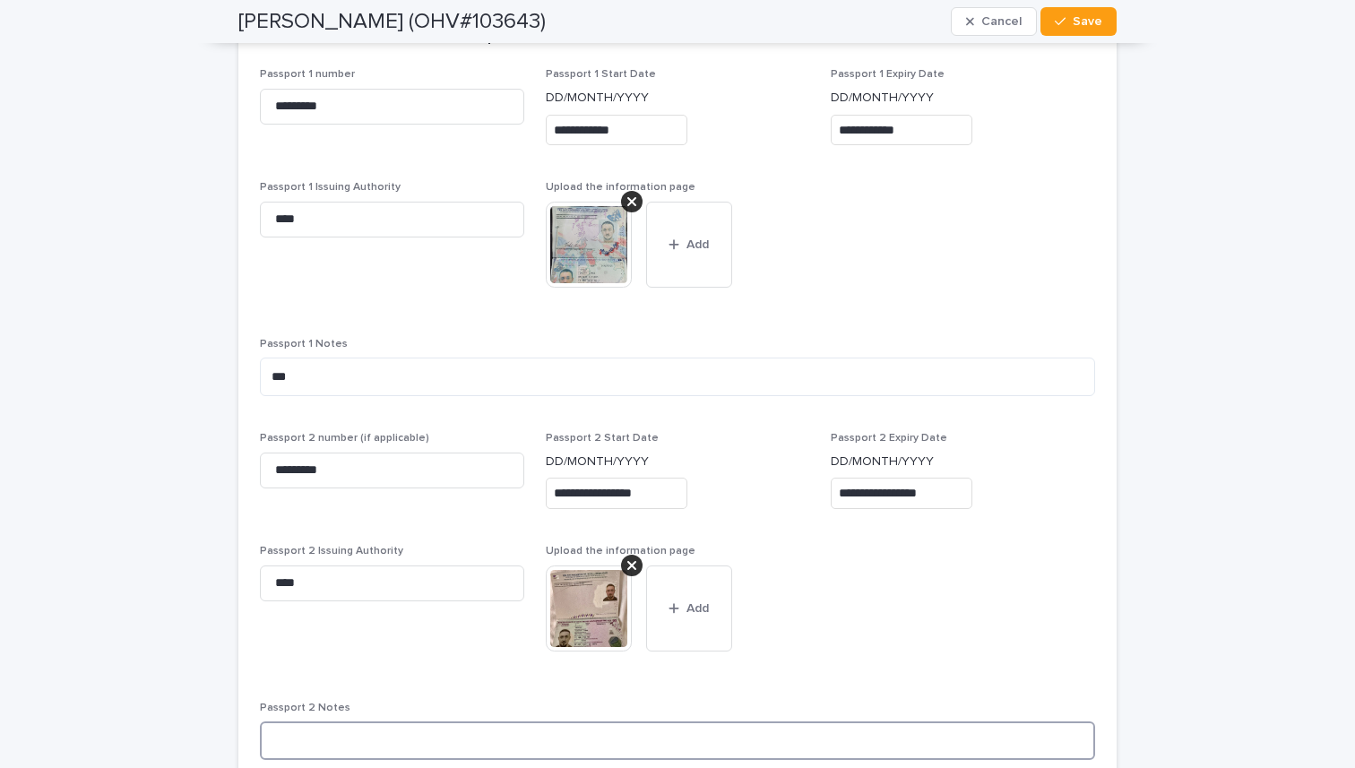
scroll to position [1749, 0]
click at [305, 385] on textarea "***" at bounding box center [677, 378] width 835 height 39
type textarea "*"
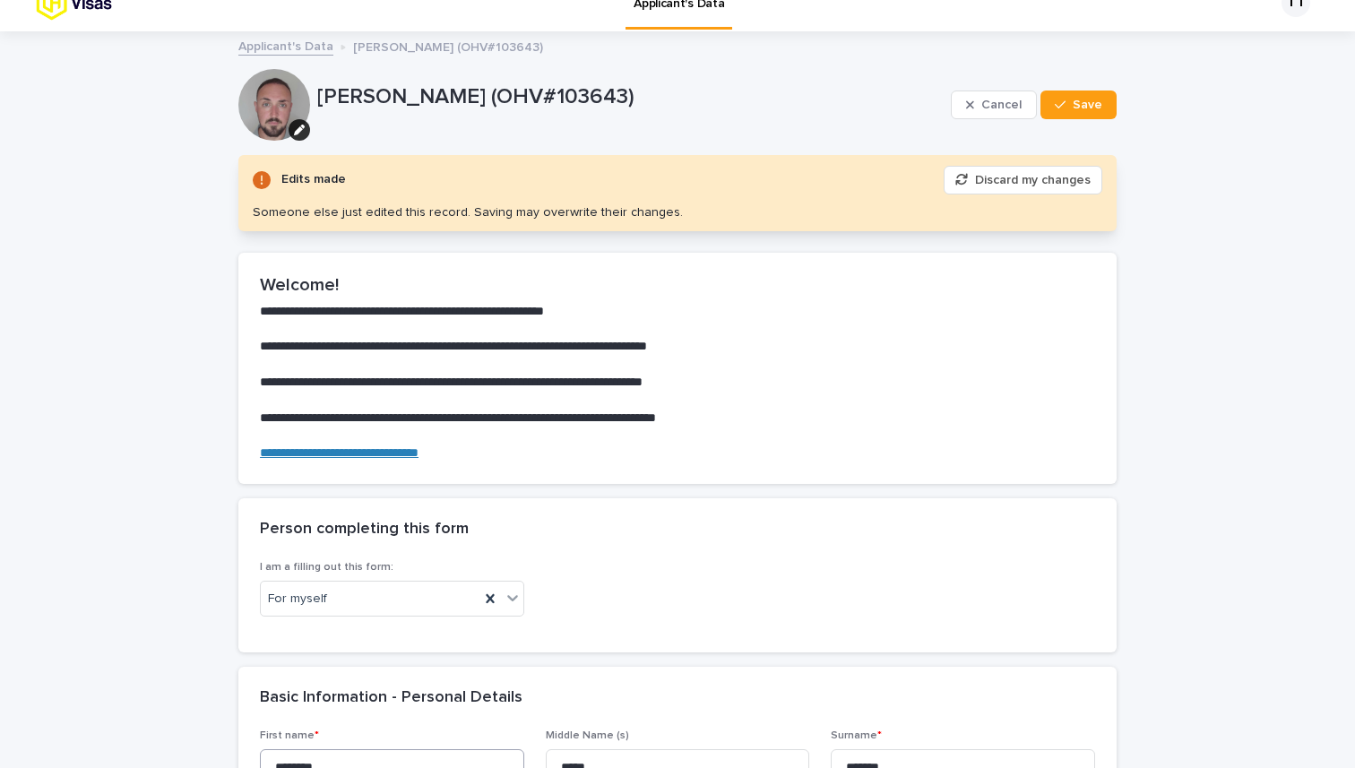
scroll to position [0, 0]
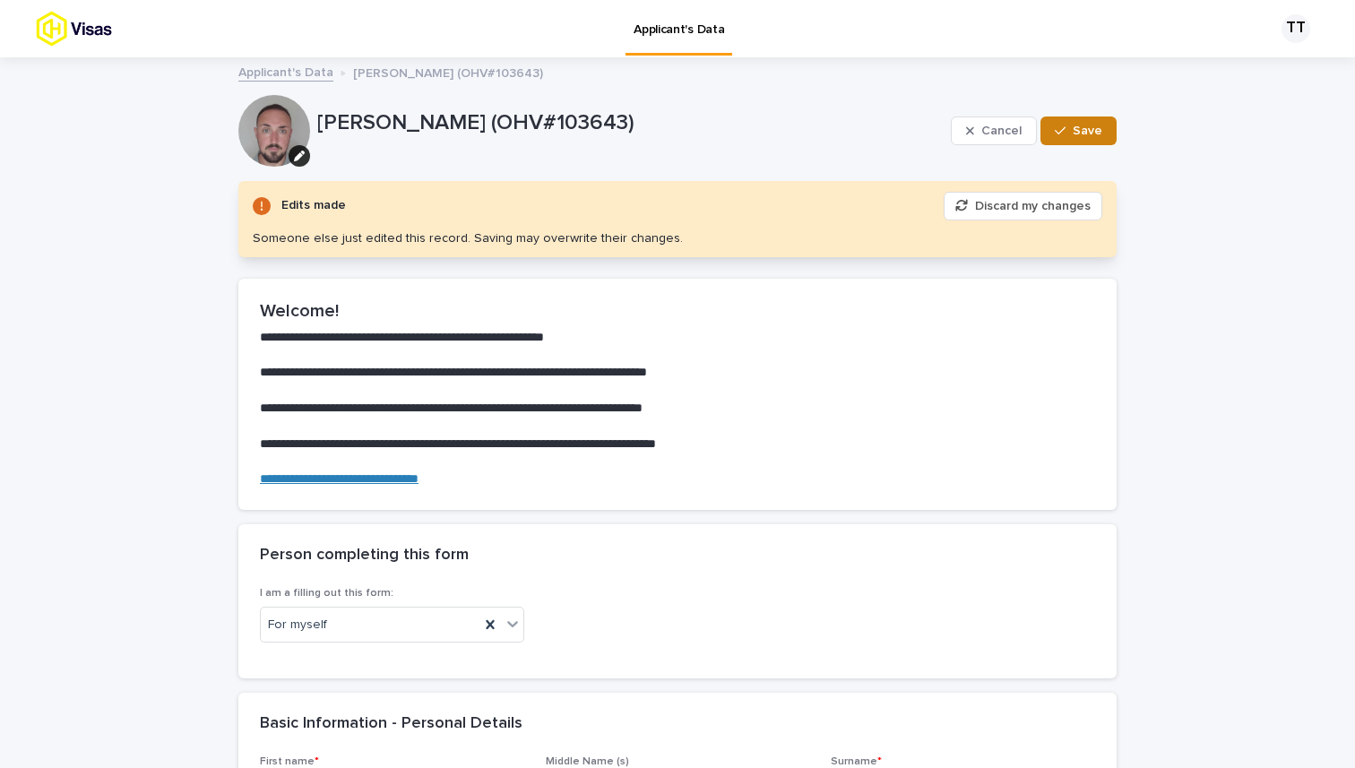
click at [1074, 137] on button "Save" at bounding box center [1079, 131] width 76 height 29
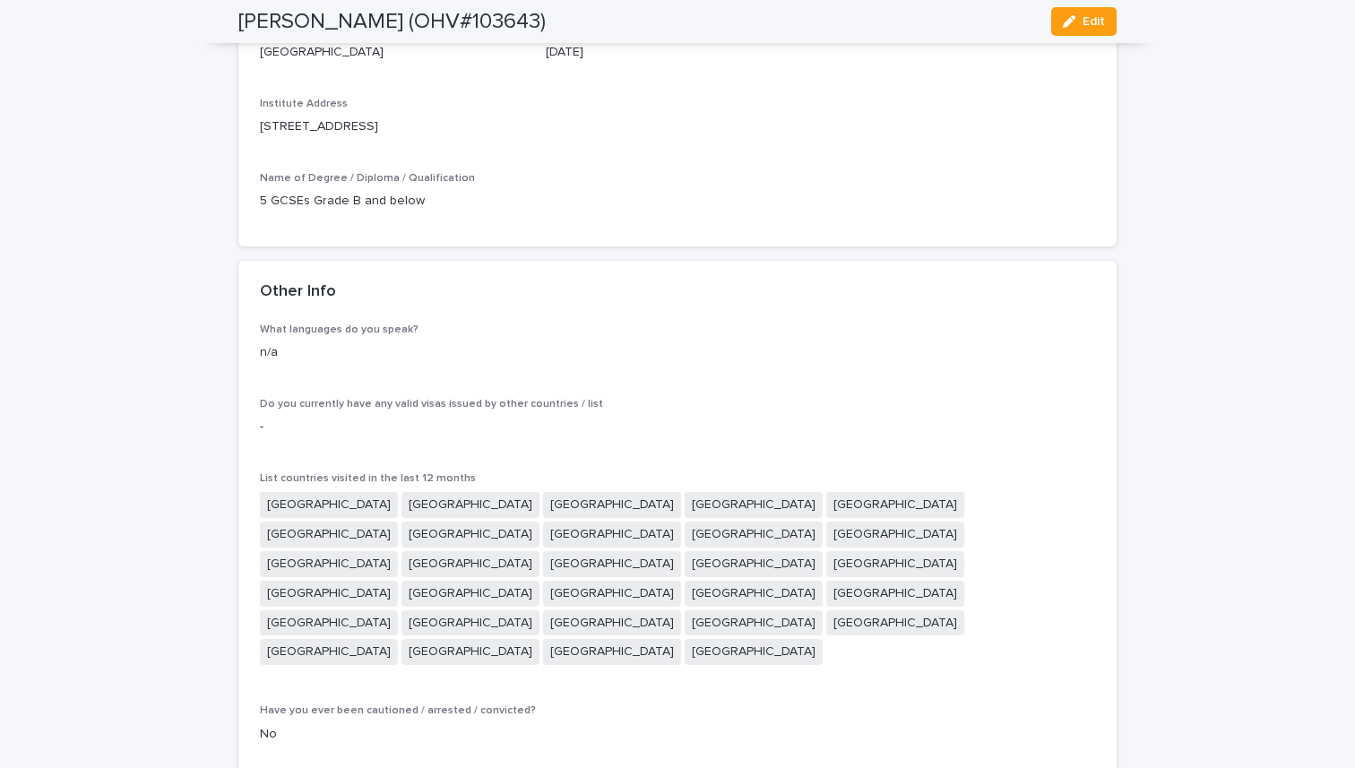
scroll to position [8817, 0]
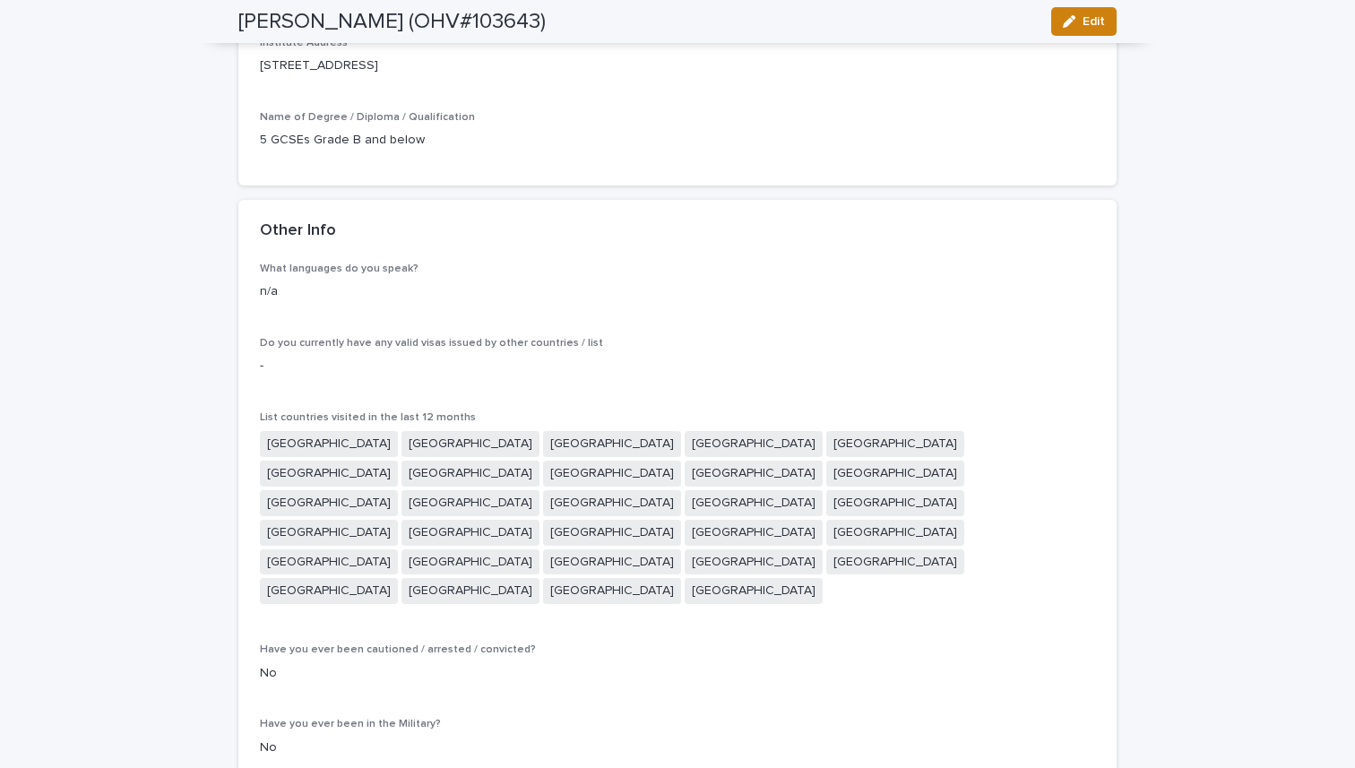
click at [1069, 23] on icon "button" at bounding box center [1069, 21] width 13 height 13
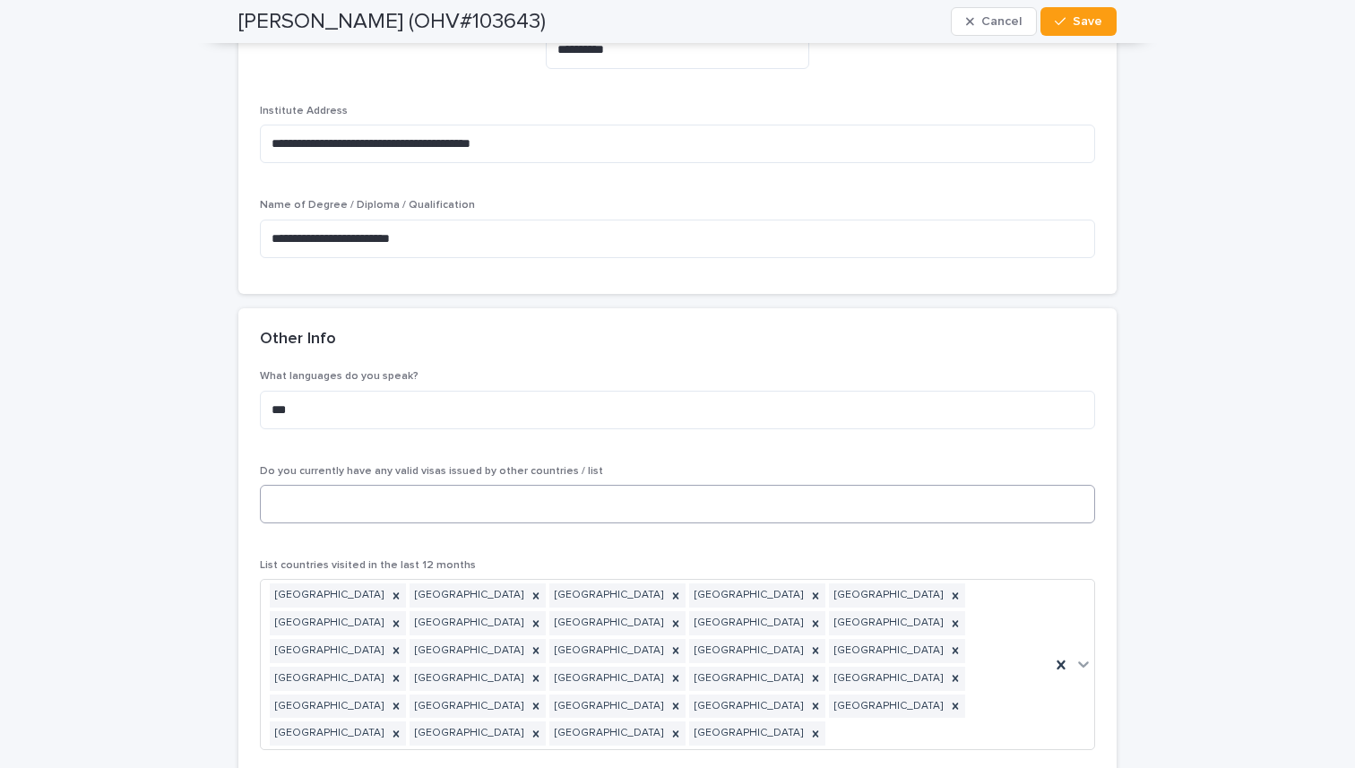
scroll to position [9383, 0]
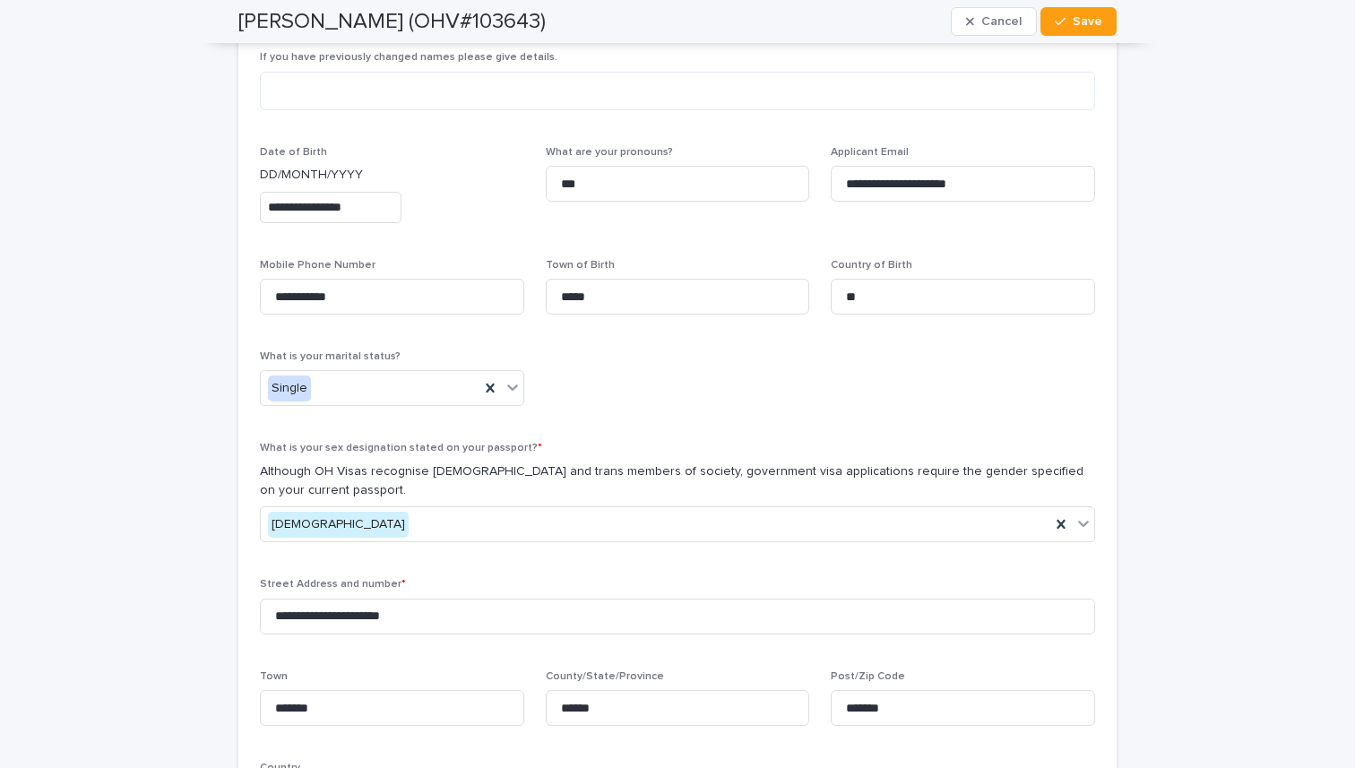
scroll to position [0, 0]
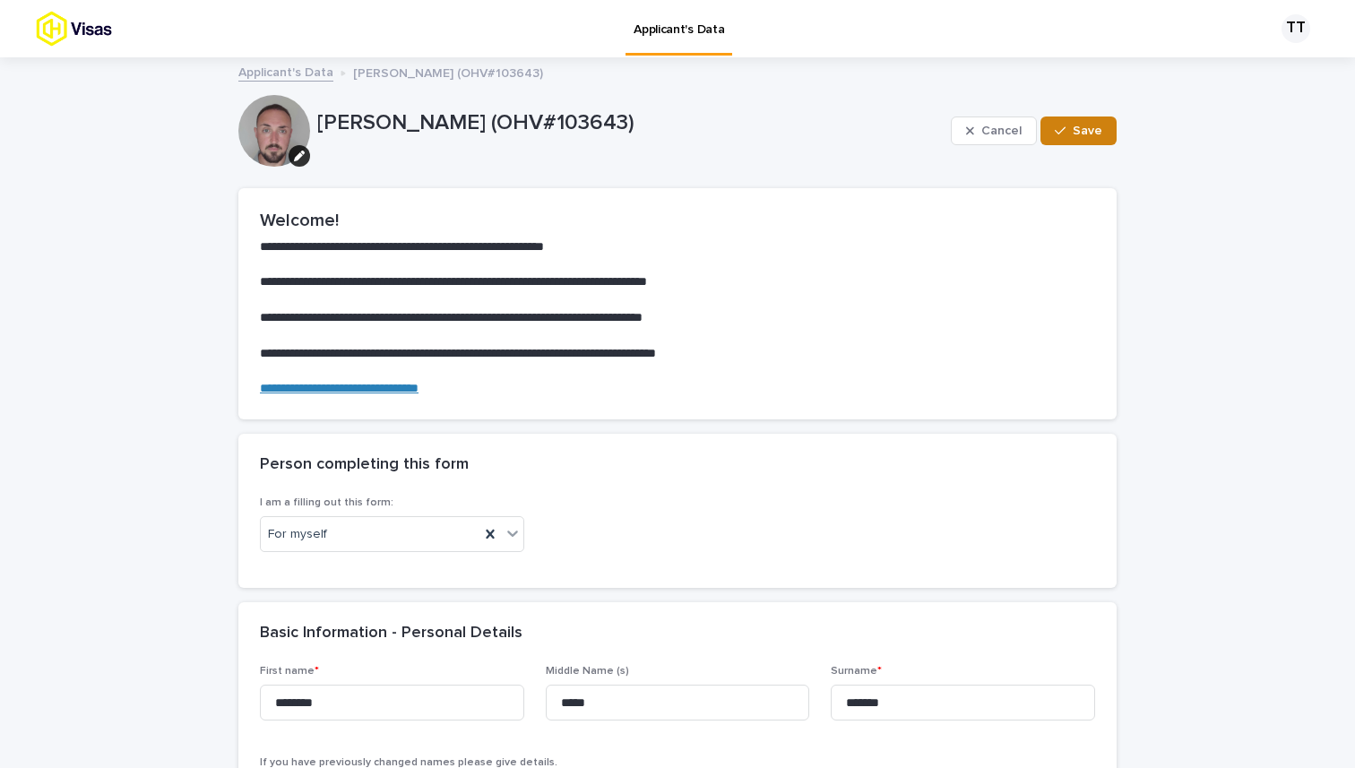
click at [1096, 134] on span "Save" at bounding box center [1088, 131] width 30 height 13
